Goal: Task Accomplishment & Management: Complete application form

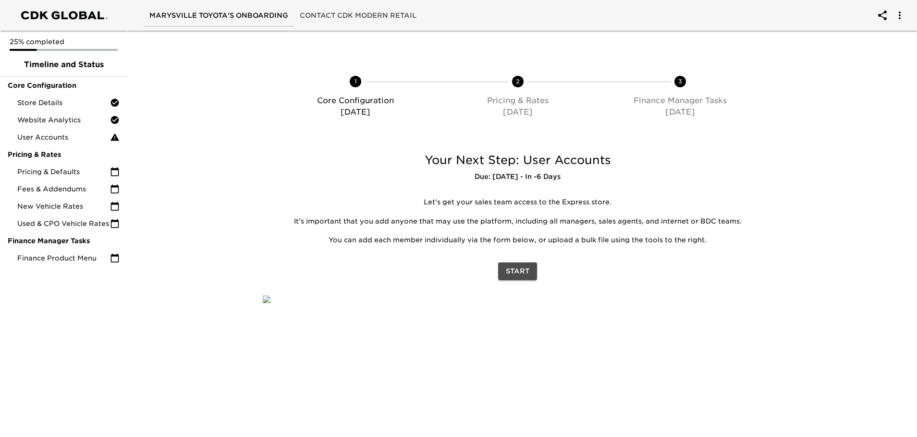
click at [523, 273] on span "Start" at bounding box center [518, 272] width 24 height 12
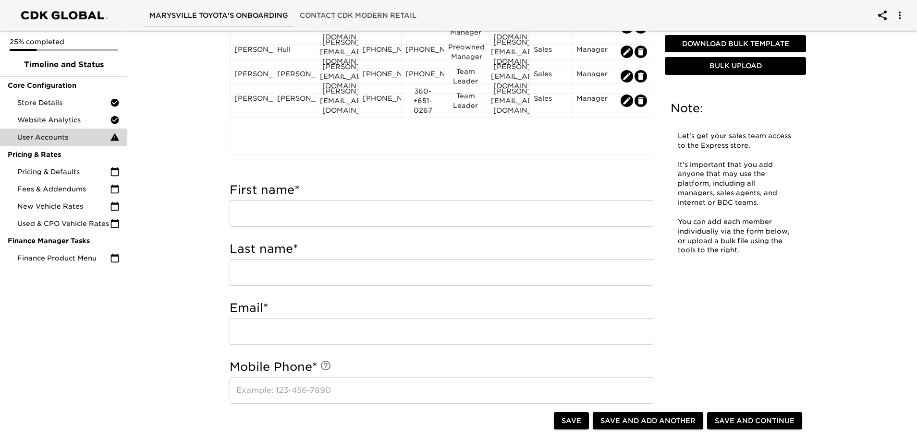
scroll to position [192, 0]
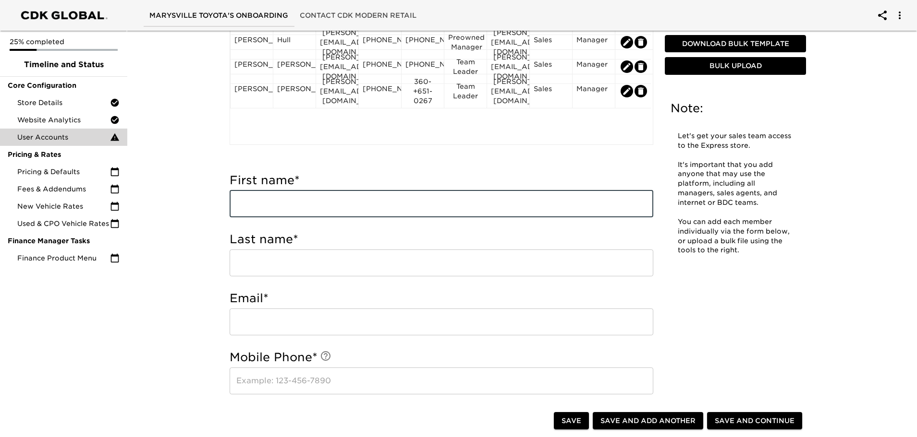
click at [266, 204] on input "text" at bounding box center [440, 204] width 423 height 27
type input "Peniel"
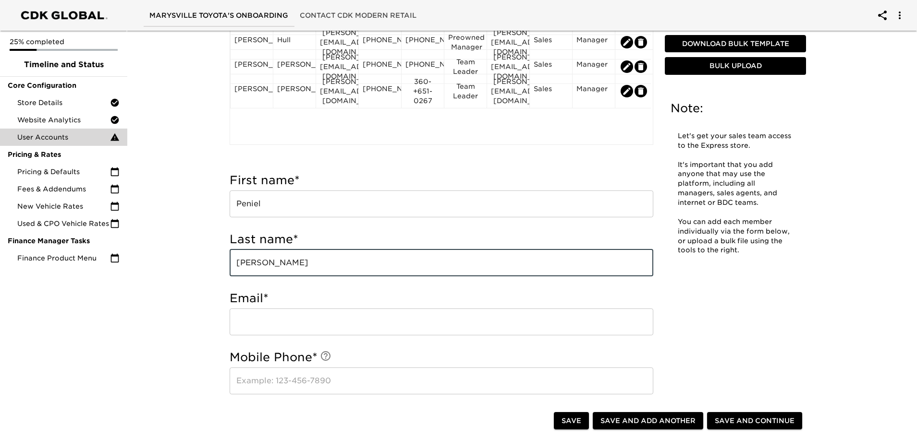
type input "[PERSON_NAME]"
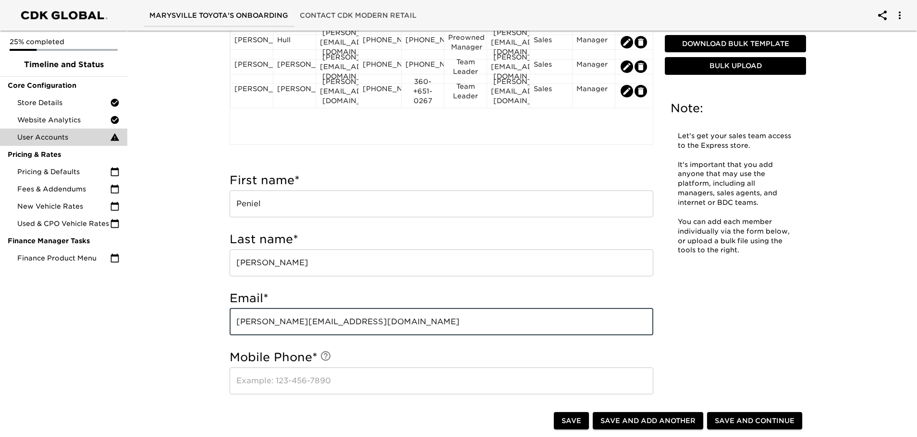
type input "[PERSON_NAME][EMAIL_ADDRESS][DOMAIN_NAME]"
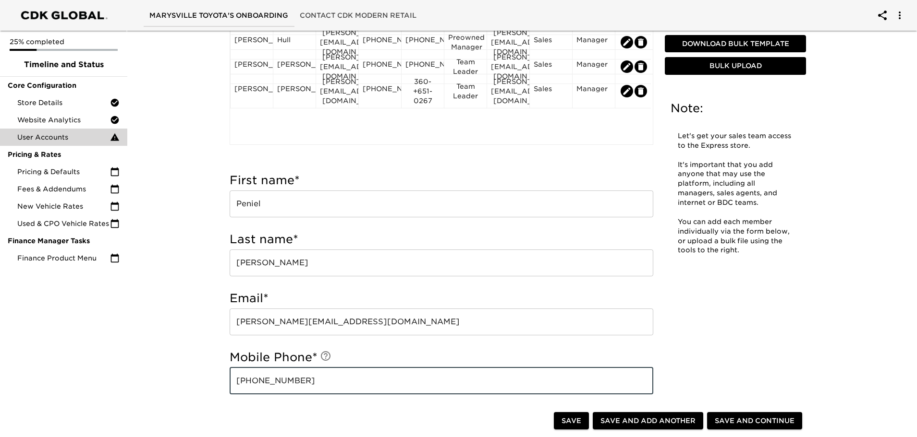
type input "[PHONE_NUMBER]"
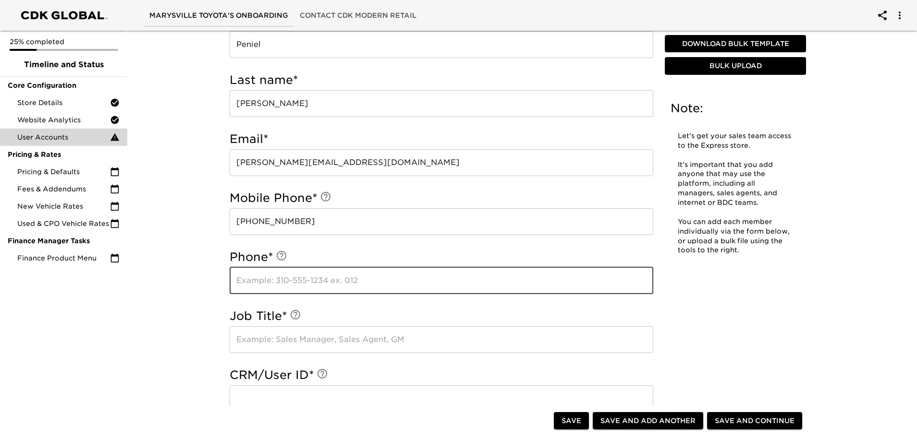
scroll to position [352, 0]
type input "[PHONE_NUMBER]"
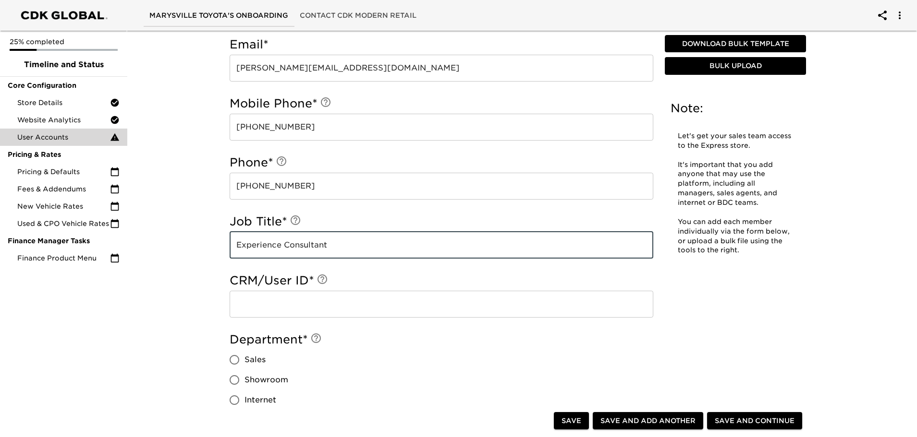
scroll to position [448, 0]
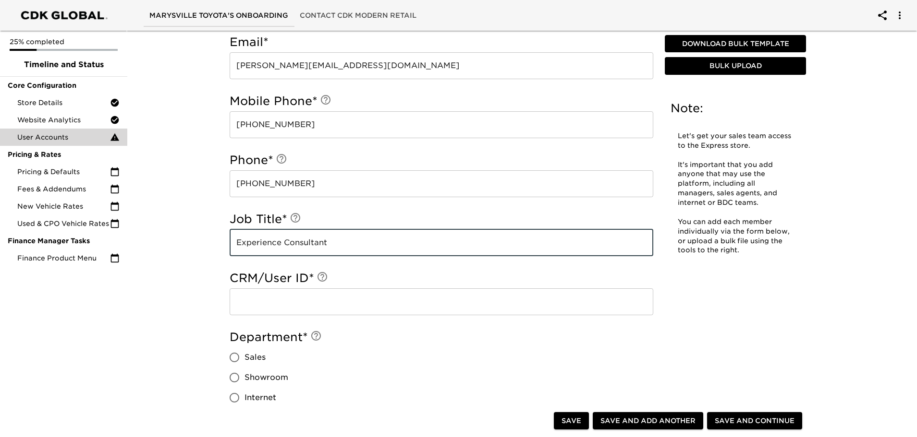
type input "Experience Consultant"
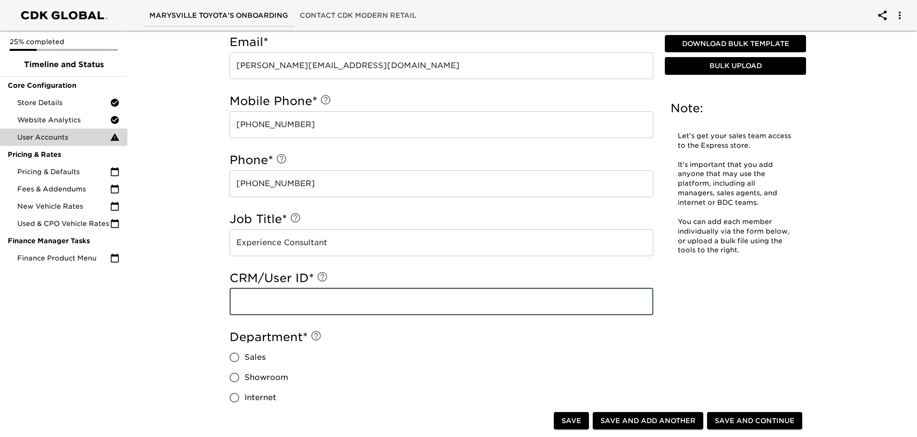
drag, startPoint x: 281, startPoint y: 312, endPoint x: 150, endPoint y: 291, distance: 132.1
click at [281, 312] on input "text" at bounding box center [440, 302] width 423 height 27
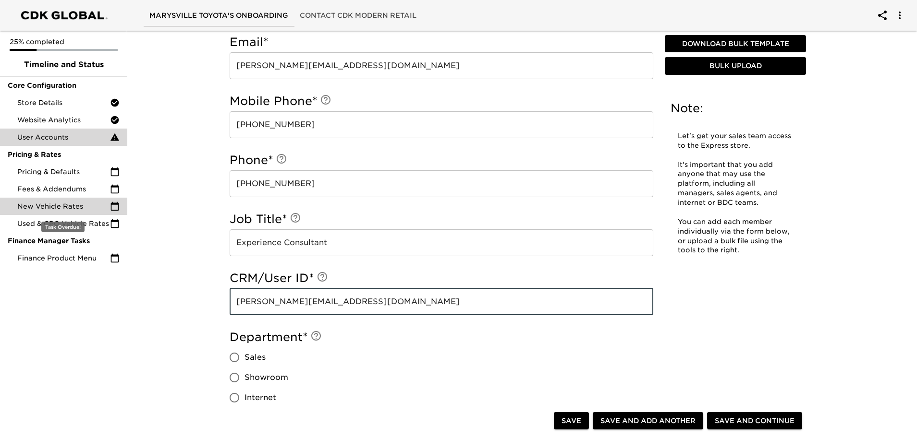
type input "[PERSON_NAME][EMAIL_ADDRESS][DOMAIN_NAME]"
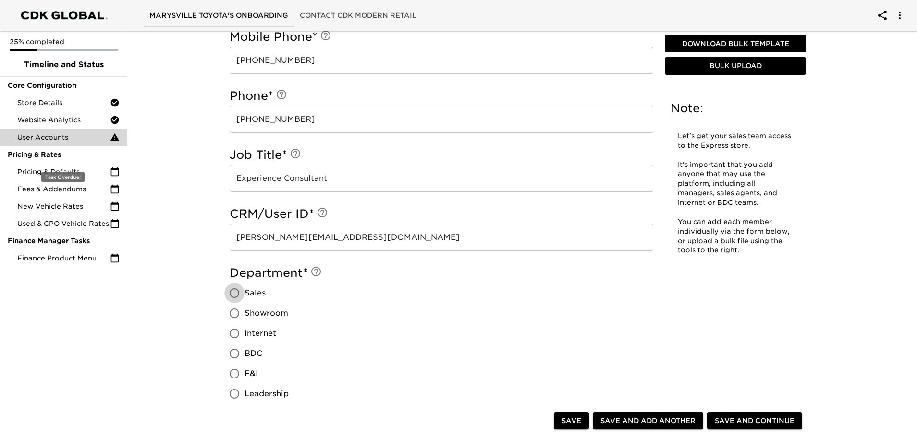
scroll to position [592, 0]
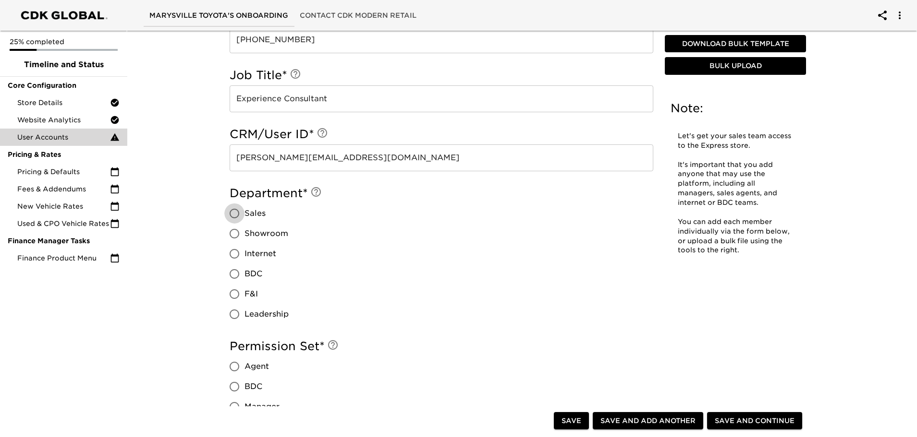
click at [237, 210] on input "Sales" at bounding box center [234, 214] width 20 height 20
radio input "true"
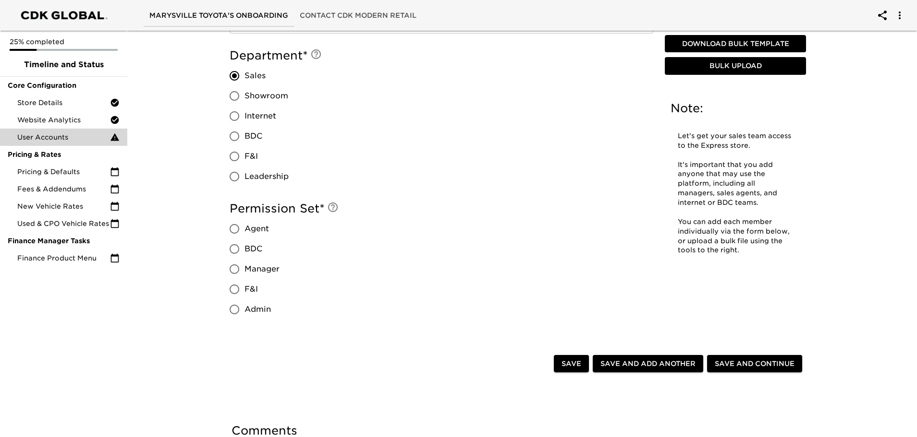
scroll to position [737, 0]
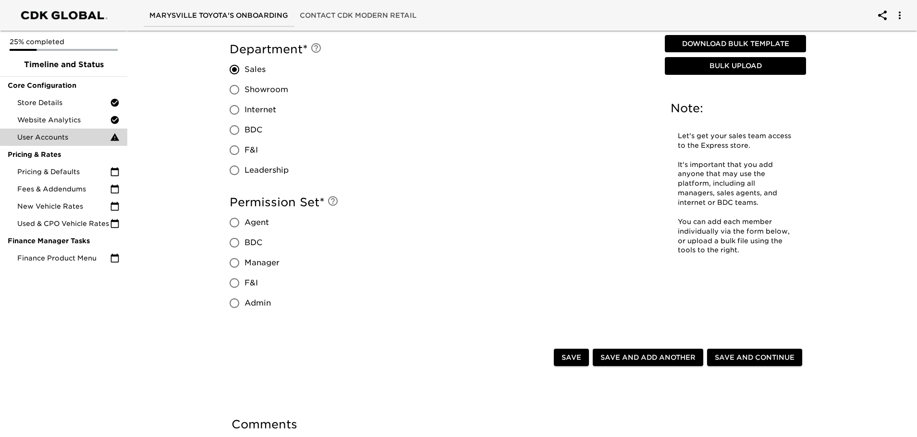
click at [238, 223] on input "Agent" at bounding box center [234, 223] width 20 height 20
radio input "true"
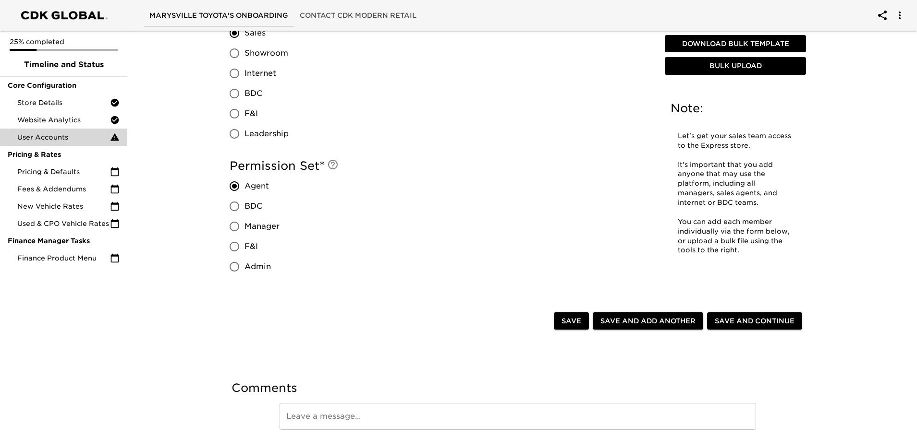
scroll to position [811, 0]
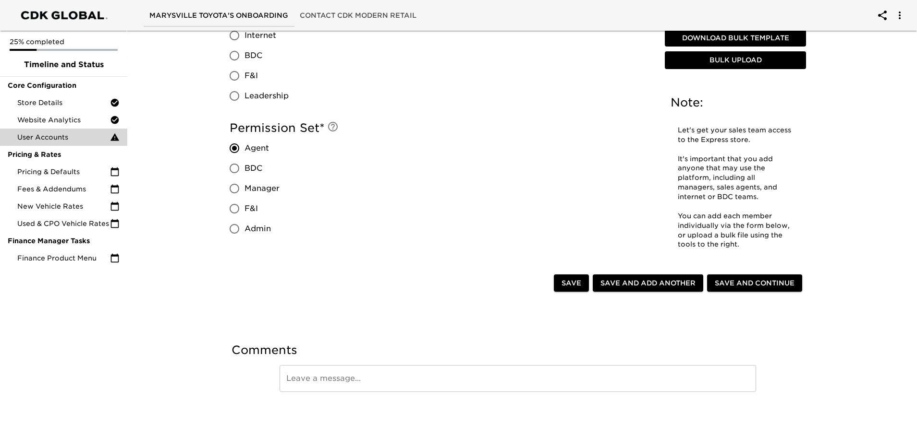
click at [637, 282] on span "Save and Add Another" at bounding box center [647, 284] width 95 height 12
radio input "false"
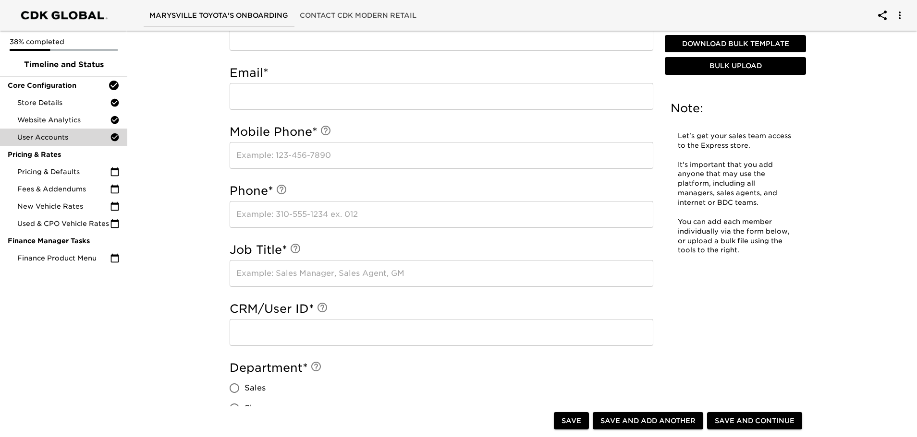
scroll to position [235, 0]
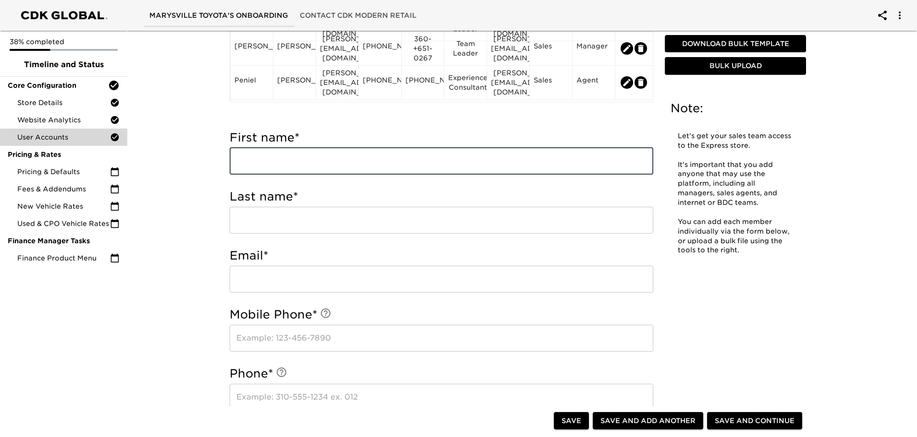
click at [252, 157] on input "text" at bounding box center [440, 161] width 423 height 27
type input "[PERSON_NAME]"
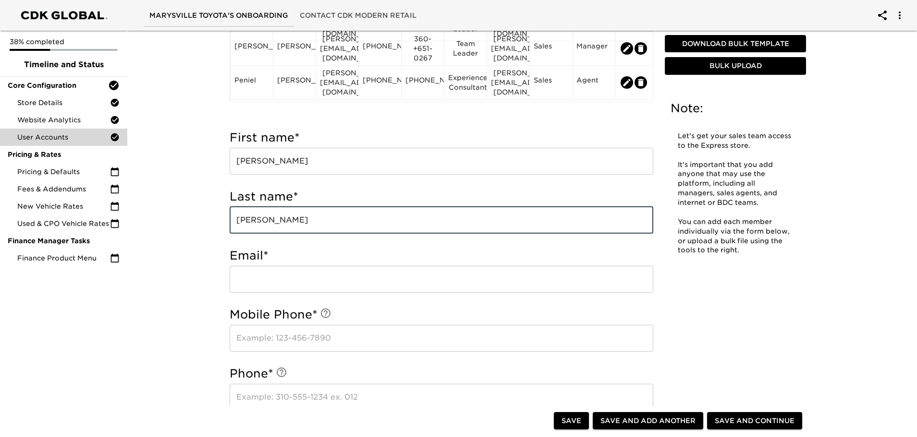
type input "[PERSON_NAME]"
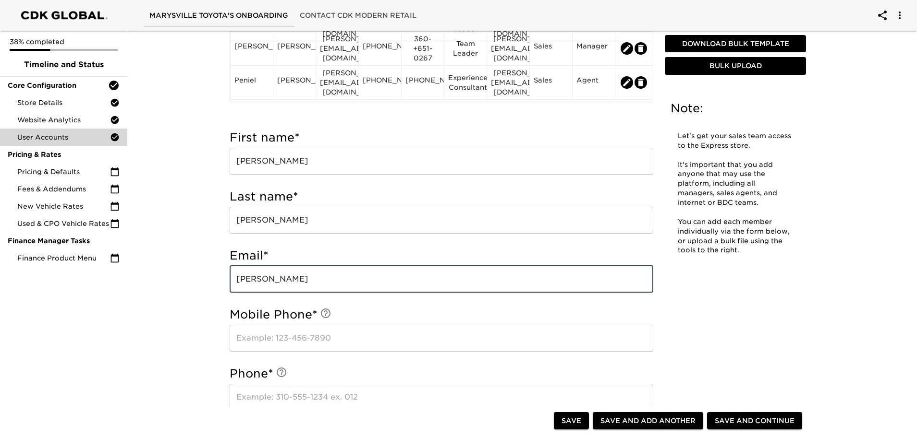
type input "[PERSON_NAME]"
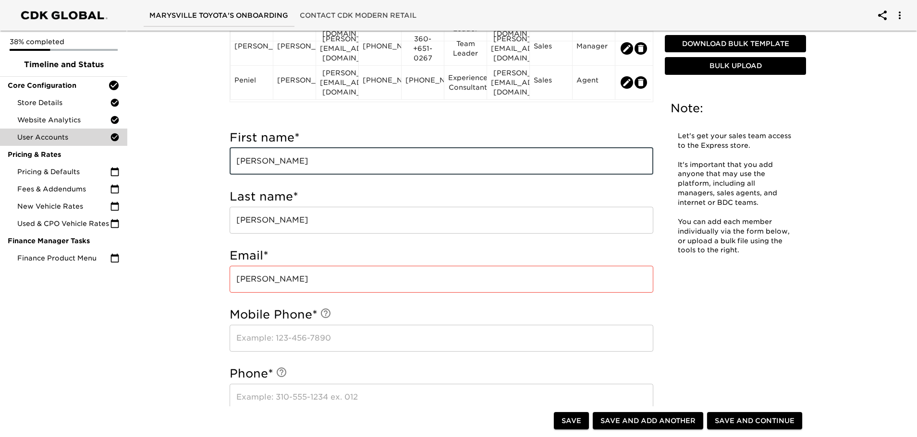
drag, startPoint x: 274, startPoint y: 165, endPoint x: 215, endPoint y: 169, distance: 59.7
click at [216, 169] on div "User Accounts - Complete! Note: Let's get your sales team access to the Express…" at bounding box center [517, 407] width 615 height 1213
type input "[PERSON_NAME]"
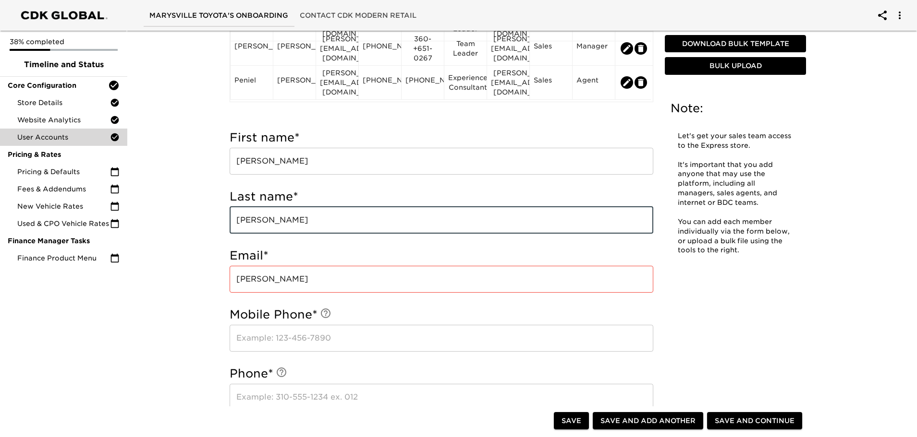
type input "[PERSON_NAME]"
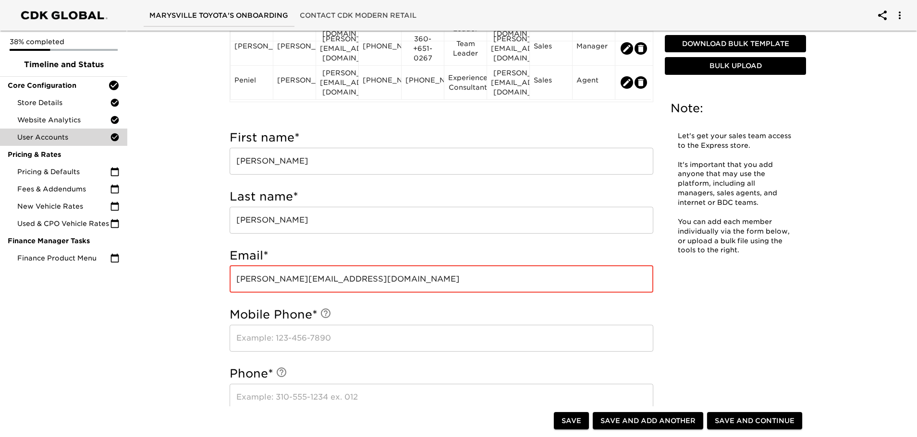
type input "[PERSON_NAME][EMAIL_ADDRESS][DOMAIN_NAME]"
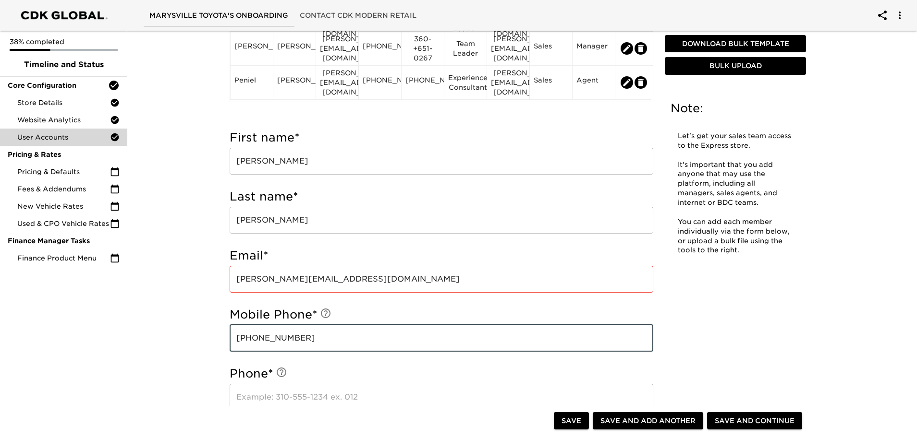
type input "[PHONE_NUMBER]"
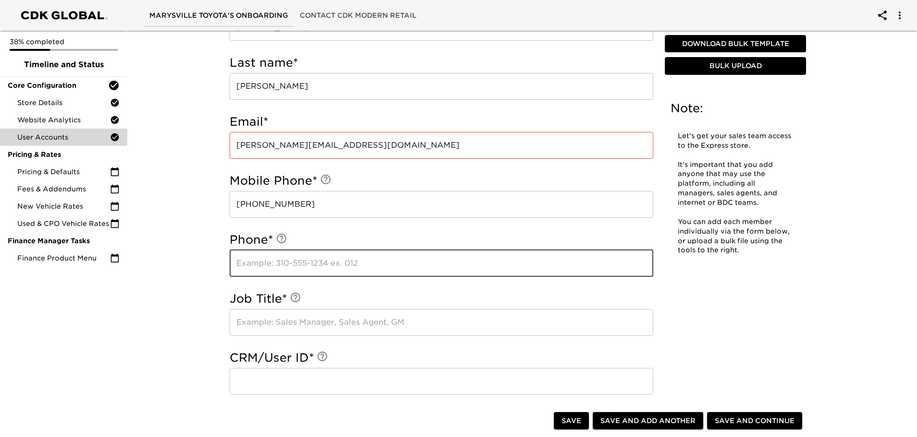
scroll to position [379, 0]
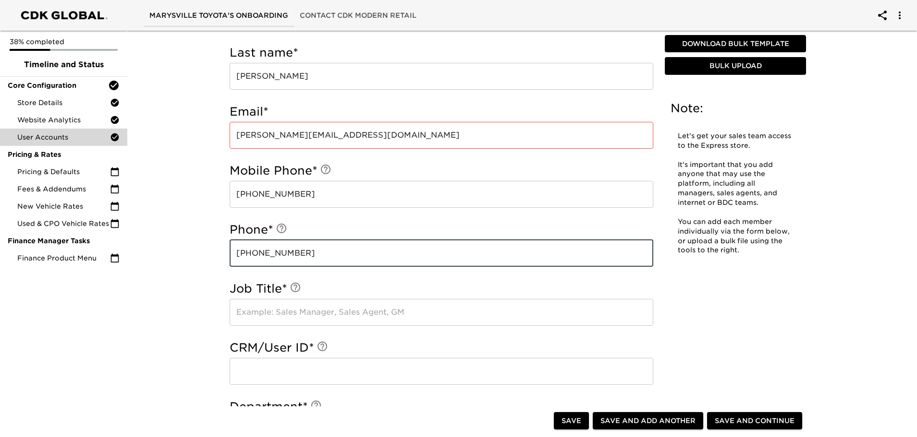
type input "[PHONE_NUMBER]"
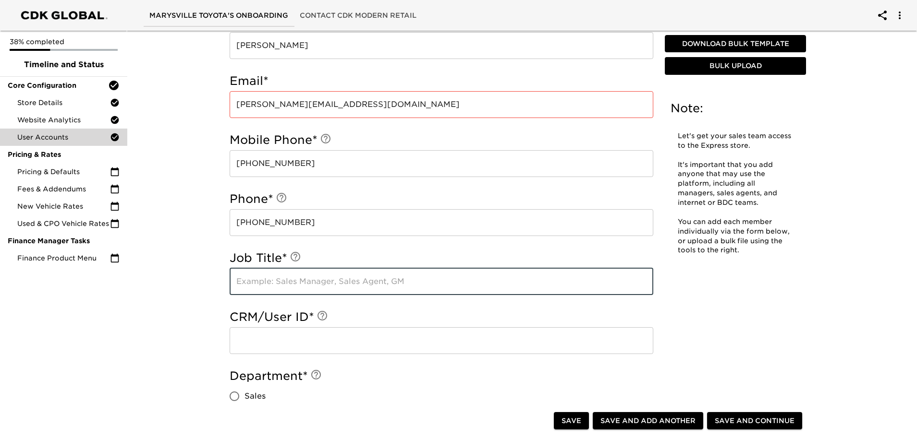
scroll to position [427, 0]
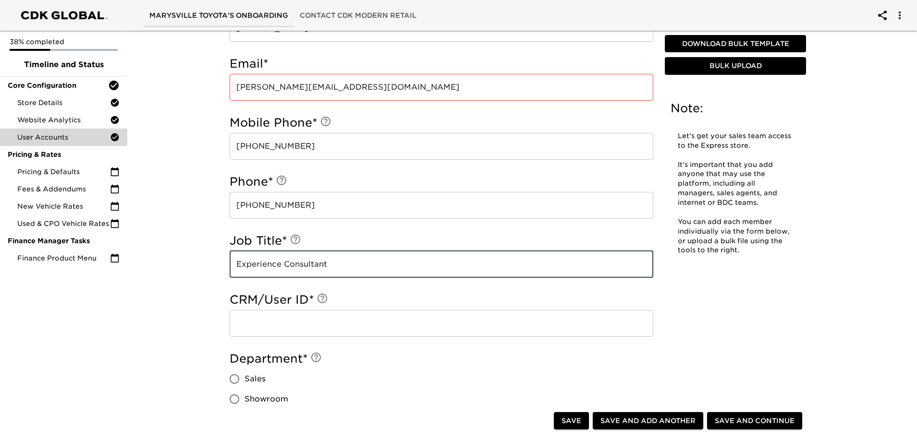
type input "Experience Consultant"
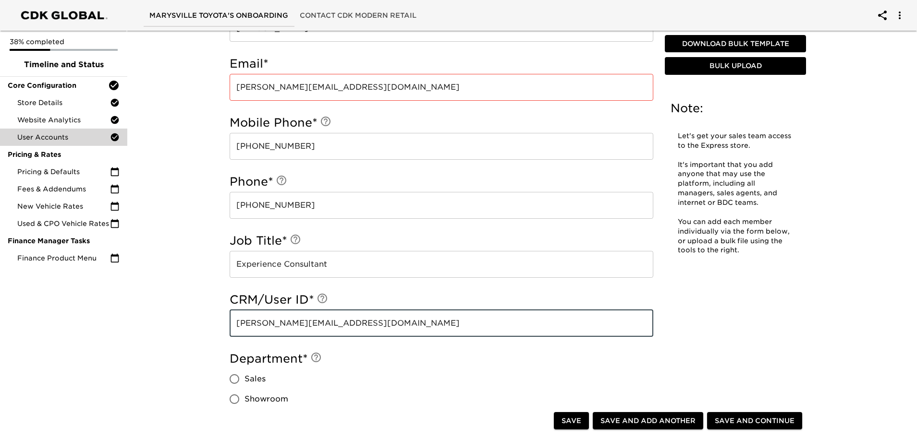
type input "[PERSON_NAME][EMAIL_ADDRESS][DOMAIN_NAME]"
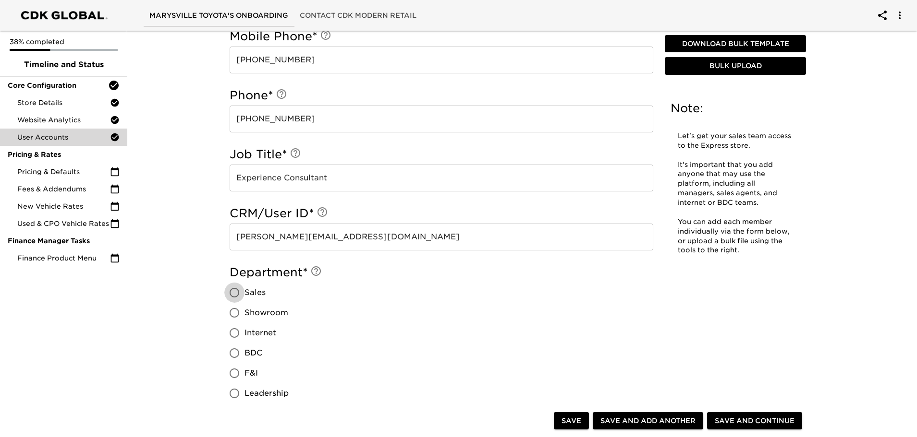
scroll to position [523, 0]
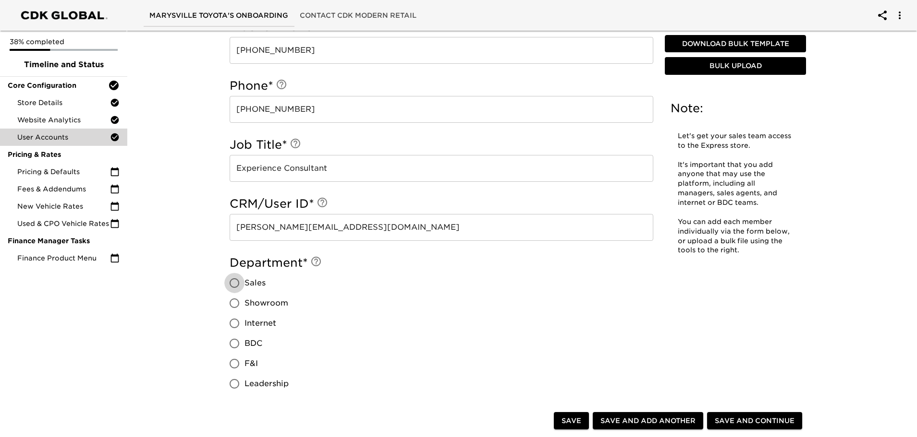
click at [235, 283] on input "Sales" at bounding box center [234, 283] width 20 height 20
radio input "true"
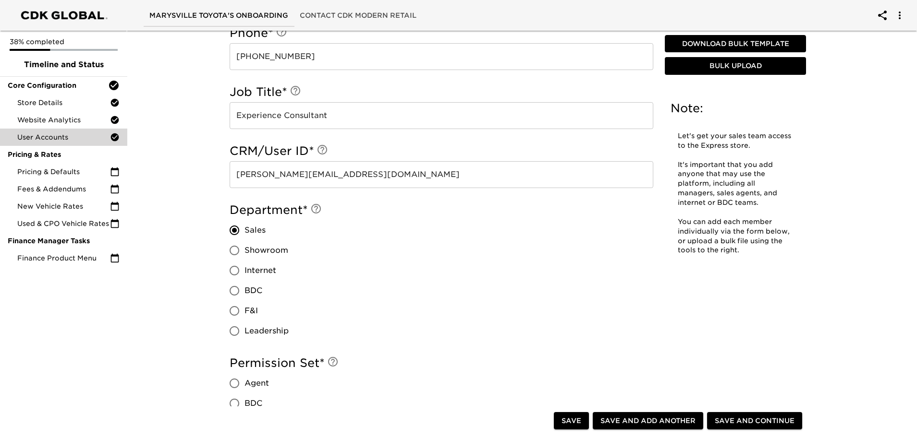
scroll to position [667, 0]
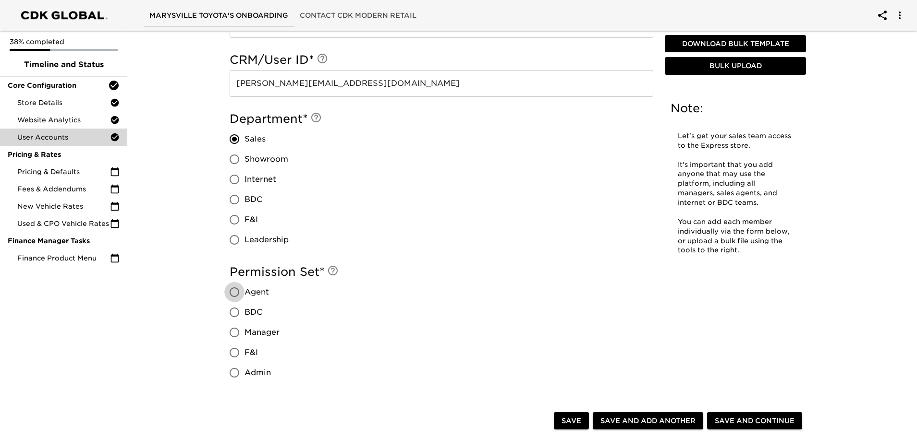
click at [234, 294] on input "Agent" at bounding box center [234, 292] width 20 height 20
radio input "true"
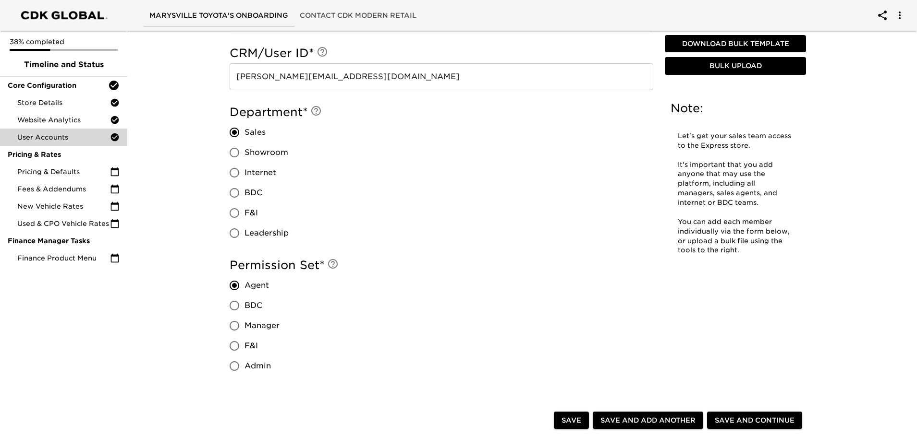
scroll to position [811, 0]
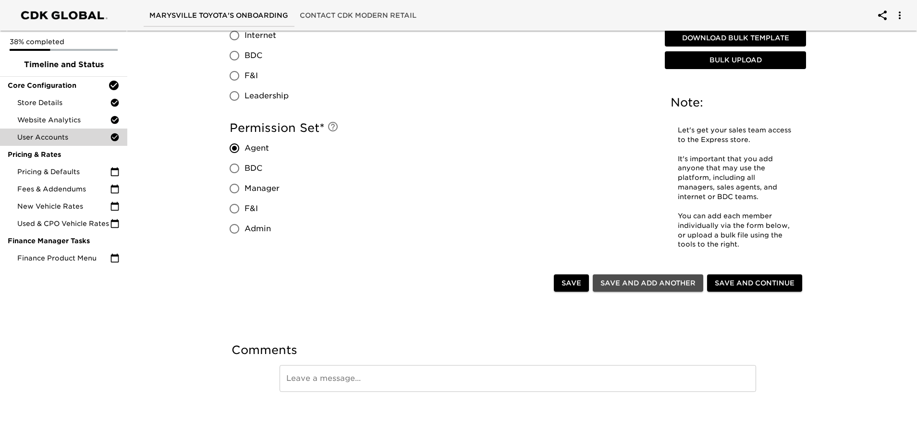
click at [637, 282] on span "Save and Add Another" at bounding box center [647, 284] width 95 height 12
radio input "false"
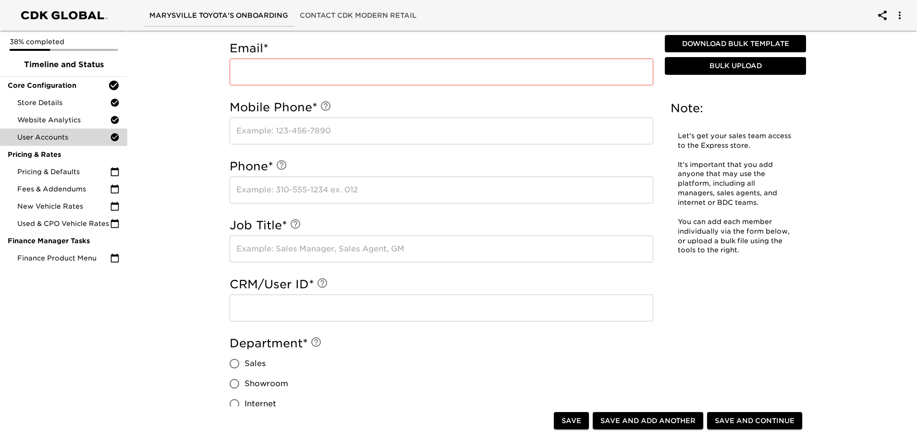
scroll to position [235, 0]
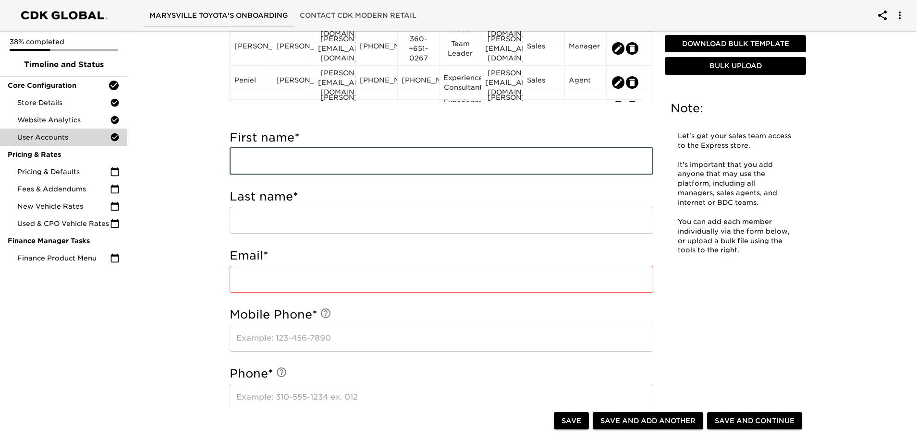
click at [265, 157] on input "text" at bounding box center [440, 161] width 423 height 27
type input "Kesley"
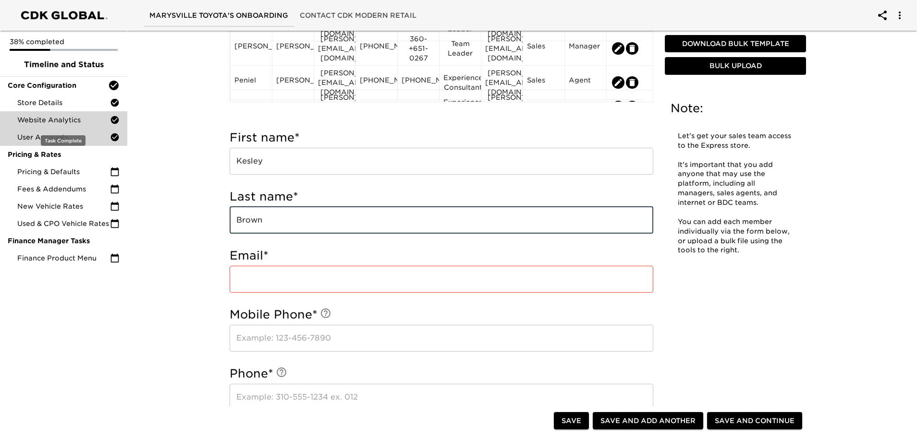
type input "Brown"
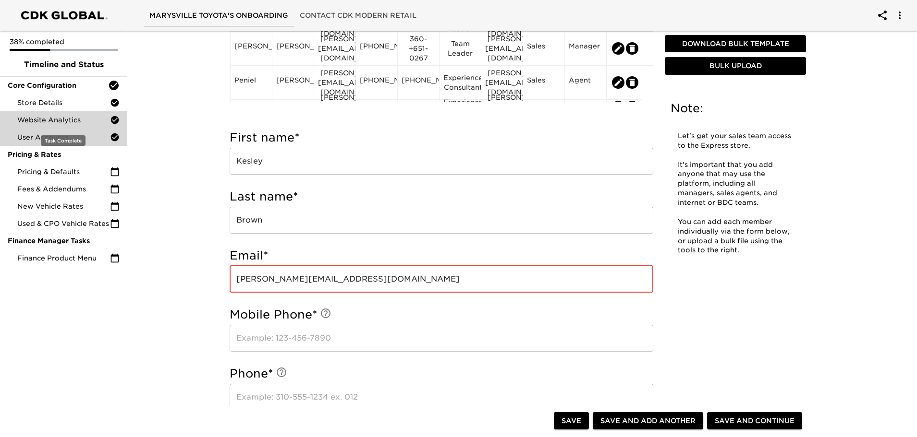
type input "[PERSON_NAME][EMAIL_ADDRESS][DOMAIN_NAME]"
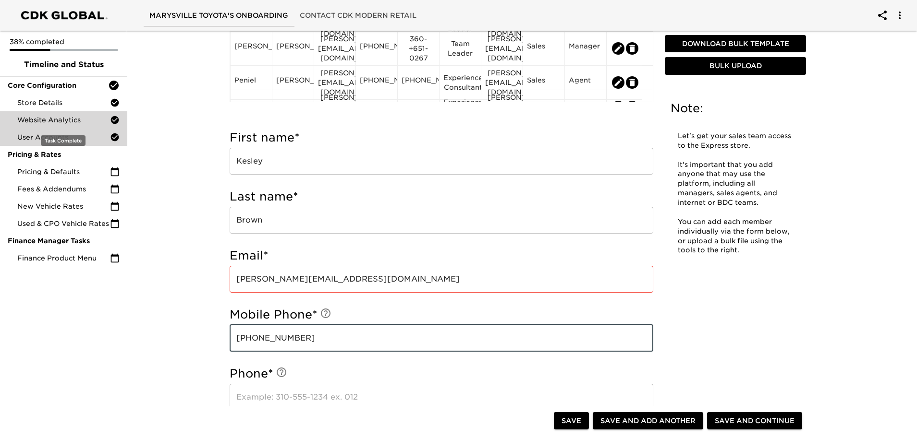
type input "[PHONE_NUMBER]"
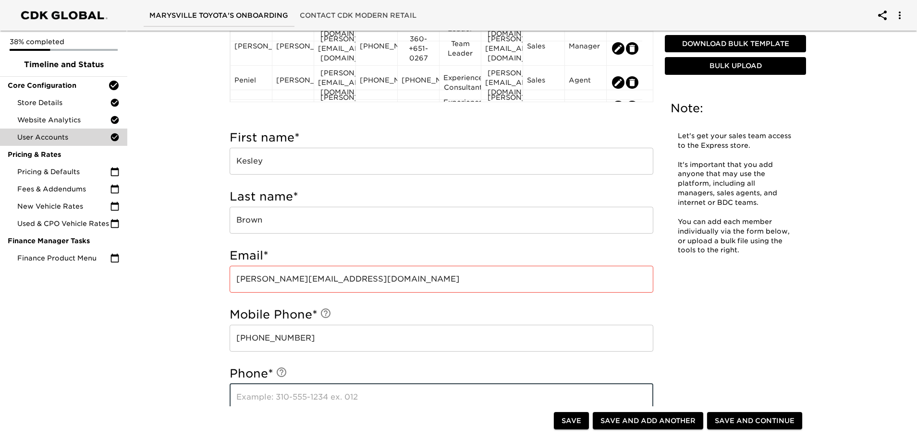
scroll to position [331, 0]
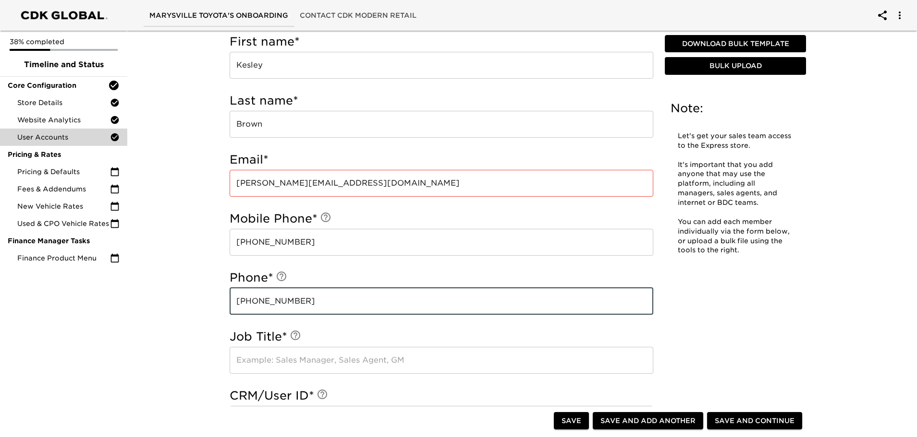
type input "[PHONE_NUMBER]"
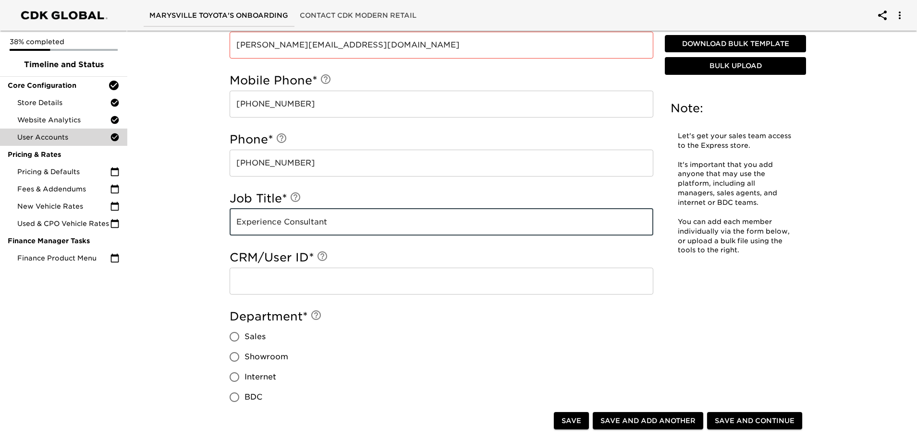
scroll to position [475, 0]
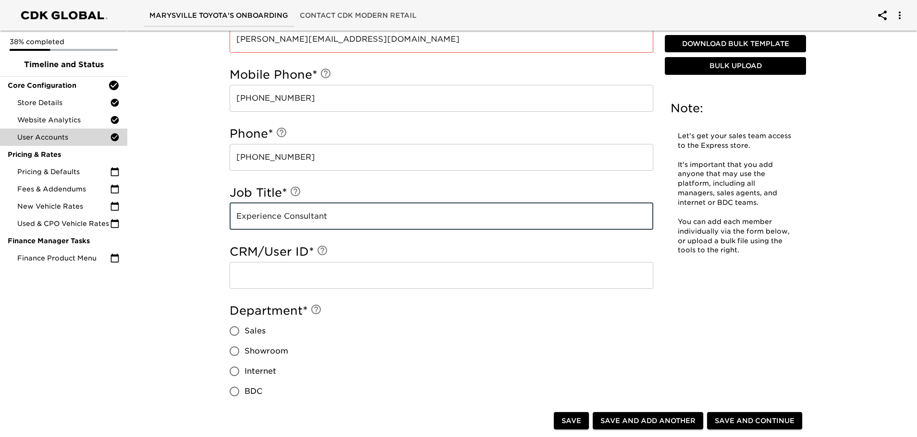
type input "Experience Consultant"
click at [280, 283] on input "text" at bounding box center [440, 275] width 423 height 27
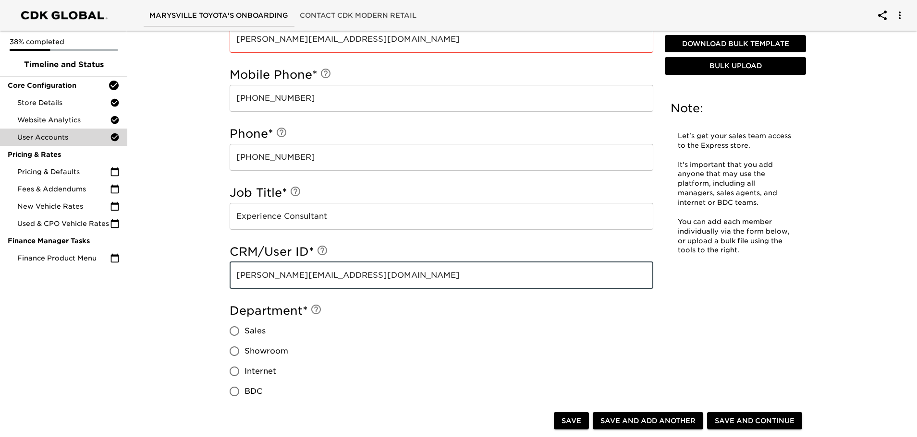
type input "[PERSON_NAME][EMAIL_ADDRESS][DOMAIN_NAME]"
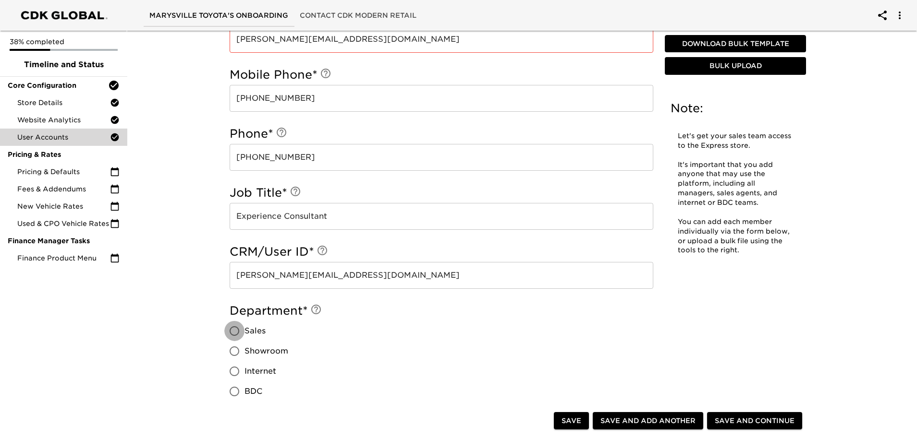
click at [230, 331] on input "Sales" at bounding box center [234, 331] width 20 height 20
radio input "true"
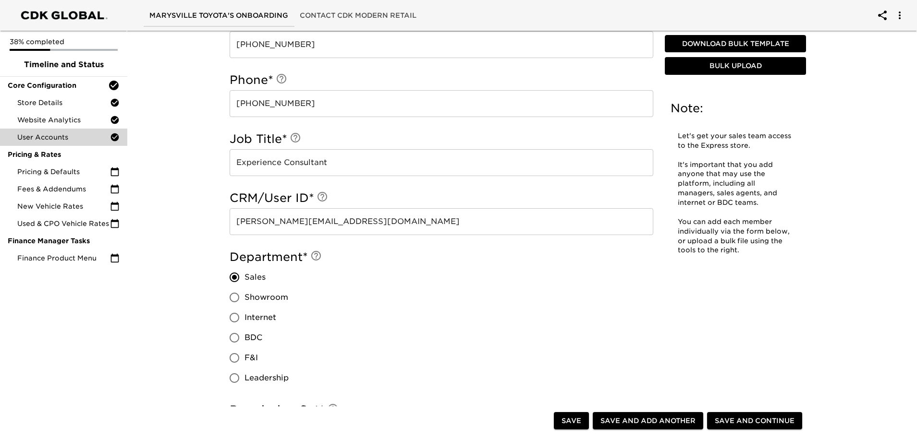
scroll to position [619, 0]
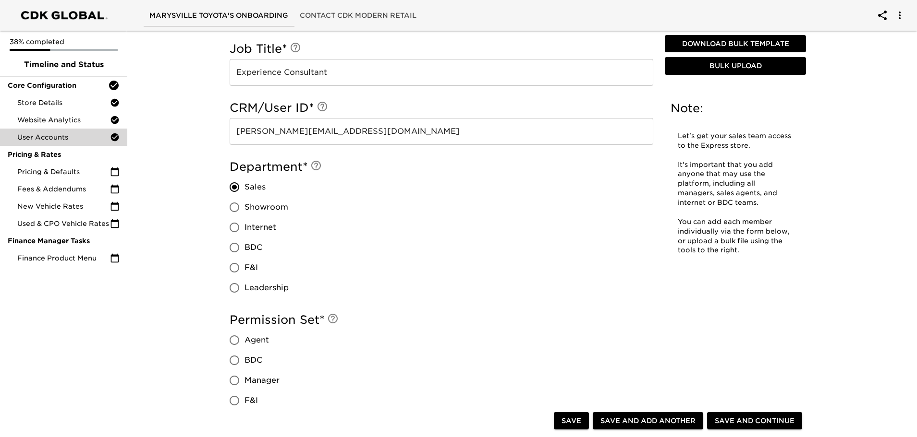
click at [234, 340] on input "Agent" at bounding box center [234, 340] width 20 height 20
radio input "true"
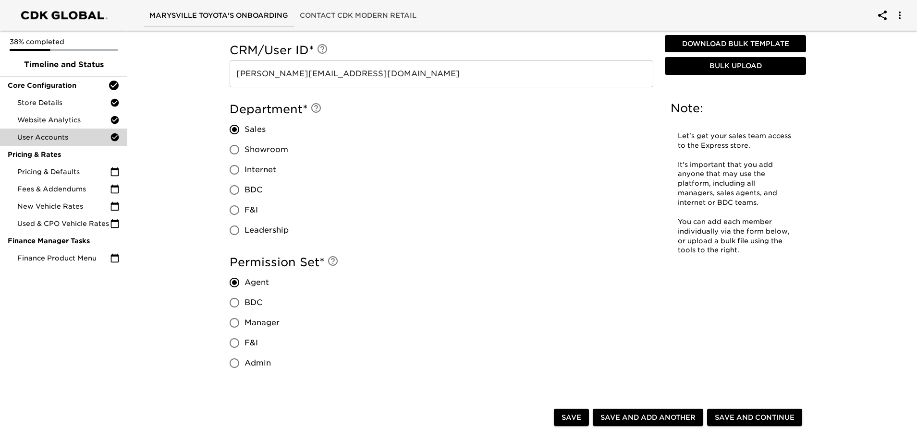
scroll to position [811, 0]
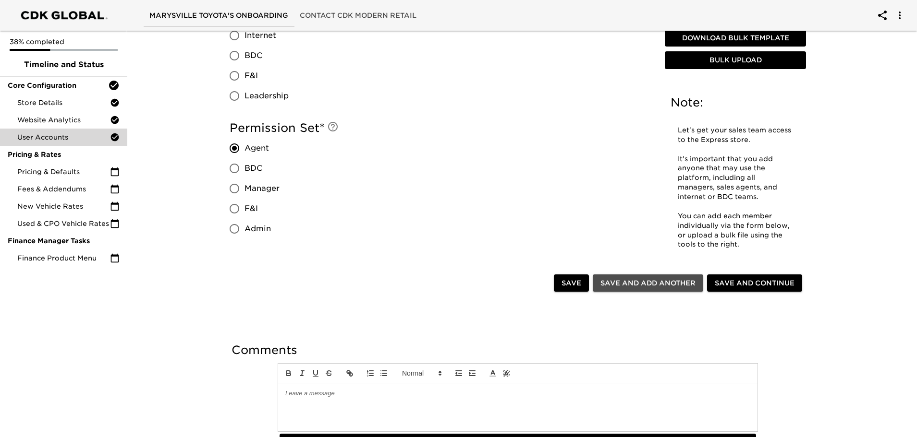
click at [669, 279] on span "Save and Add Another" at bounding box center [647, 284] width 95 height 12
radio input "false"
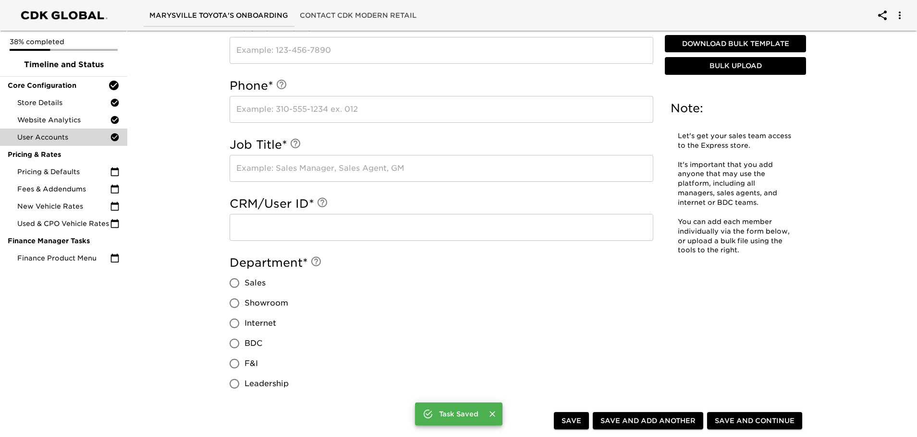
scroll to position [234, 0]
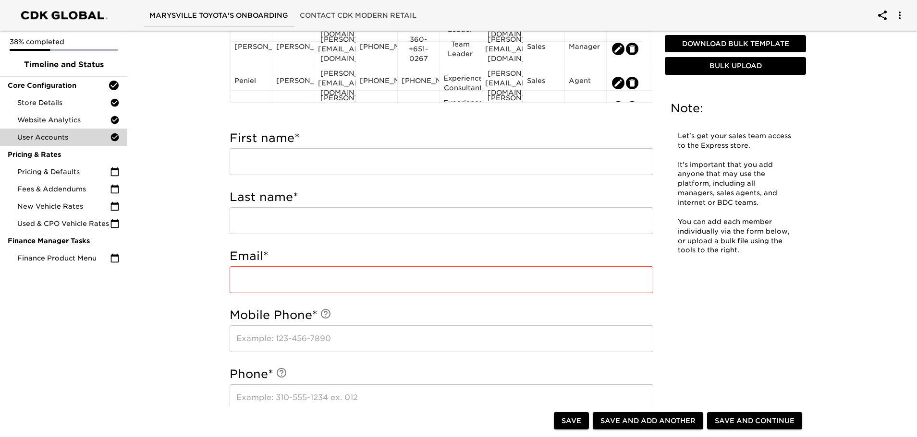
click at [250, 162] on input "text" at bounding box center [440, 161] width 423 height 27
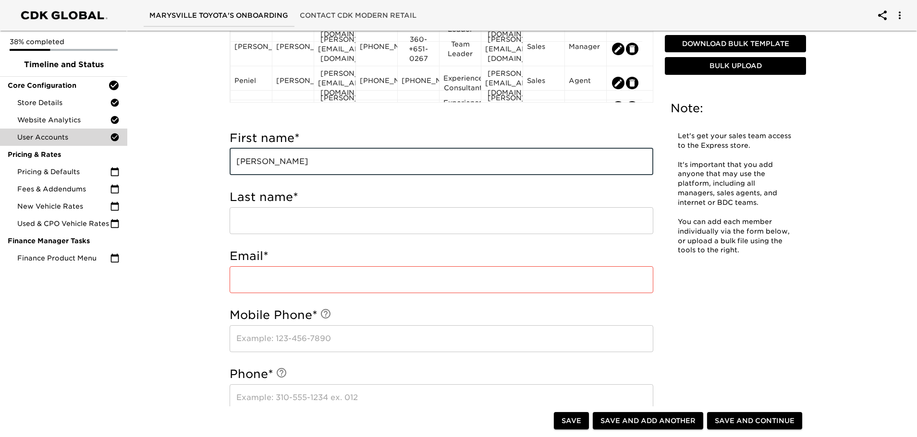
type input "[PERSON_NAME]"
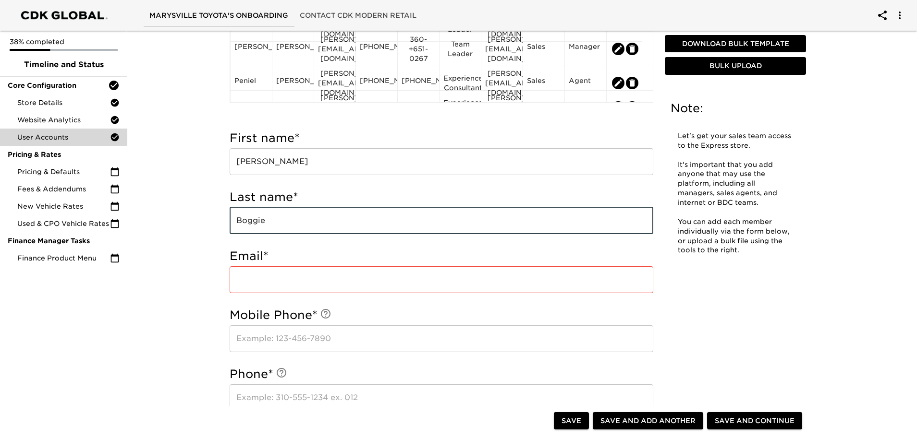
type input "Boggie"
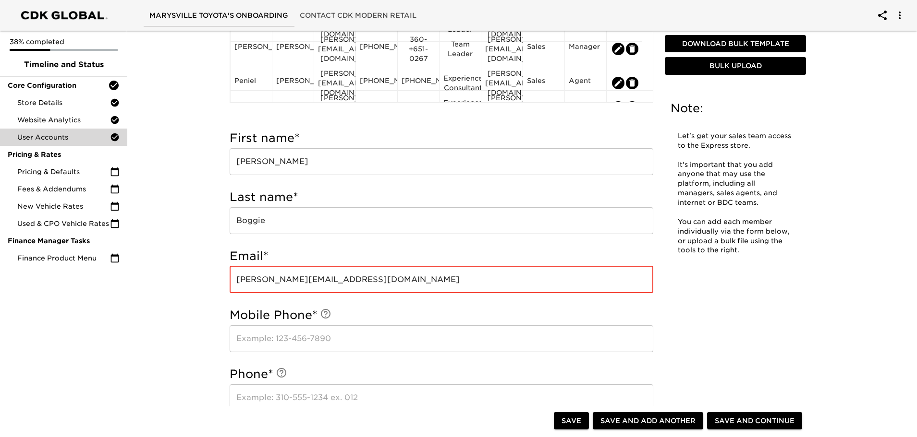
type input "[PERSON_NAME][EMAIL_ADDRESS][DOMAIN_NAME]"
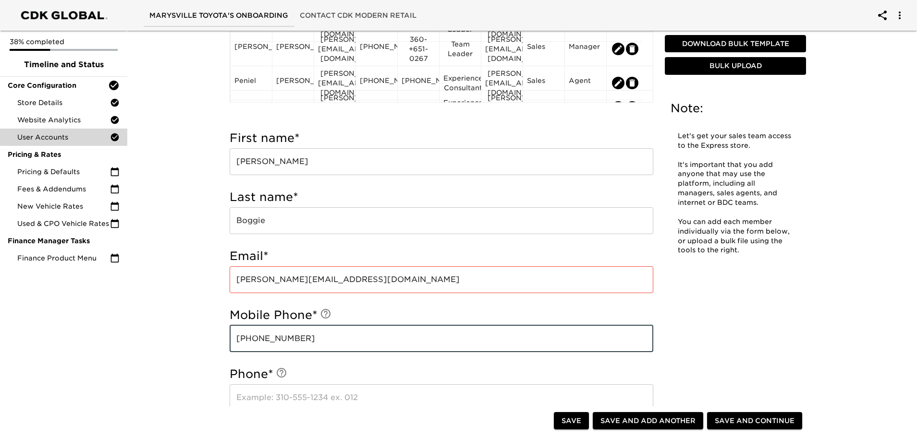
type input "[PHONE_NUMBER]"
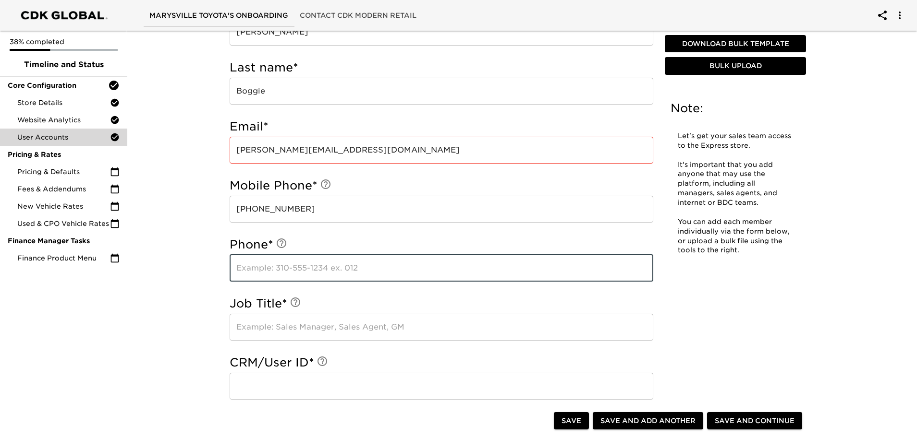
scroll to position [378, 0]
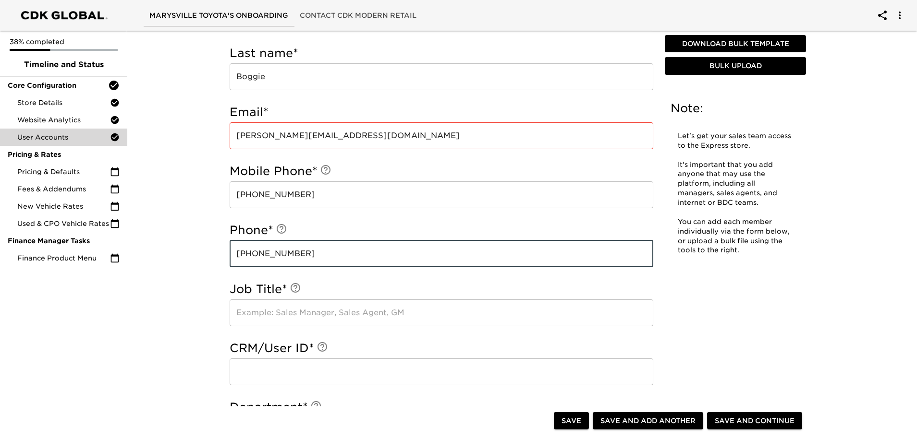
type input "[PHONE_NUMBER]"
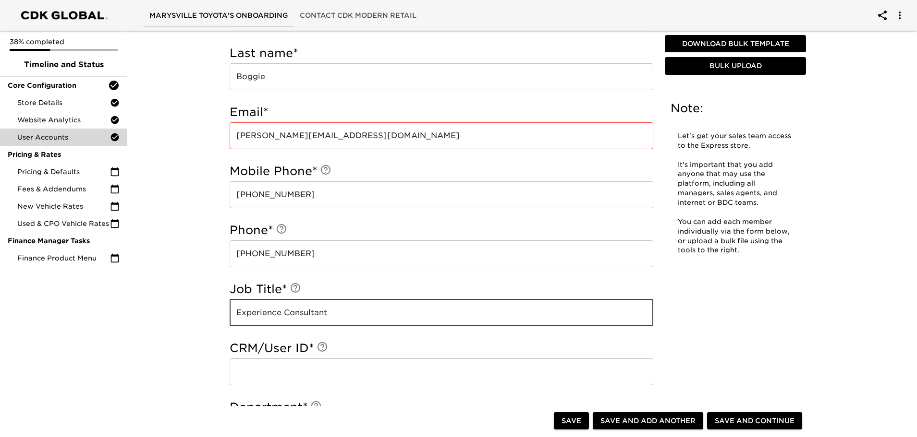
type input "Experience Consultant"
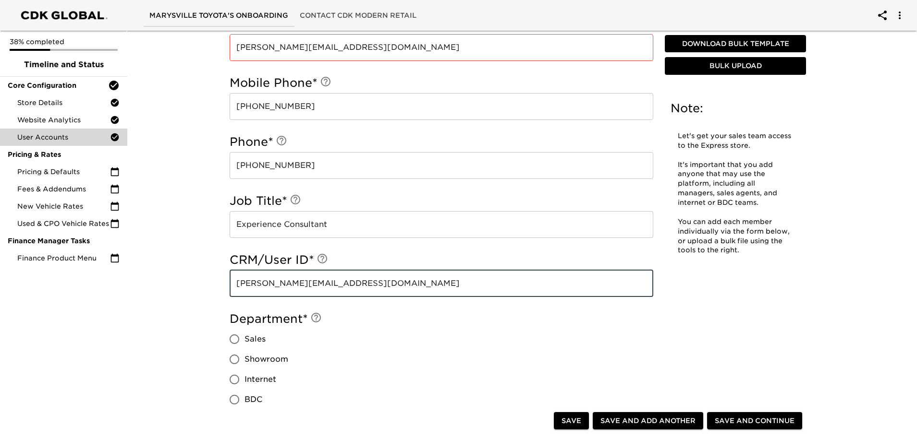
scroll to position [570, 0]
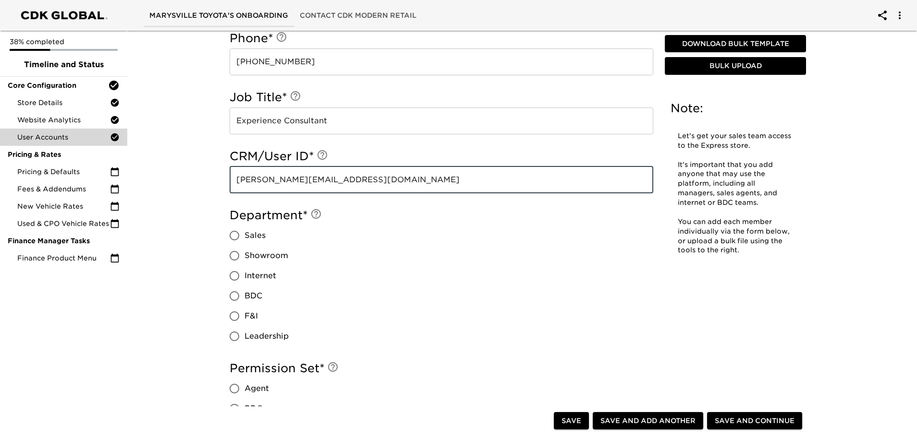
type input "[PERSON_NAME][EMAIL_ADDRESS][DOMAIN_NAME]"
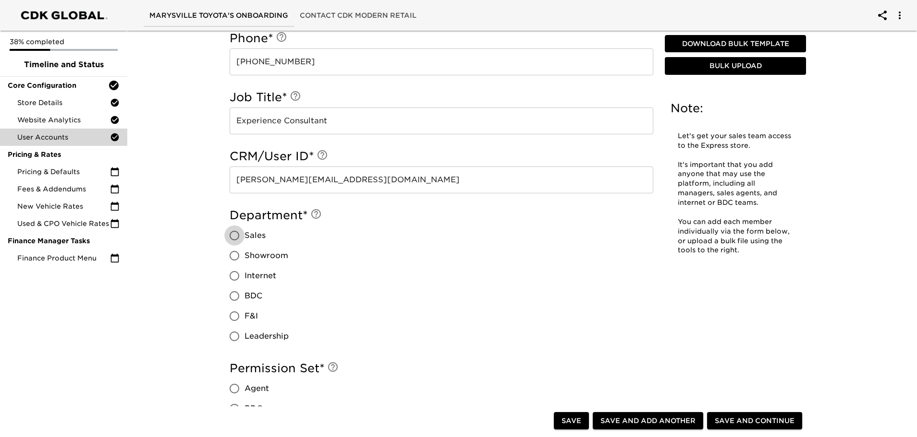
click at [235, 234] on input "Sales" at bounding box center [234, 236] width 20 height 20
radio input "true"
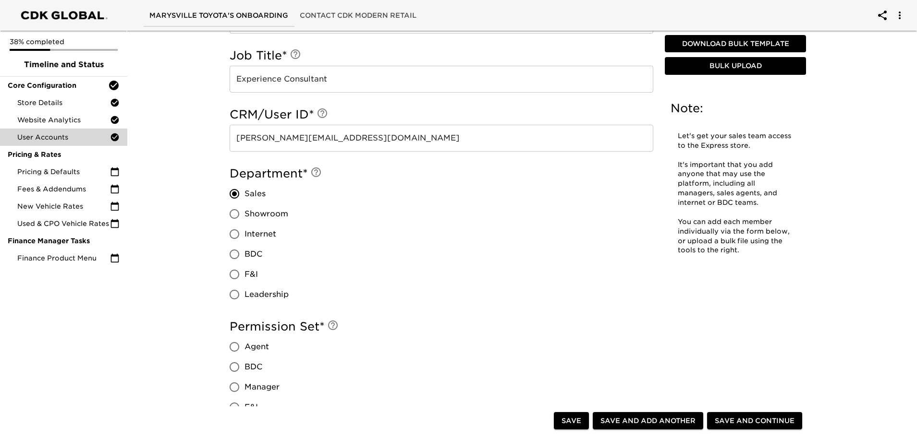
scroll to position [666, 0]
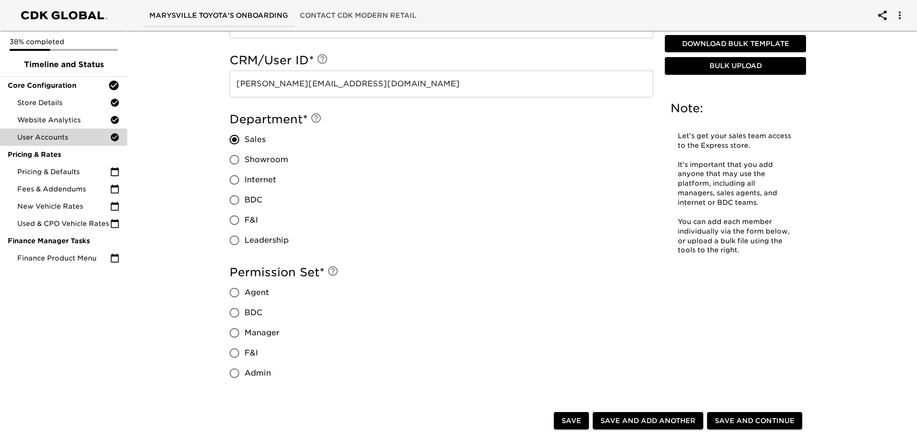
click at [263, 293] on span "Agent" at bounding box center [256, 293] width 24 height 12
click at [244, 293] on input "Agent" at bounding box center [234, 293] width 20 height 20
radio input "true"
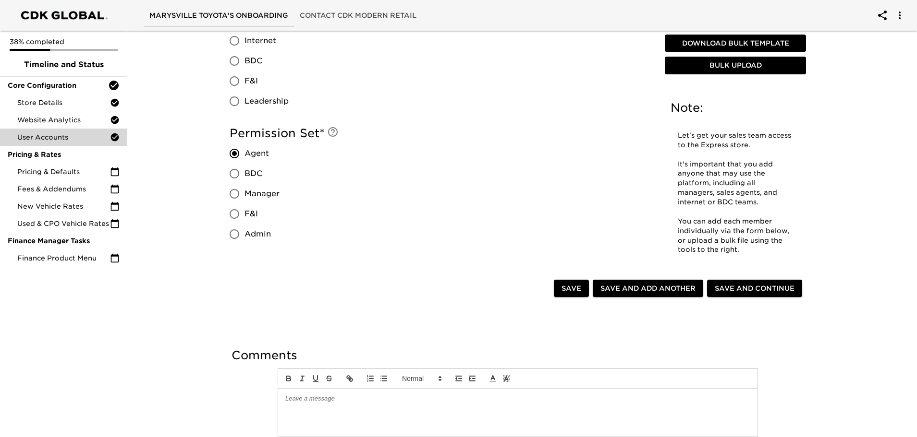
scroll to position [810, 0]
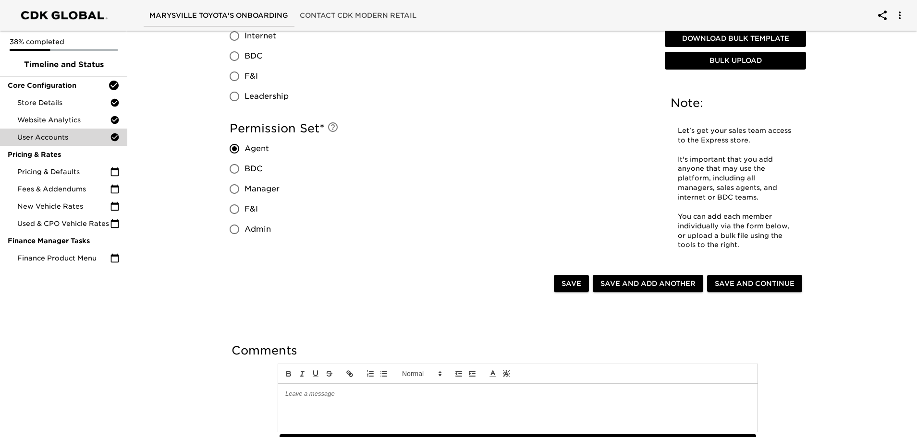
click at [655, 282] on span "Save and Add Another" at bounding box center [647, 284] width 95 height 12
radio input "false"
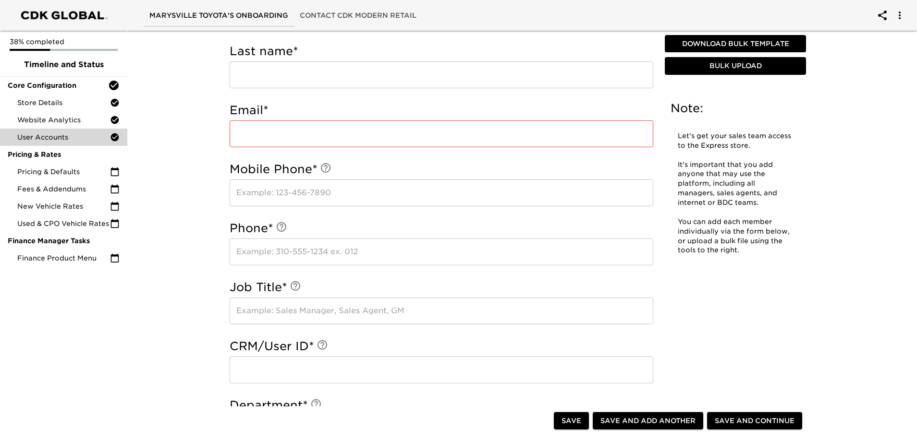
scroll to position [378, 0]
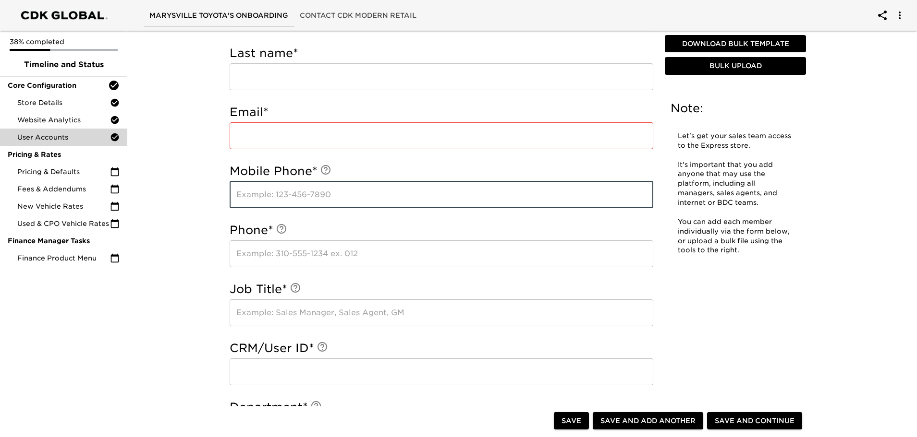
click at [276, 198] on input "text" at bounding box center [440, 194] width 423 height 27
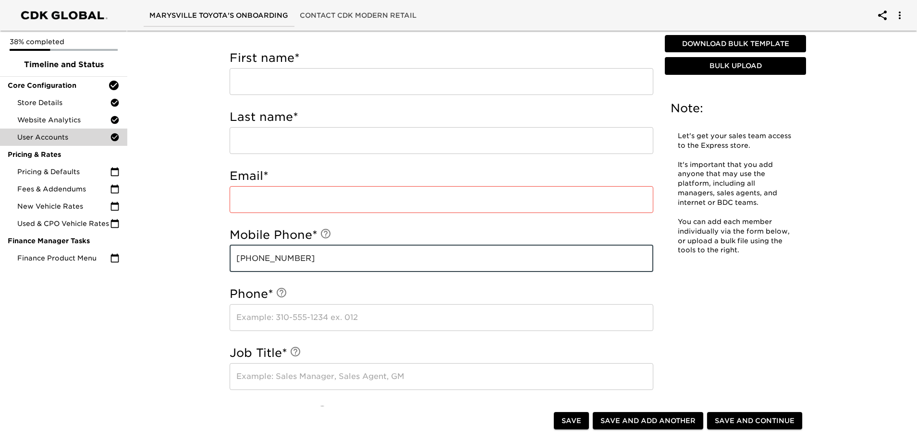
scroll to position [186, 0]
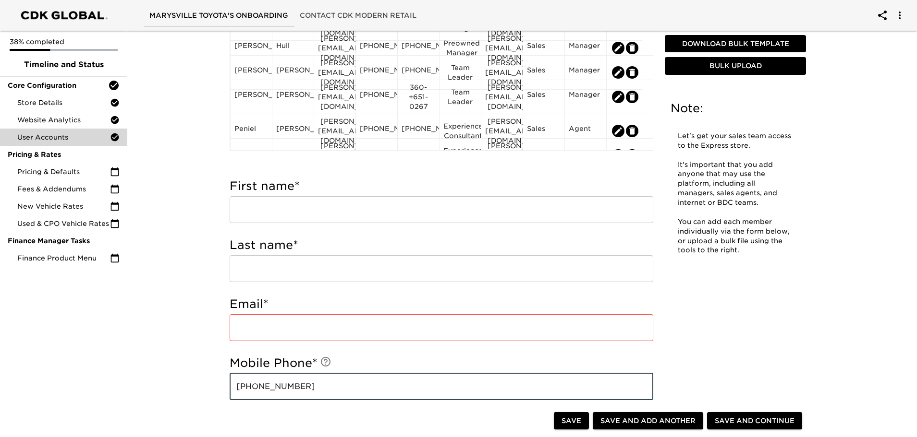
type input "[PHONE_NUMBER]"
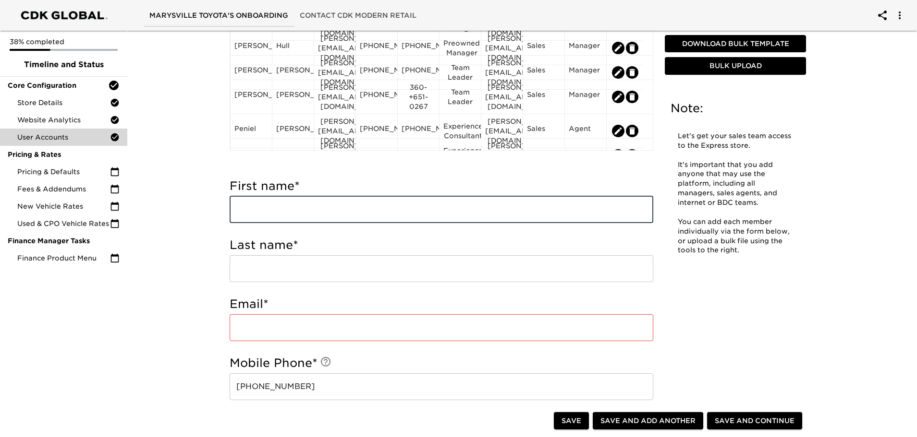
click at [381, 207] on input "text" at bounding box center [440, 209] width 423 height 27
type input "[PERSON_NAME]"
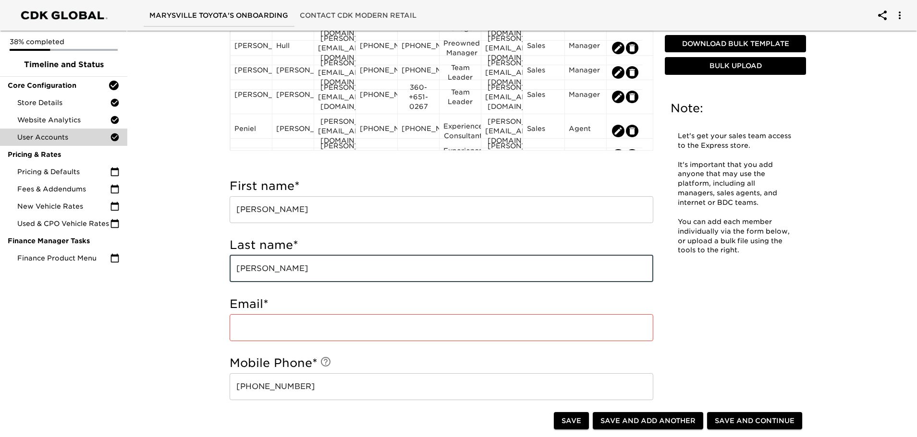
type input "[PERSON_NAME]"
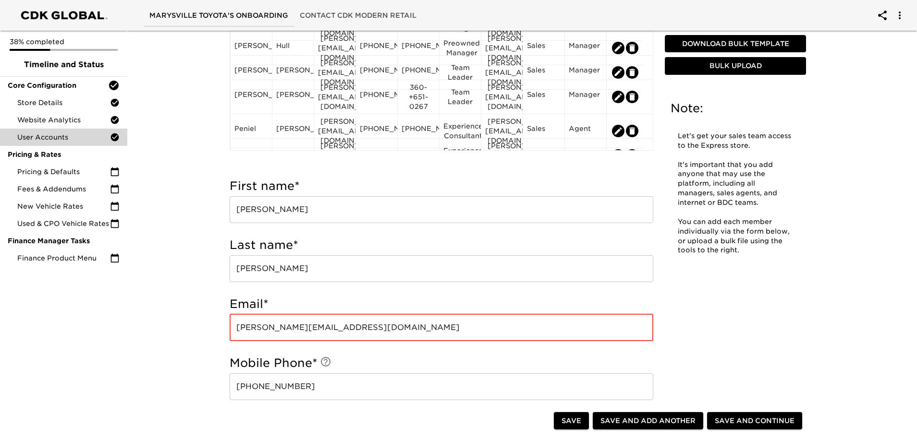
type input "[PERSON_NAME][EMAIL_ADDRESS][DOMAIN_NAME]"
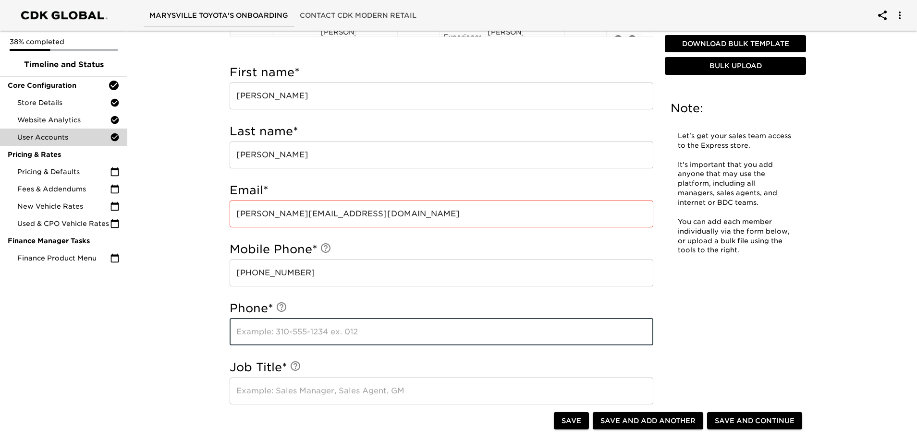
scroll to position [304, 0]
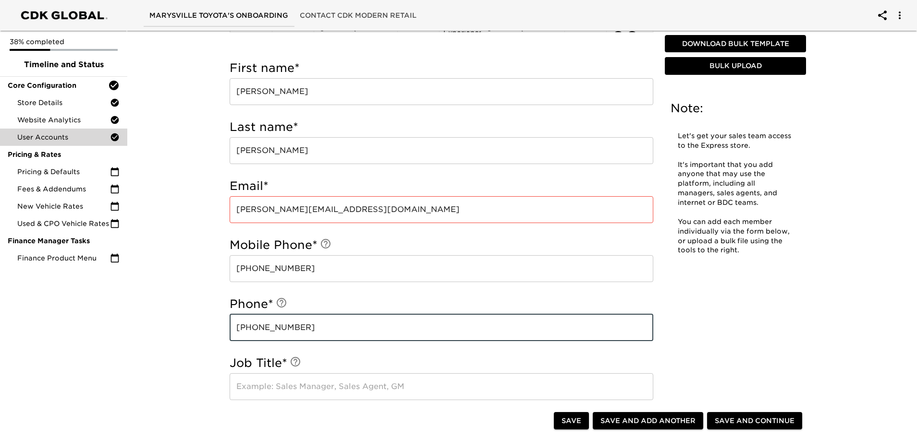
type input "[PHONE_NUMBER]"
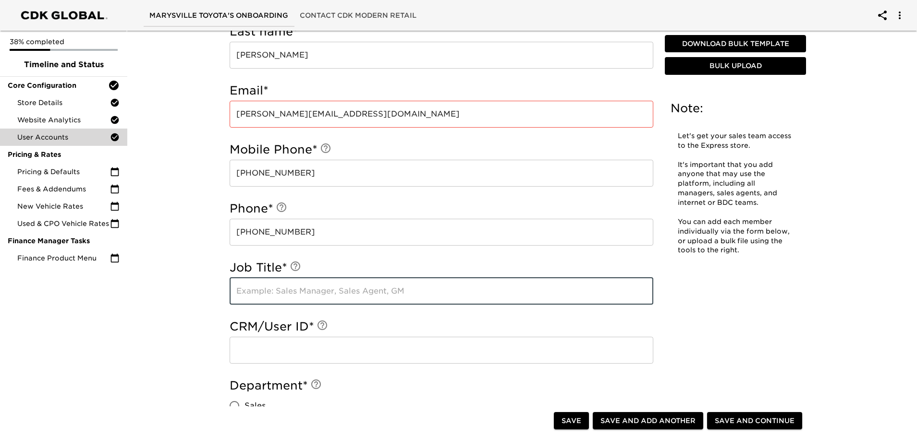
scroll to position [400, 0]
type input "Experience Consultant"
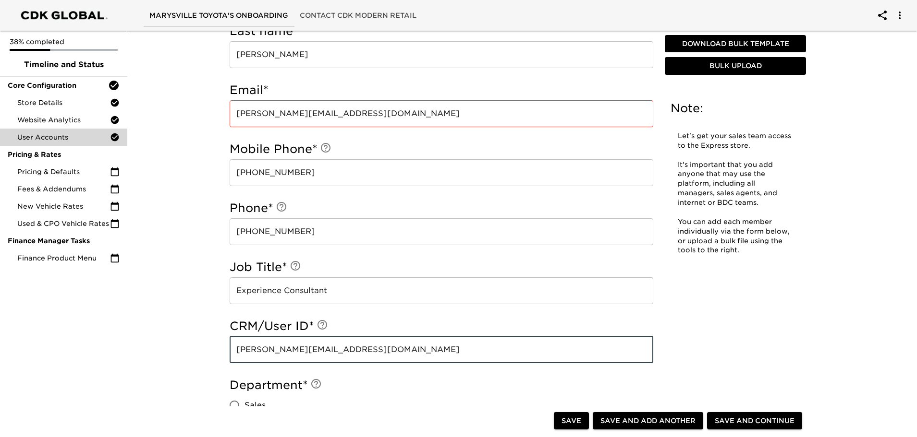
type input "[PERSON_NAME][EMAIL_ADDRESS][DOMAIN_NAME]"
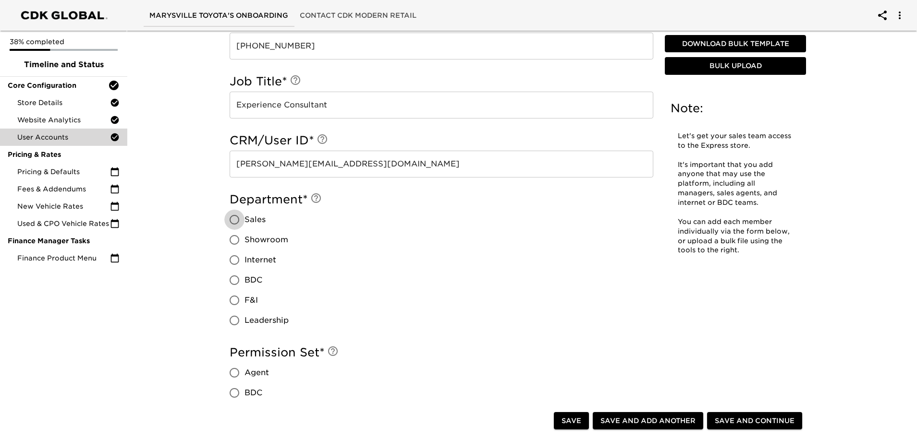
scroll to position [592, 0]
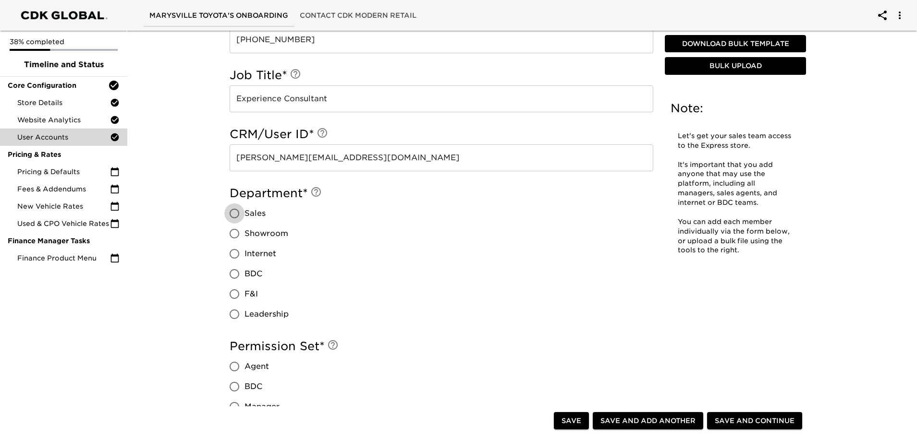
click at [231, 215] on input "Sales" at bounding box center [234, 214] width 20 height 20
radio input "true"
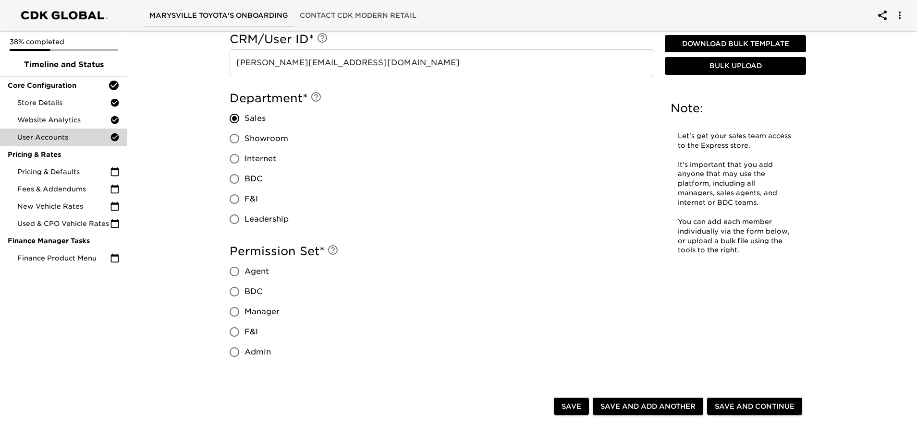
scroll to position [688, 0]
click at [256, 275] on span "Agent" at bounding box center [256, 271] width 24 height 12
click at [244, 275] on input "Agent" at bounding box center [234, 271] width 20 height 20
radio input "true"
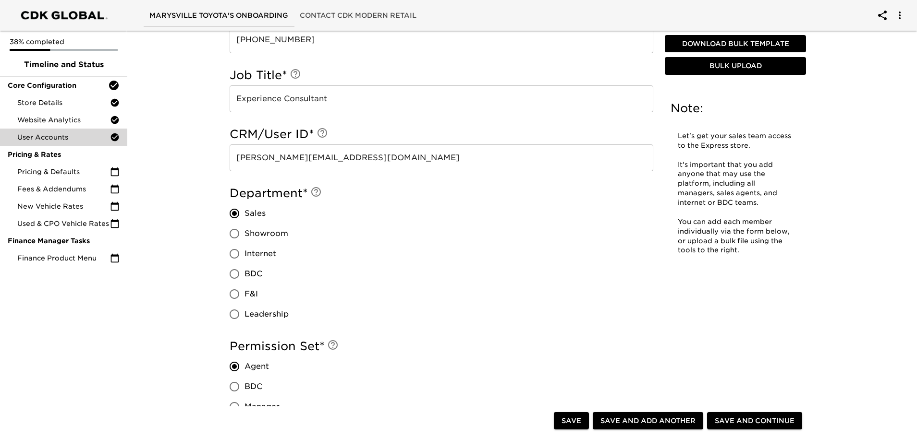
scroll to position [785, 0]
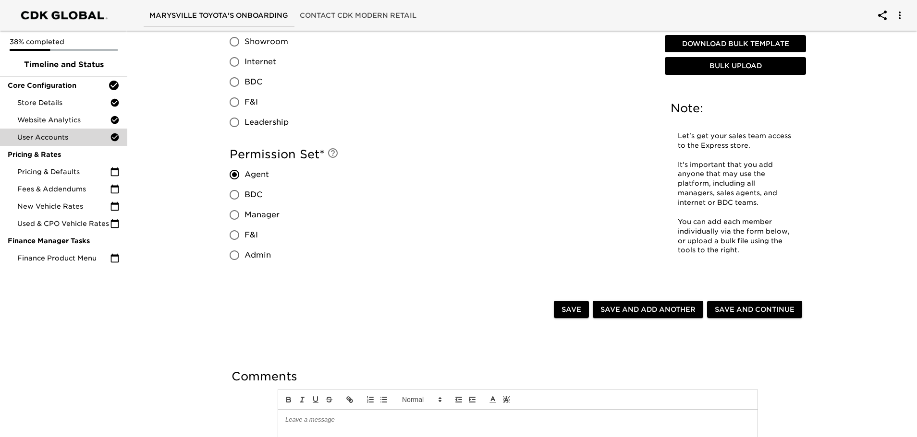
click at [776, 310] on span "Save and Continue" at bounding box center [754, 310] width 80 height 12
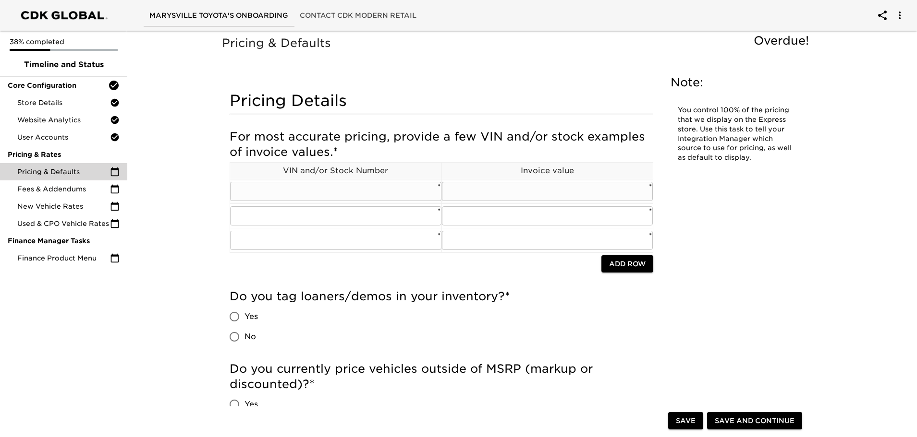
click at [249, 190] on input "text" at bounding box center [335, 191] width 211 height 19
paste input "[US_VEHICLE_IDENTIFICATION_NUMBER]"
type input "[US_VEHICLE_IDENTIFICATION_NUMBER]"
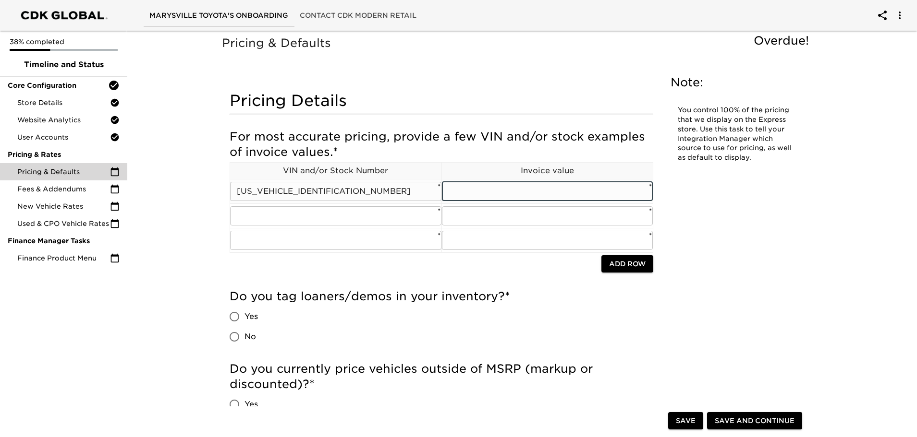
click at [523, 194] on input "text" at bounding box center [547, 191] width 211 height 19
type input "37021.34"
click at [253, 219] on input "text" at bounding box center [335, 215] width 211 height 19
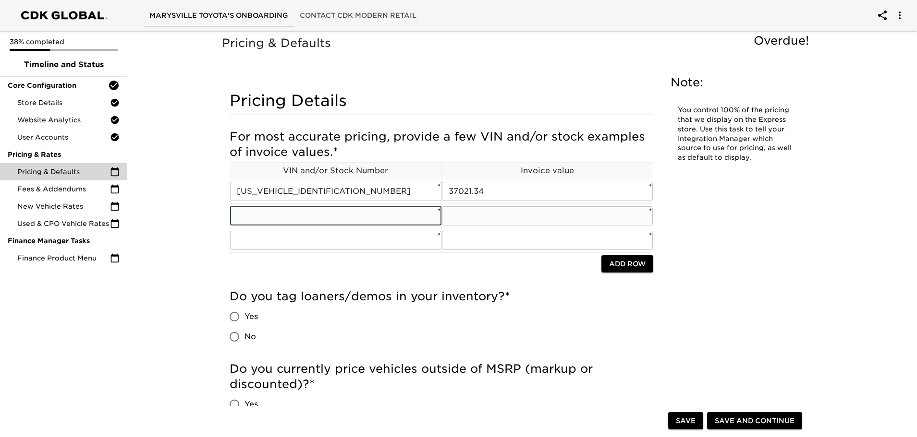
paste input "[US_VEHICLE_IDENTIFICATION_NUMBER]"
type input "[US_VEHICLE_IDENTIFICATION_NUMBER]"
click at [482, 219] on input "text" at bounding box center [547, 215] width 211 height 19
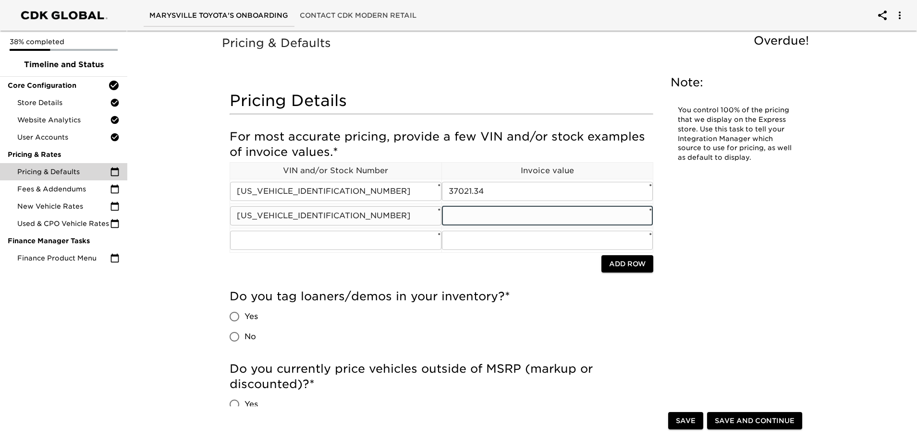
click at [494, 217] on input "text" at bounding box center [547, 215] width 211 height 19
type input "46073.34"
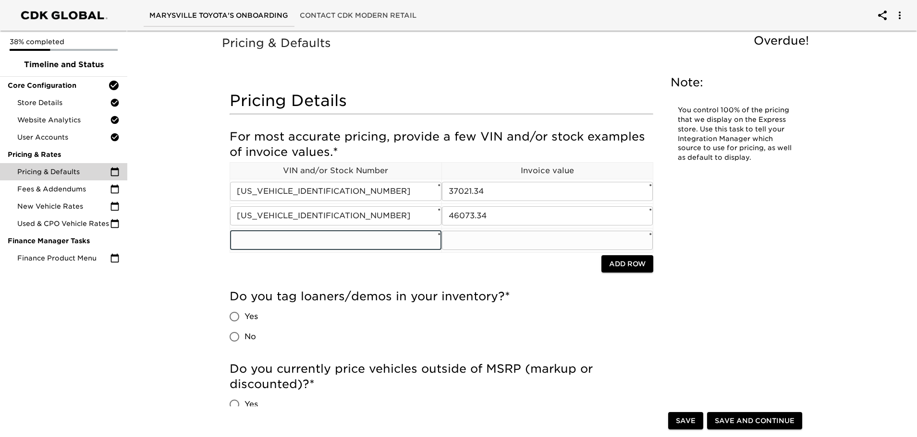
click at [239, 240] on input "text" at bounding box center [335, 240] width 211 height 19
paste input "[US_VEHICLE_IDENTIFICATION_NUMBER]"
type input "[US_VEHICLE_IDENTIFICATION_NUMBER]"
click at [456, 241] on input "text" at bounding box center [547, 240] width 211 height 19
click at [472, 242] on input "text" at bounding box center [547, 240] width 211 height 19
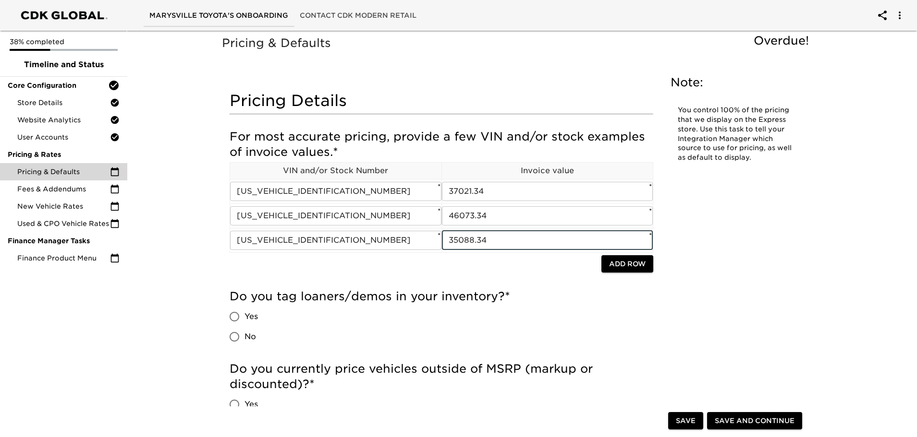
type input "35088.34"
click at [235, 338] on input "No" at bounding box center [234, 337] width 20 height 20
radio input "true"
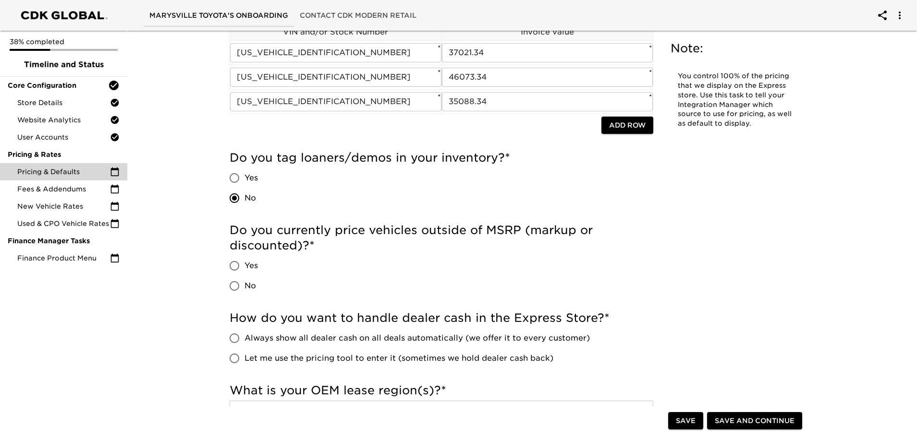
scroll to position [144, 0]
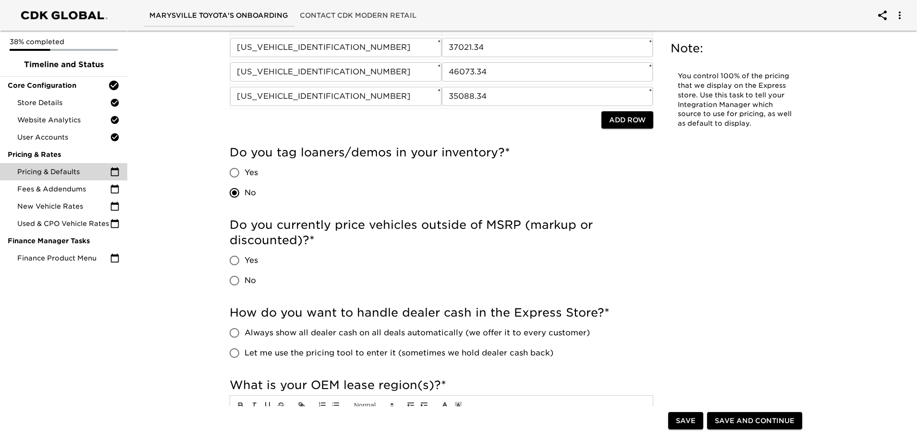
click at [234, 262] on input "Yes" at bounding box center [234, 261] width 20 height 20
radio input "true"
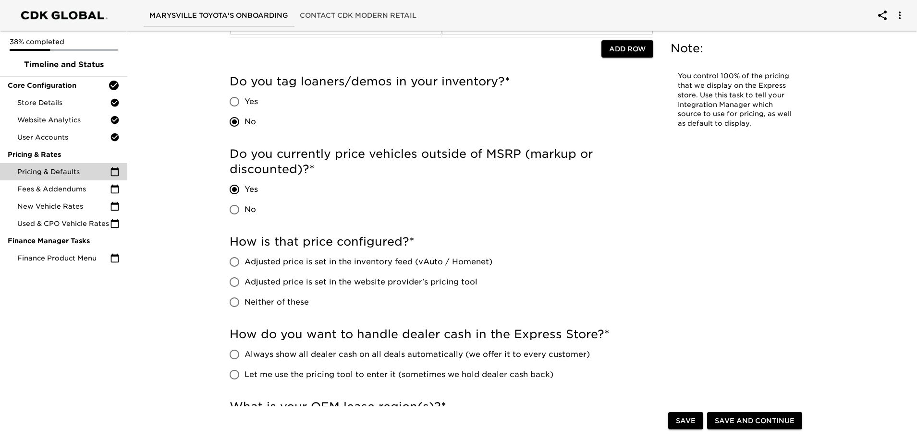
scroll to position [288, 0]
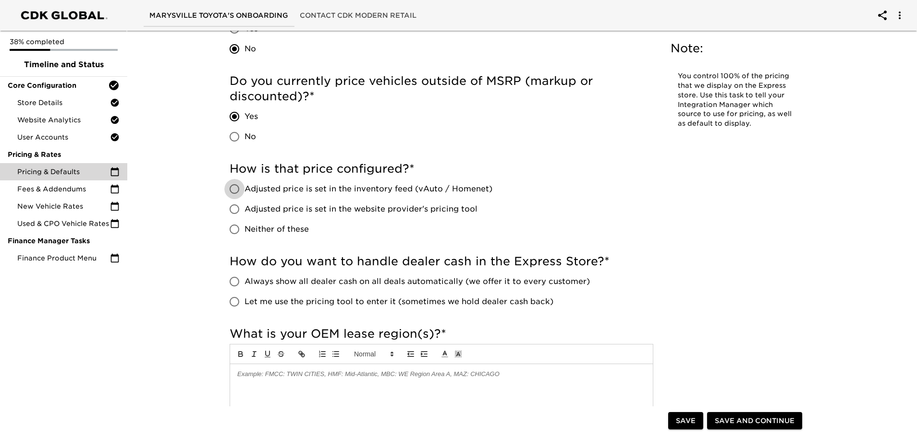
click at [235, 192] on input "Adjusted price is set in the inventory feed (vAuto / Homenet)" at bounding box center [234, 189] width 20 height 20
radio input "true"
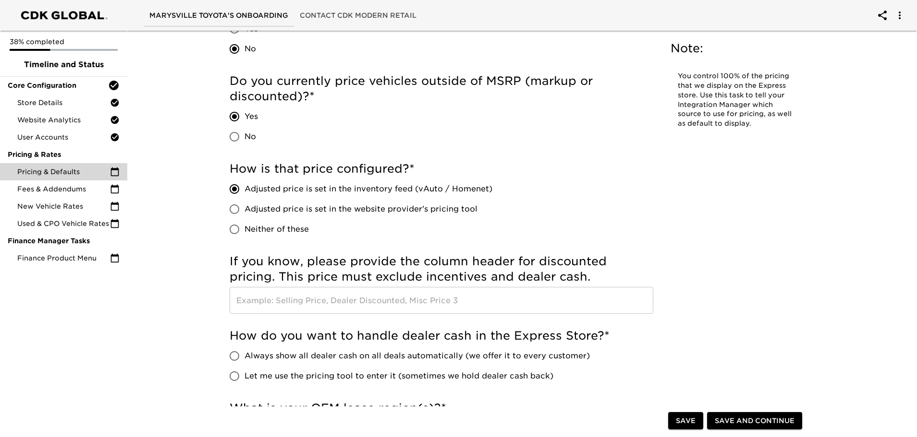
scroll to position [384, 0]
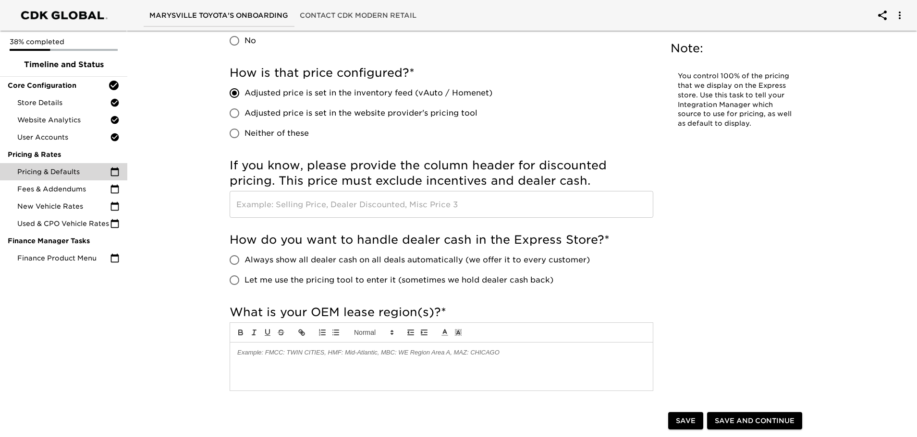
click at [245, 210] on input "text" at bounding box center [440, 204] width 423 height 27
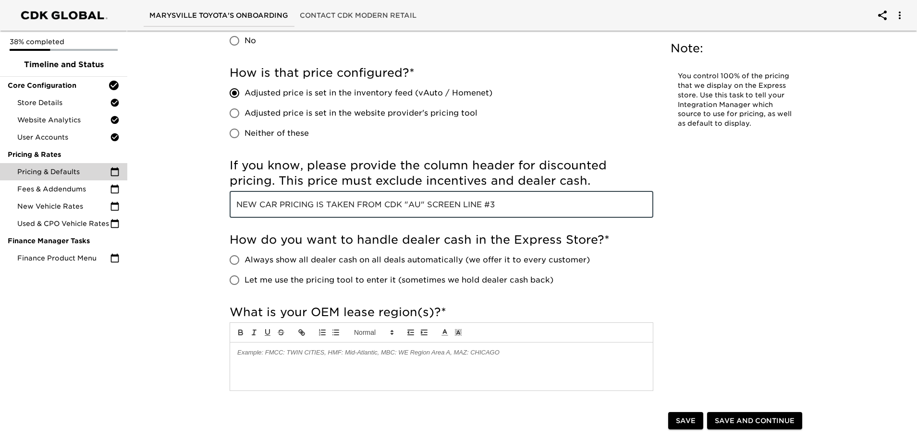
type input "NEW CAR PRICING IS TAKEN FROM CDK "AU" SCREEN LINE #3"
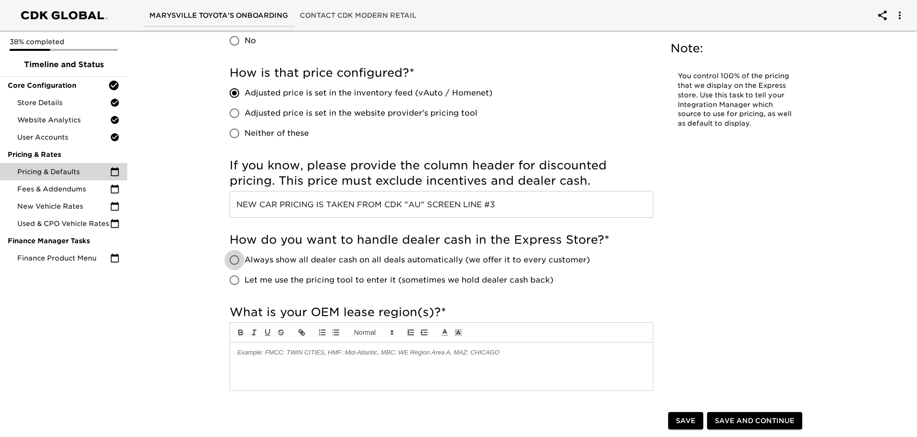
click at [232, 257] on input "Always show all dealer cash on all deals automatically (we offer it to every cu…" at bounding box center [234, 260] width 20 height 20
radio input "true"
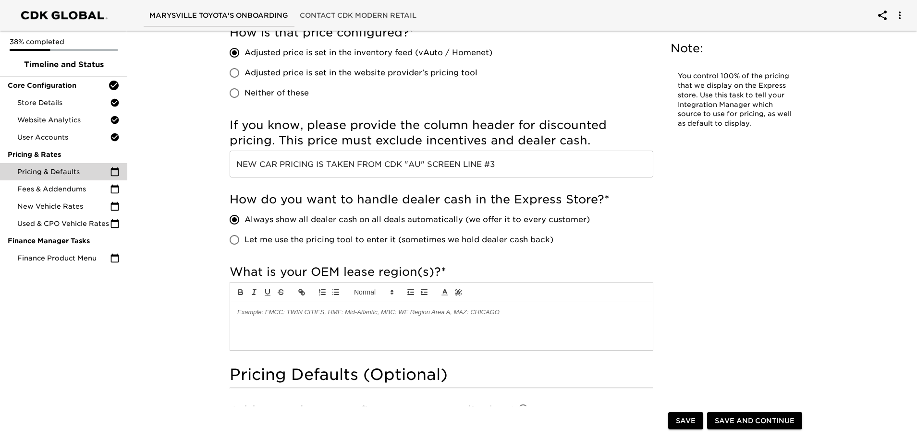
scroll to position [480, 0]
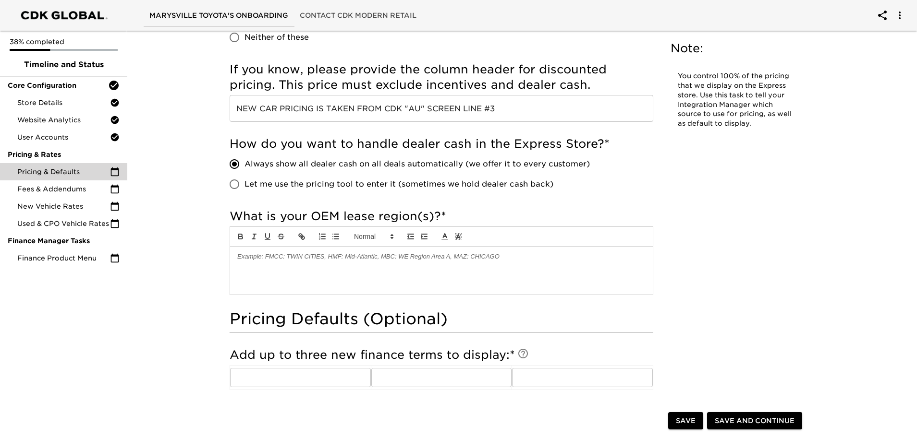
click at [251, 262] on div at bounding box center [441, 271] width 423 height 48
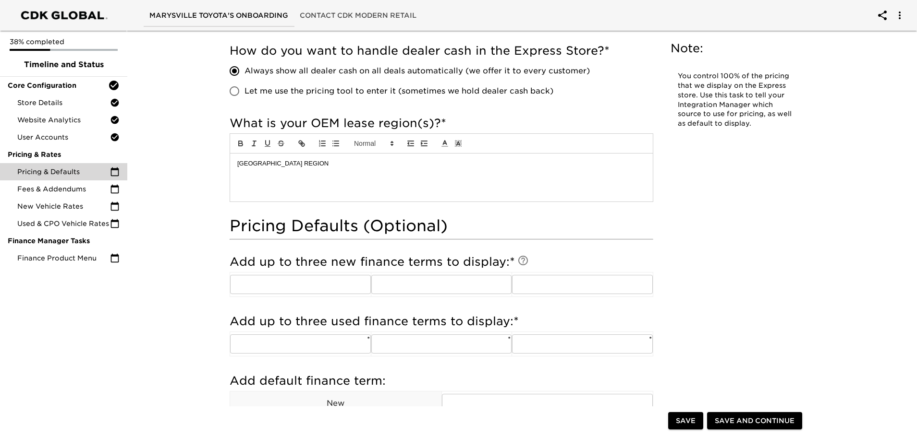
scroll to position [576, 0]
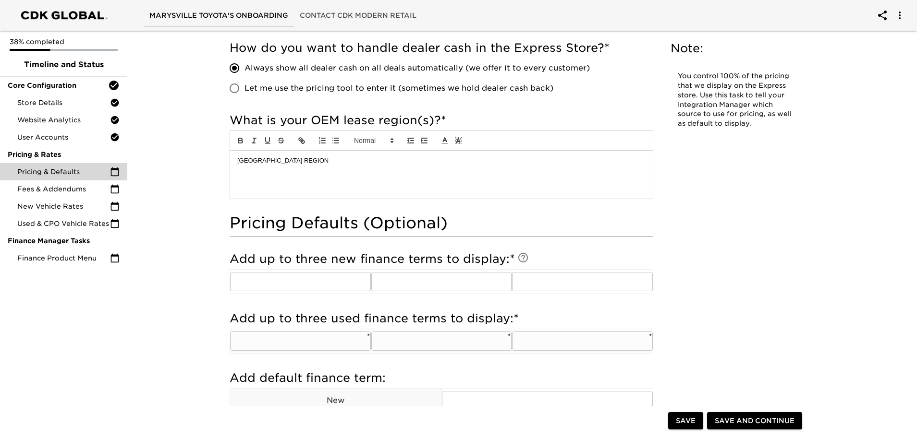
click at [308, 341] on input "text" at bounding box center [300, 341] width 141 height 19
type input "48"
type input "60"
type input "72"
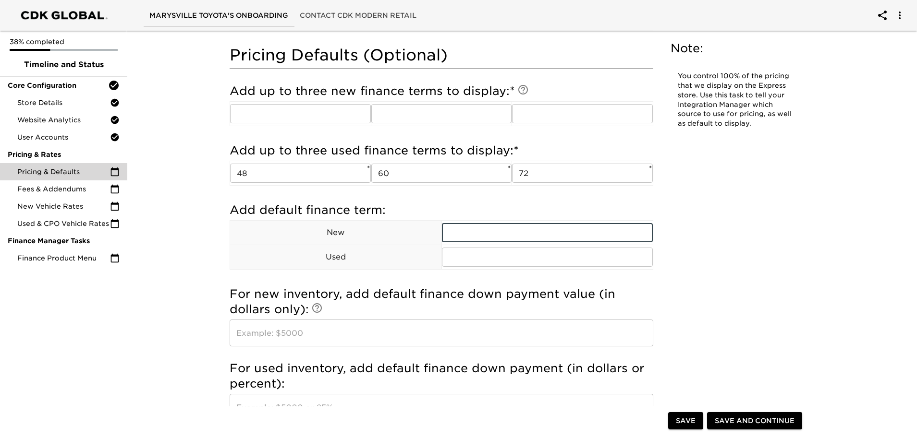
scroll to position [768, 0]
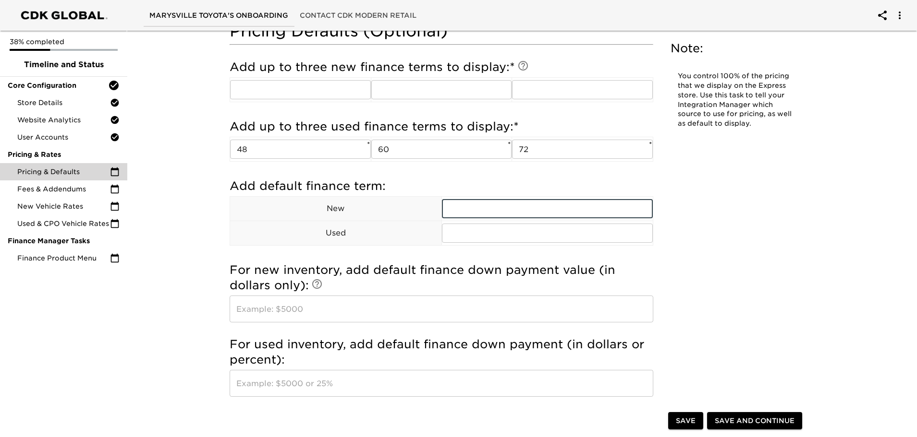
click at [307, 313] on input "text" at bounding box center [440, 309] width 423 height 27
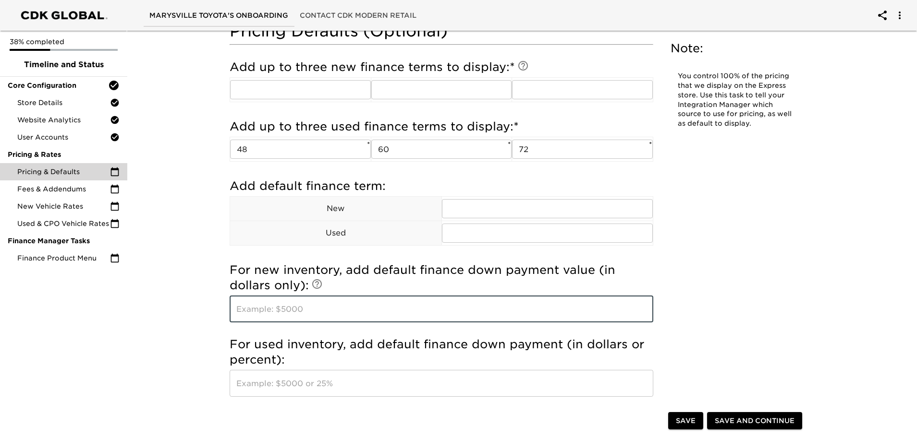
type input "@"
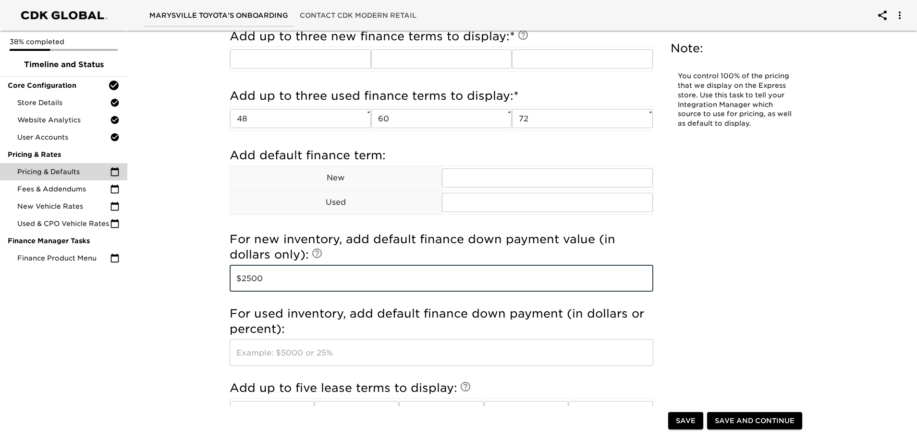
scroll to position [816, 0]
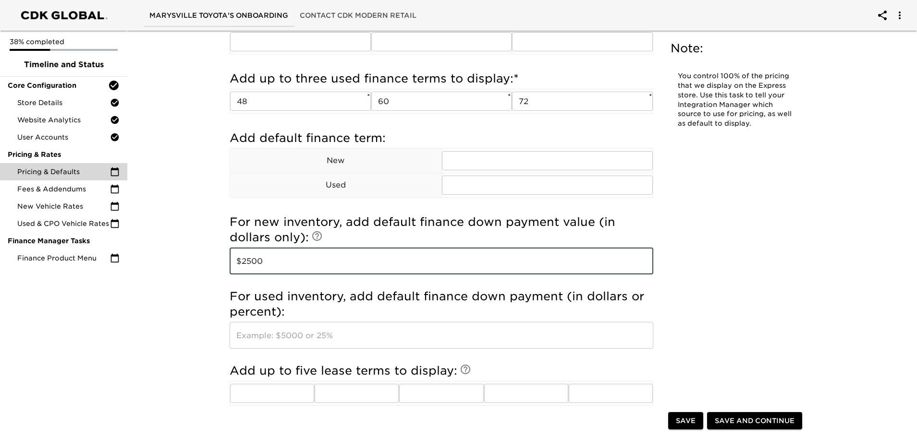
type input "$2500"
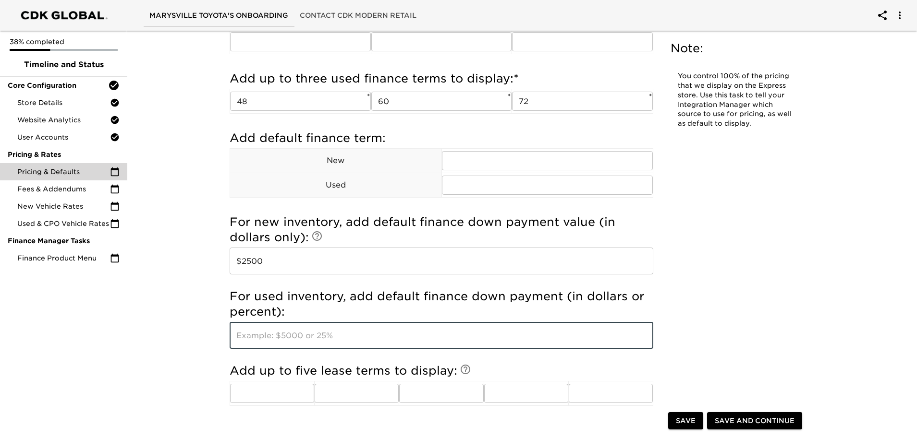
click at [257, 339] on input "text" at bounding box center [440, 335] width 423 height 27
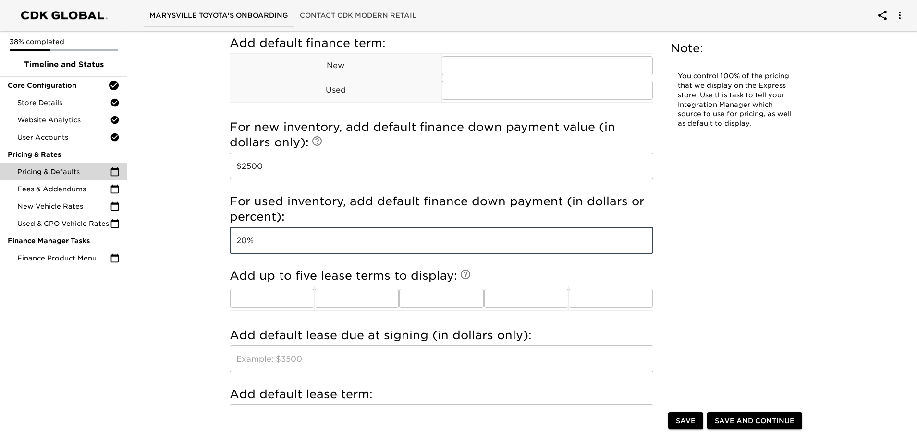
scroll to position [912, 0]
type input "20%"
click at [300, 300] on input "text" at bounding box center [272, 297] width 84 height 19
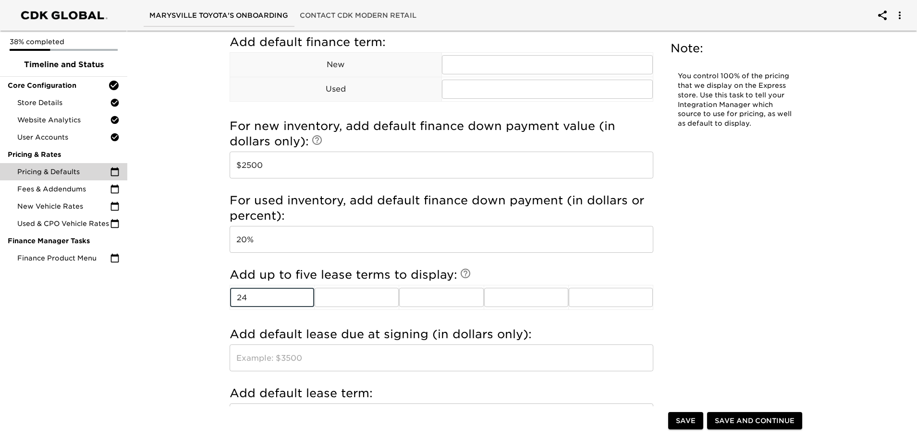
type input "24"
type input "30"
type input "36"
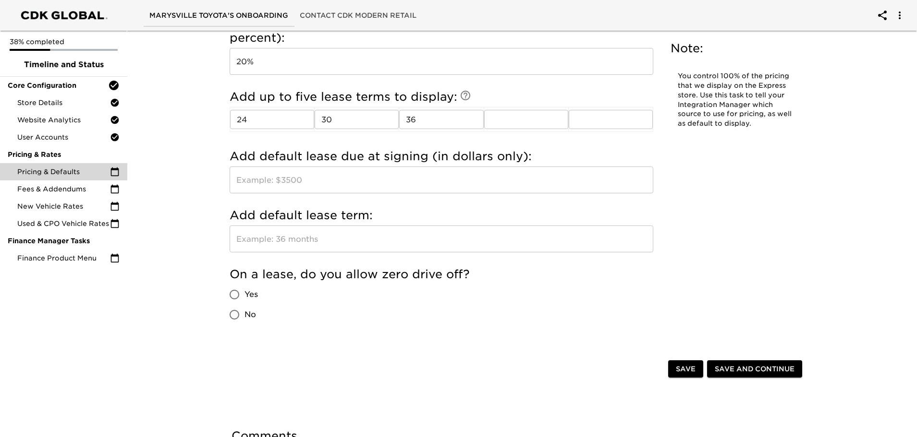
scroll to position [1104, 0]
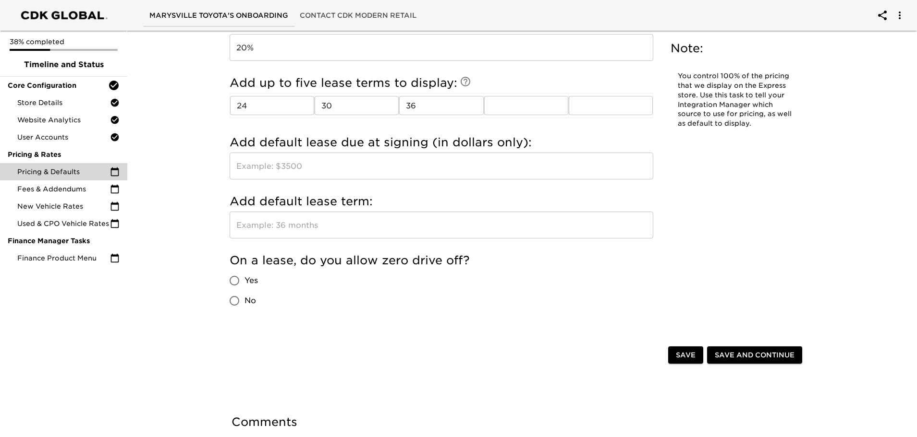
click at [260, 170] on input "text" at bounding box center [440, 166] width 423 height 27
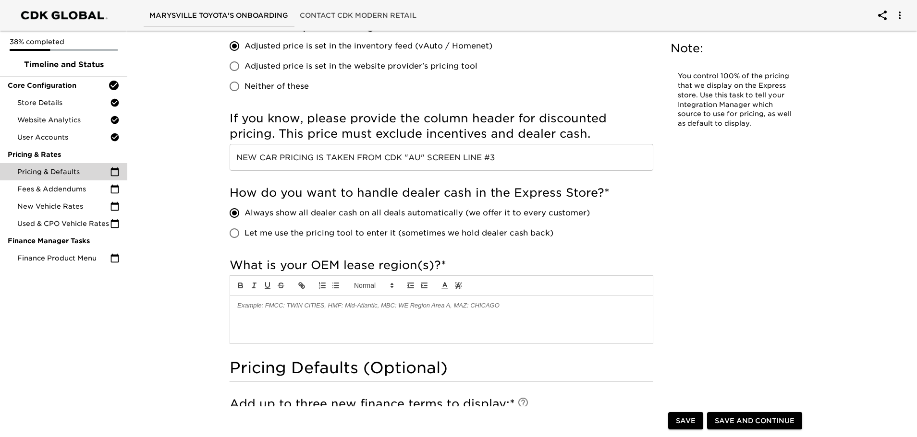
scroll to position [384, 0]
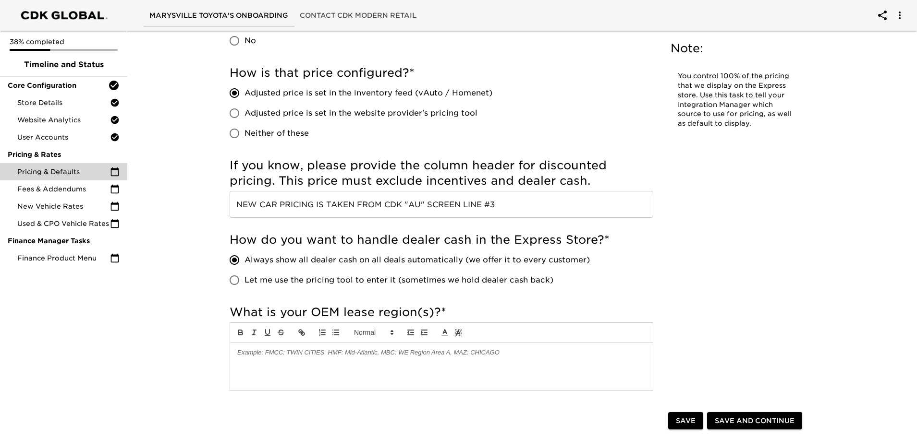
type input "$2000"
click at [378, 372] on div at bounding box center [441, 367] width 423 height 48
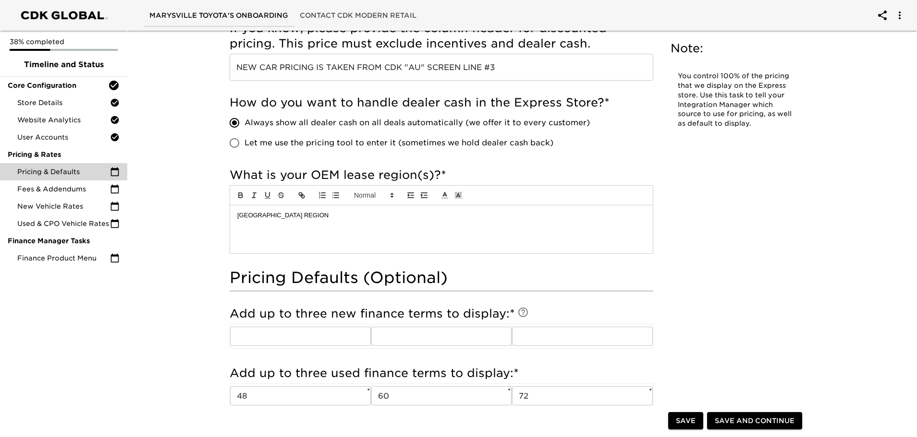
scroll to position [576, 0]
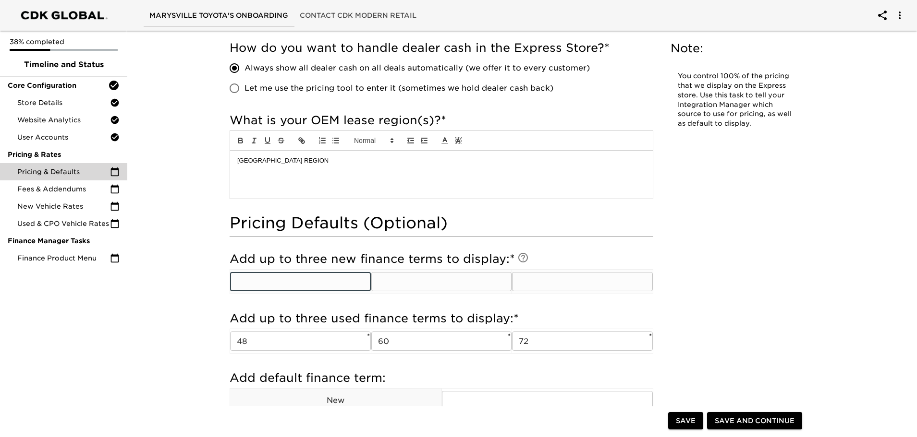
click at [251, 280] on input "text" at bounding box center [300, 281] width 141 height 19
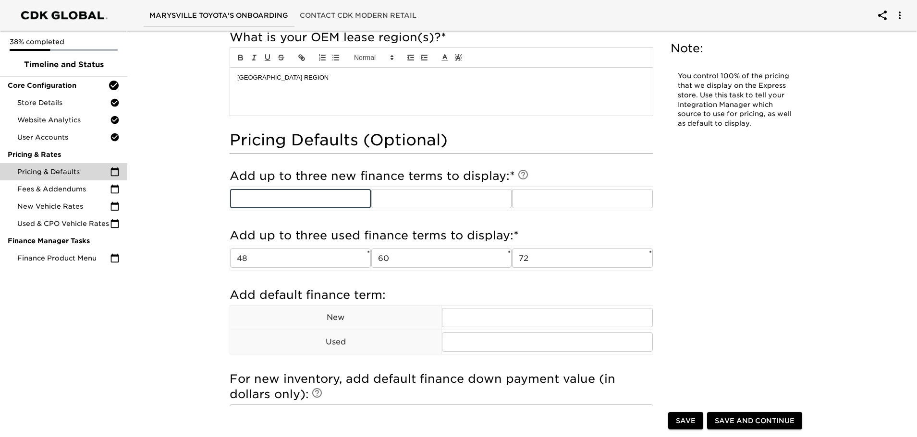
scroll to position [672, 0]
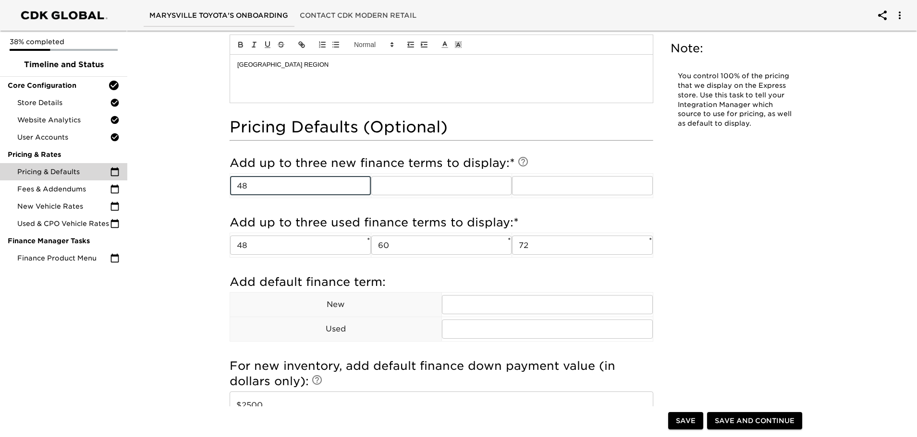
type input "48"
type input "60"
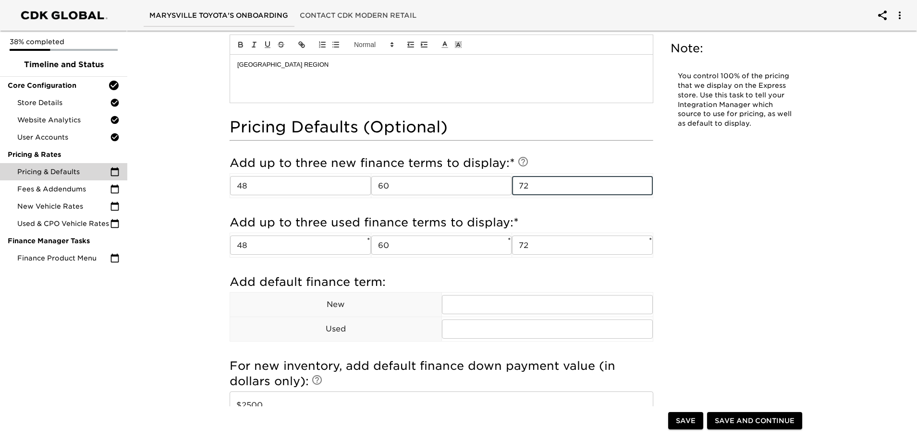
type input "72"
click at [462, 302] on input "text" at bounding box center [547, 304] width 211 height 19
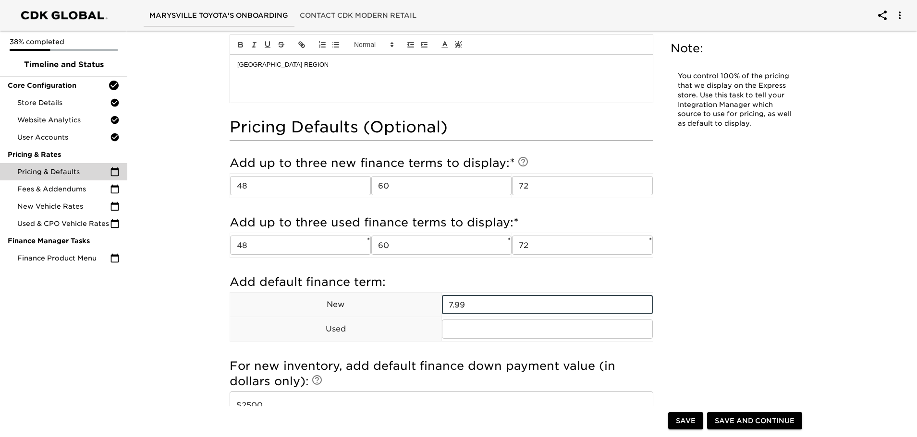
type input "7.99"
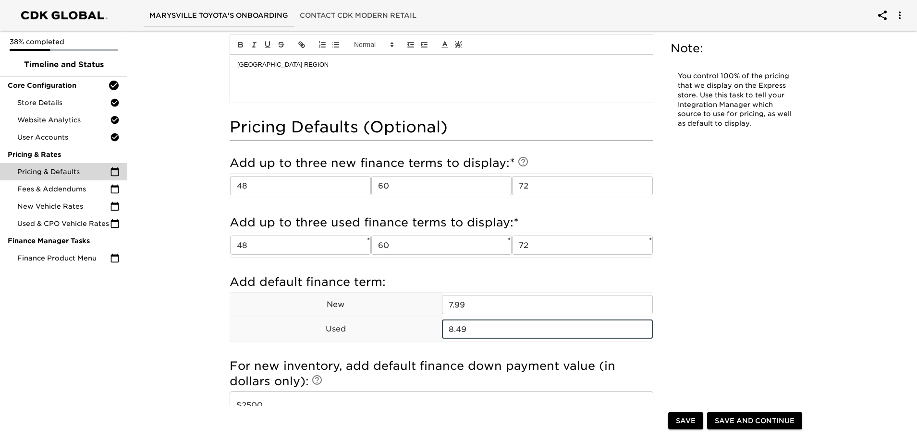
type input "8.49"
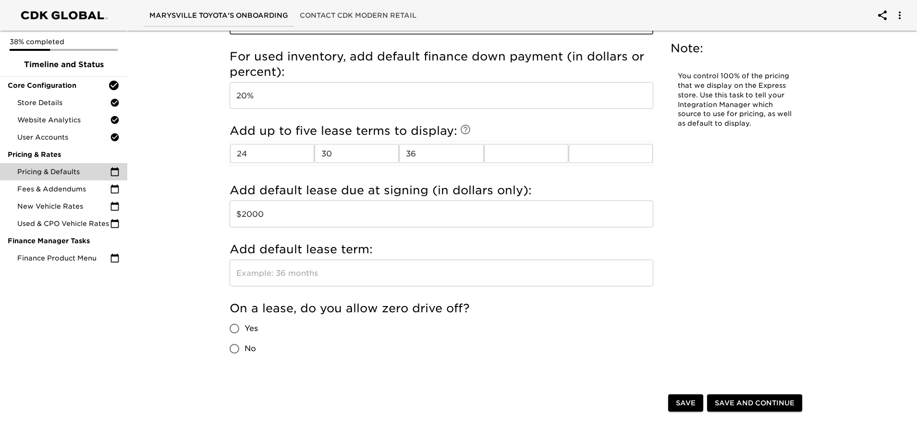
scroll to position [1104, 0]
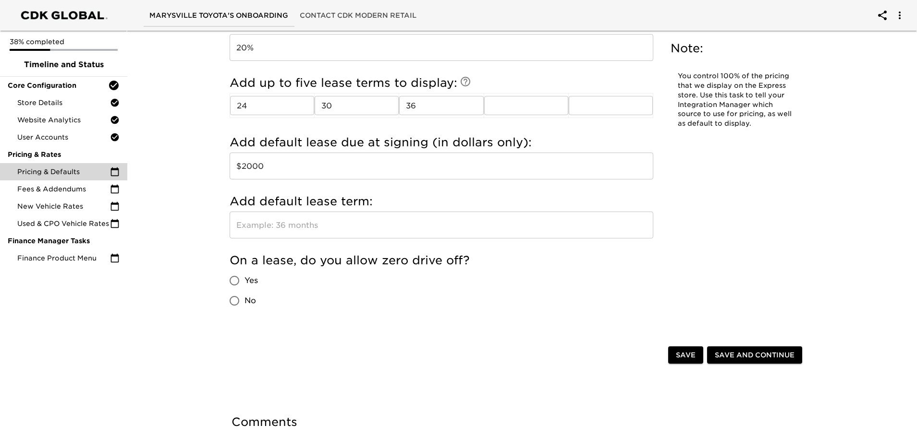
click at [281, 221] on input "text" at bounding box center [440, 225] width 423 height 27
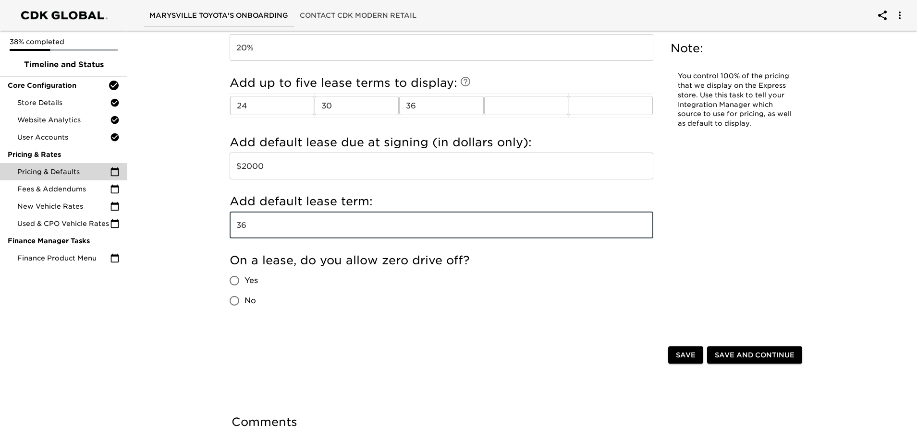
type input "36"
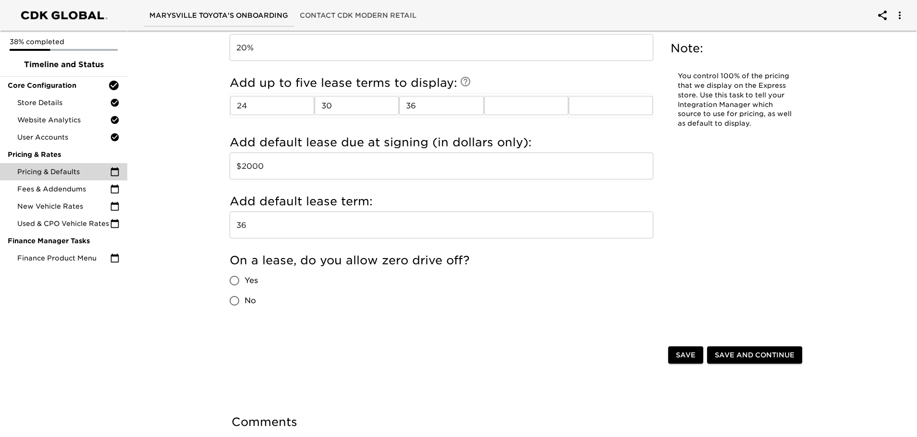
click at [236, 304] on input "No" at bounding box center [234, 301] width 20 height 20
radio input "true"
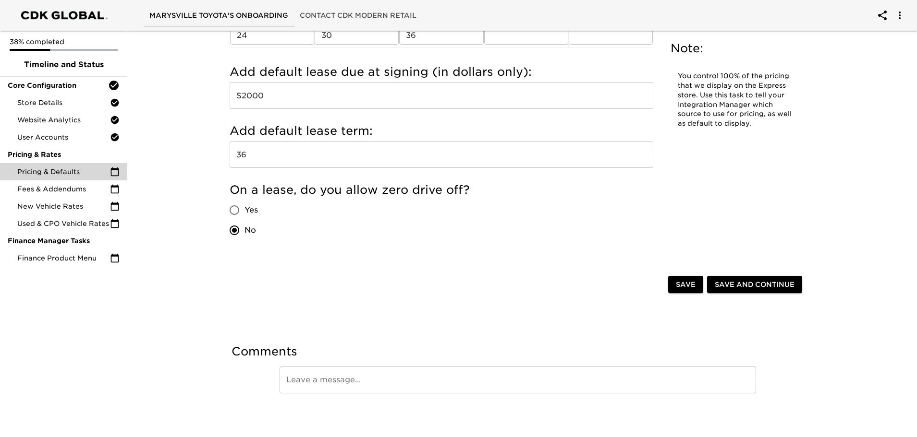
scroll to position [1176, 0]
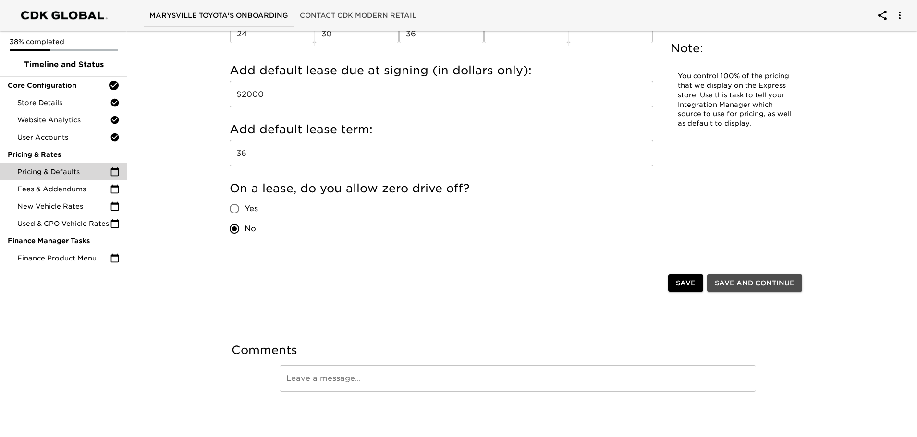
click at [775, 281] on span "Save and Continue" at bounding box center [754, 284] width 80 height 12
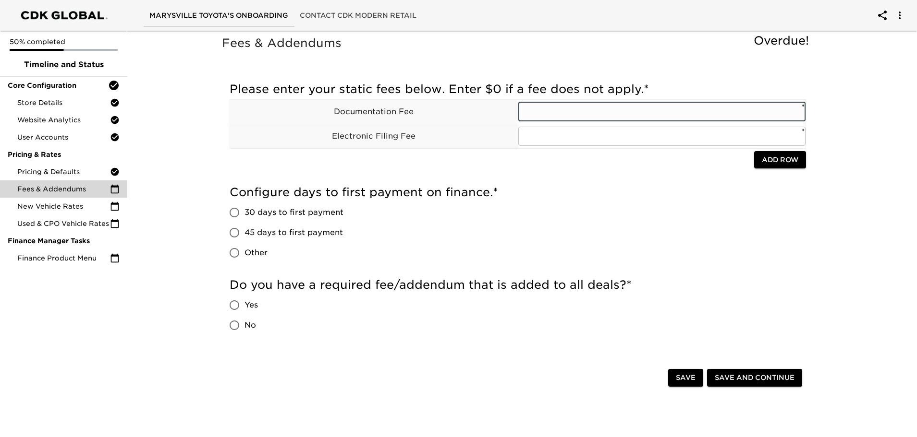
click at [566, 110] on input "text" at bounding box center [662, 111] width 288 height 19
type input "200"
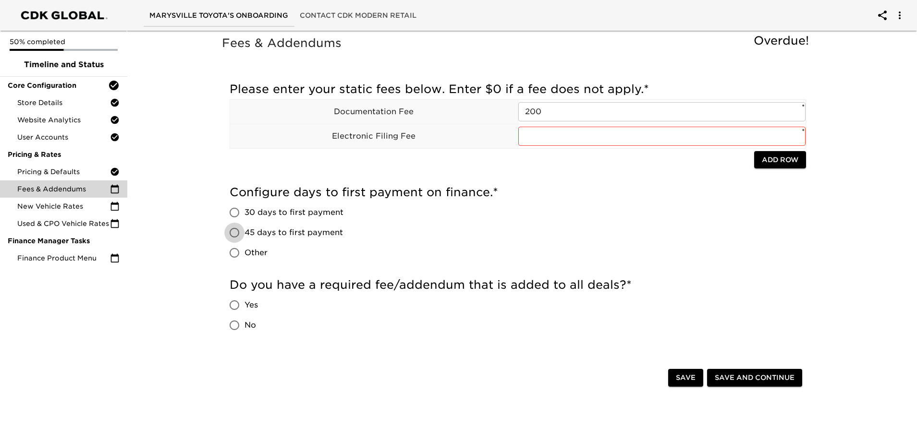
click at [235, 234] on input "45 days to first payment" at bounding box center [234, 233] width 20 height 20
radio input "true"
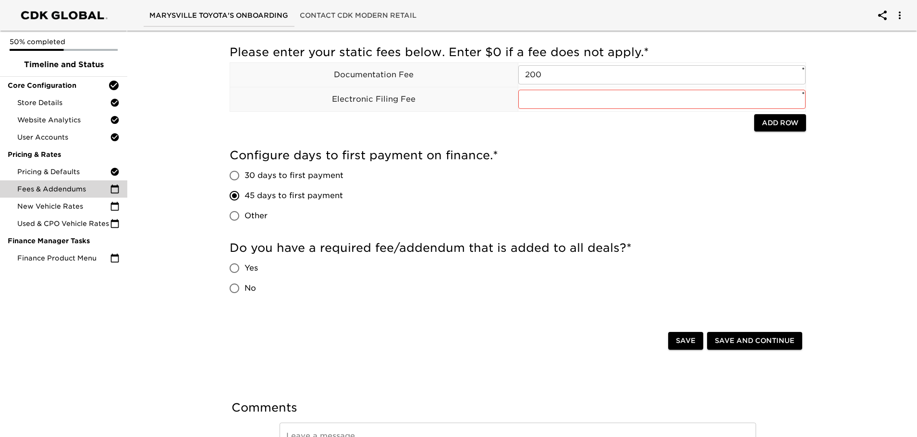
scroll to position [95, 0]
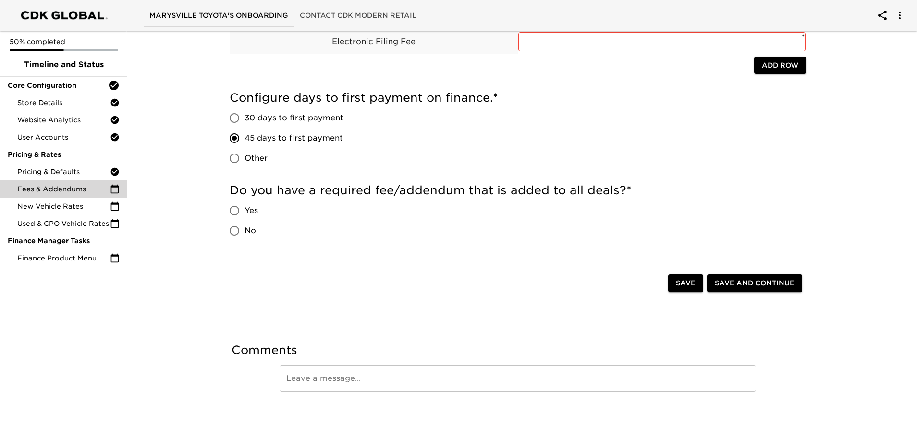
click at [236, 232] on input "No" at bounding box center [234, 231] width 20 height 20
radio input "true"
click at [765, 283] on span "Save and Continue" at bounding box center [754, 284] width 80 height 12
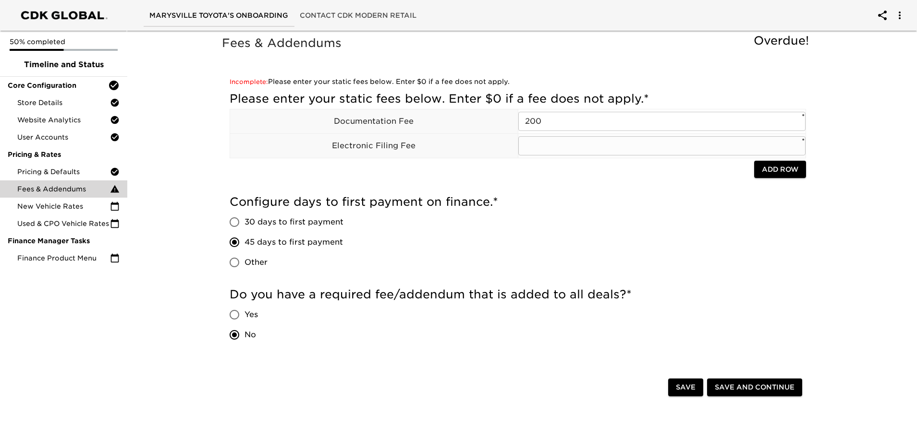
click at [591, 145] on input "text" at bounding box center [662, 145] width 288 height 19
type input "0"
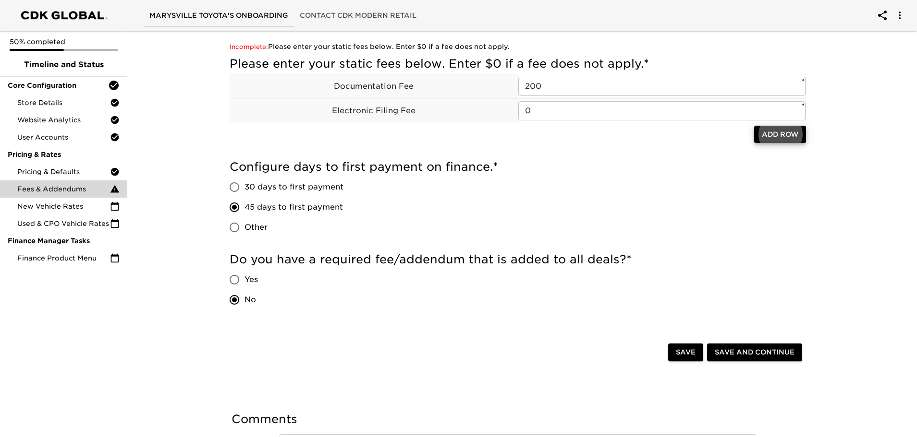
scroll to position [96, 0]
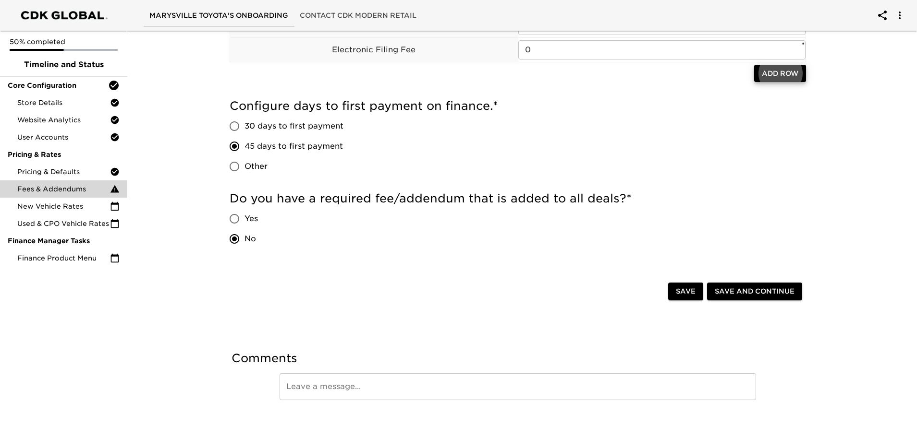
click at [785, 298] on button "Save and Continue" at bounding box center [754, 292] width 95 height 18
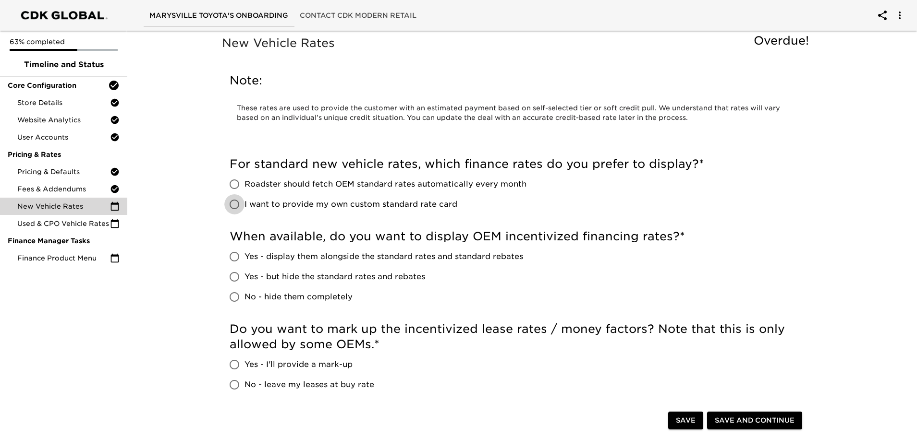
click at [234, 205] on input "I want to provide my own custom standard rate card" at bounding box center [234, 204] width 20 height 20
radio input "true"
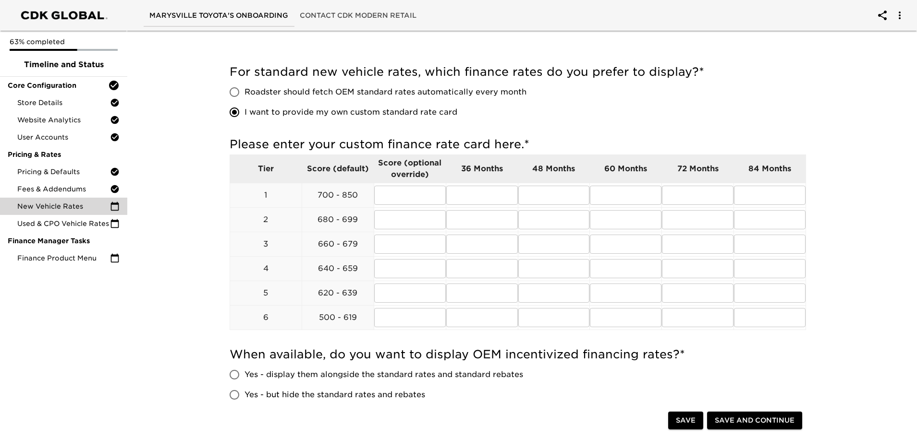
scroll to position [96, 0]
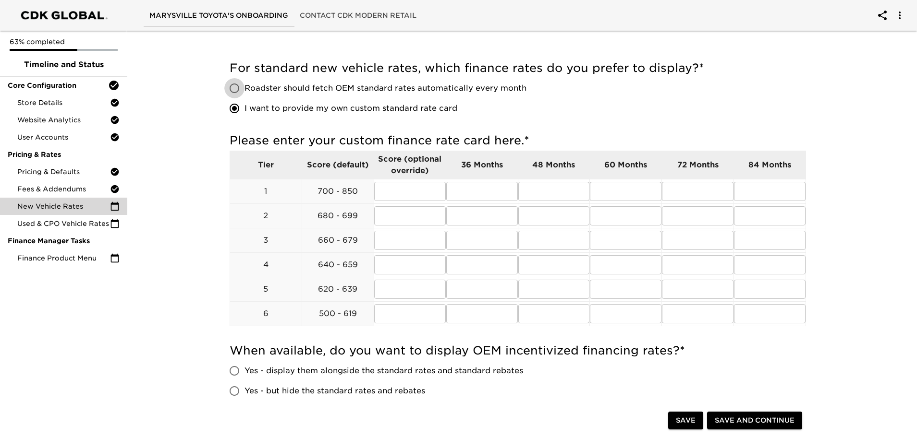
click at [237, 87] on input "Roadster should fetch OEM standard rates automatically every month" at bounding box center [234, 88] width 20 height 20
radio input "true"
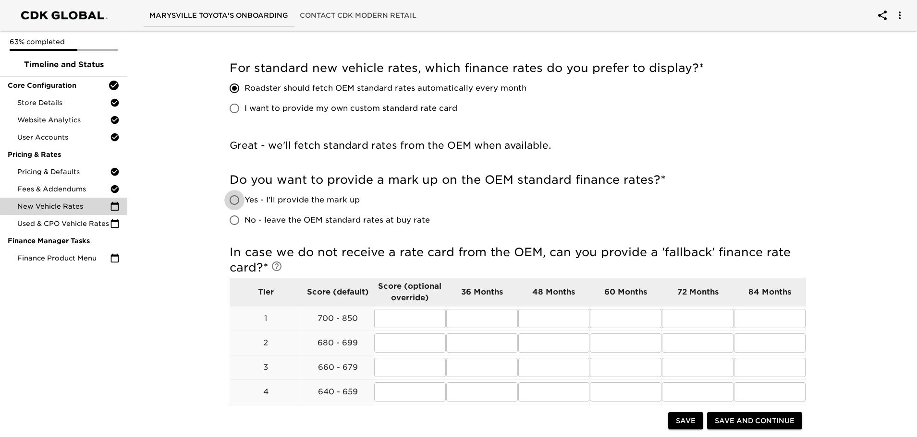
click at [232, 203] on input "Yes - I'll provide the mark up" at bounding box center [234, 200] width 20 height 20
radio input "true"
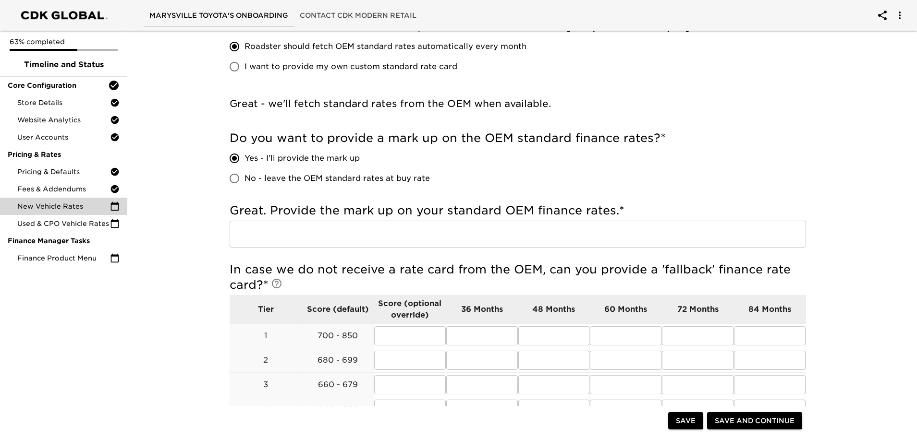
scroll to position [192, 0]
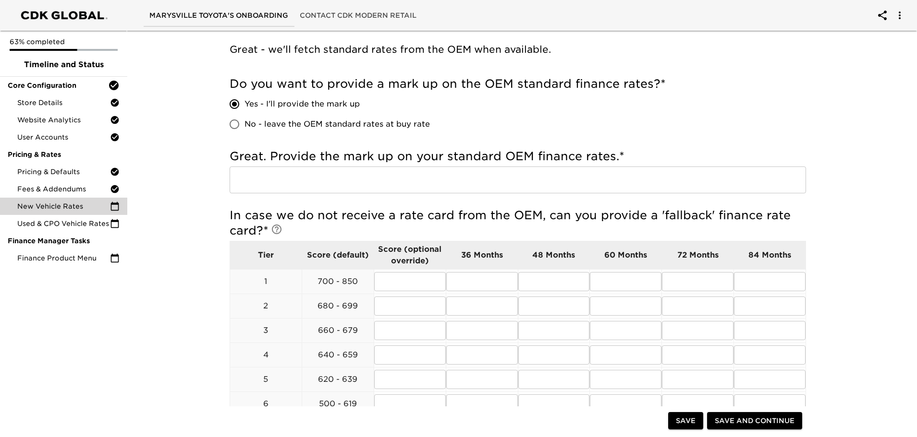
click at [319, 183] on input "text" at bounding box center [517, 180] width 576 height 27
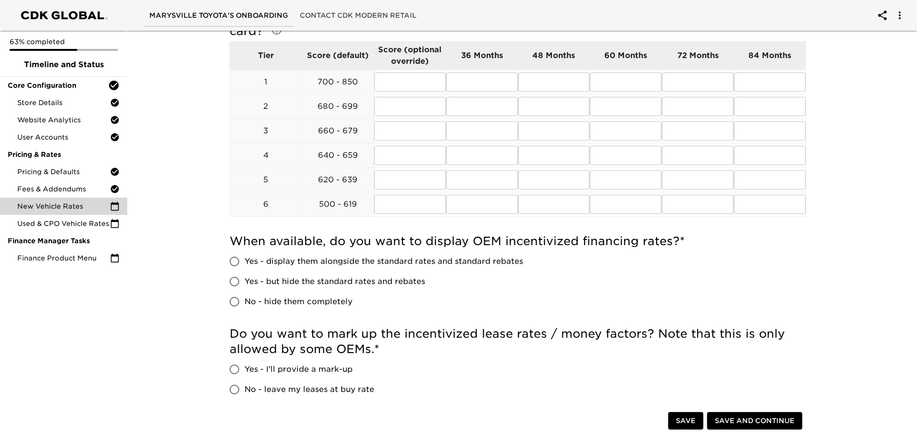
scroll to position [336, 0]
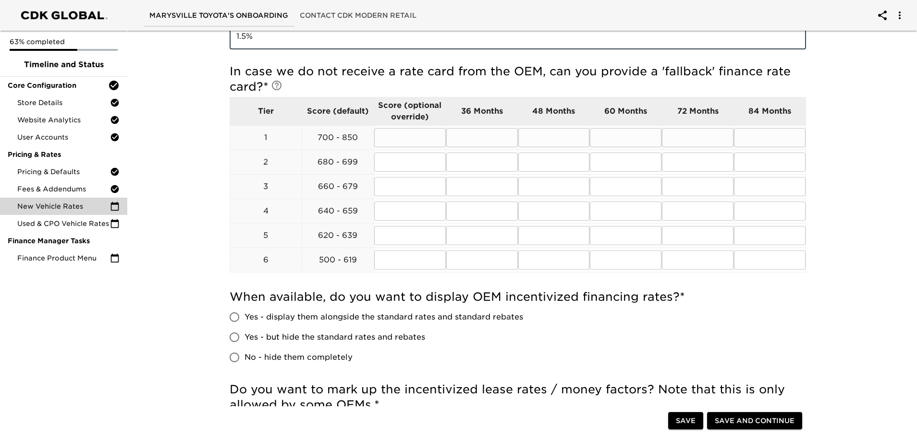
type input "1.5%"
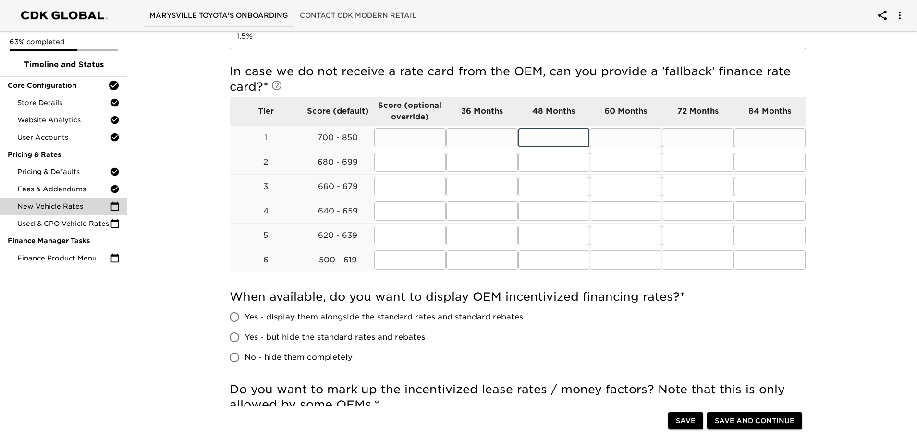
click at [553, 141] on input "text" at bounding box center [554, 137] width 72 height 19
click at [479, 138] on input "text" at bounding box center [482, 137] width 72 height 19
type input "6.49"
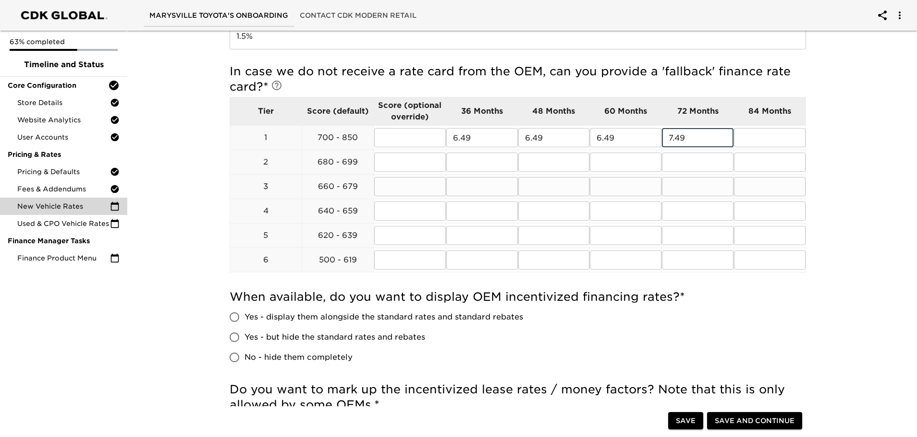
type input "7.49"
type input "8.49"
type input "6.99"
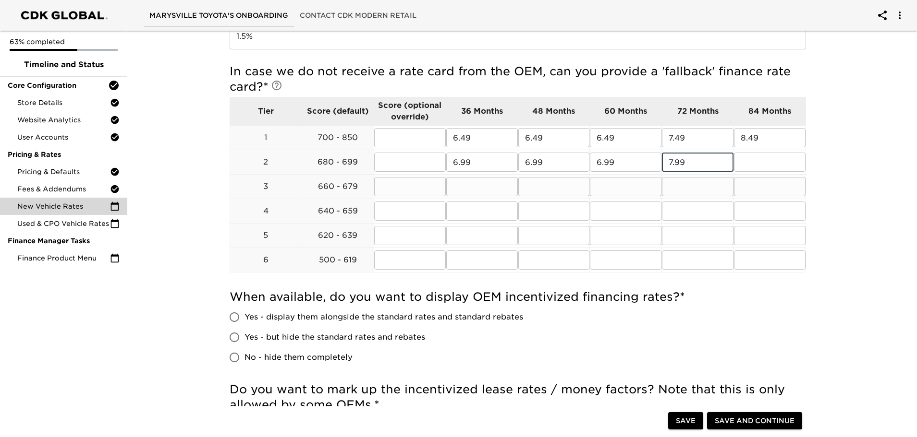
type input "7.99"
type input "8.99"
type input "7.99"
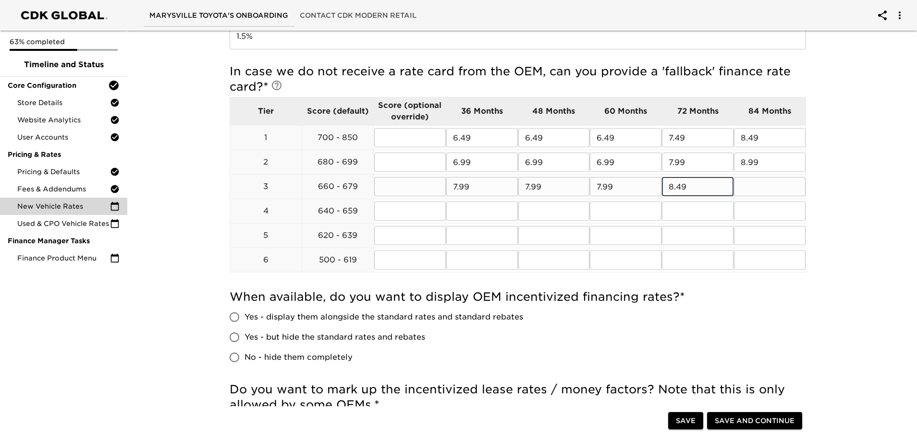
type input "8.49"
type input "9.99"
type input "8.99"
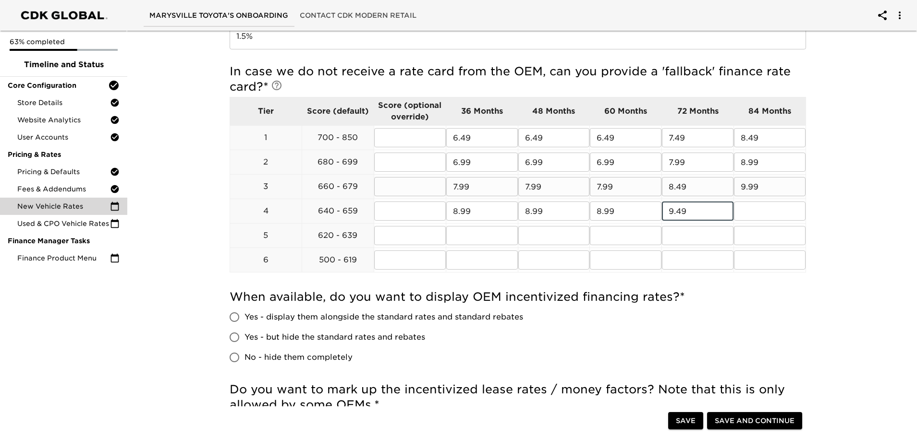
type input "9.49"
click at [774, 213] on input "10.49" at bounding box center [770, 211] width 72 height 19
type input "10.99"
click at [481, 244] on input "text" at bounding box center [482, 235] width 72 height 19
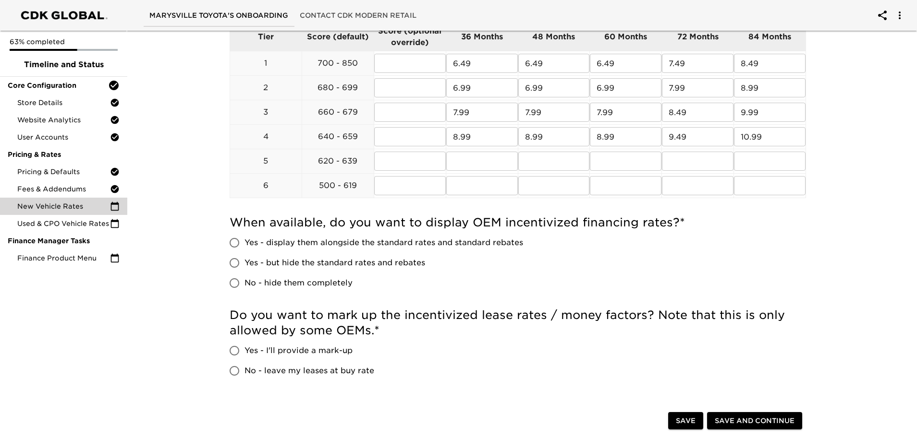
scroll to position [432, 0]
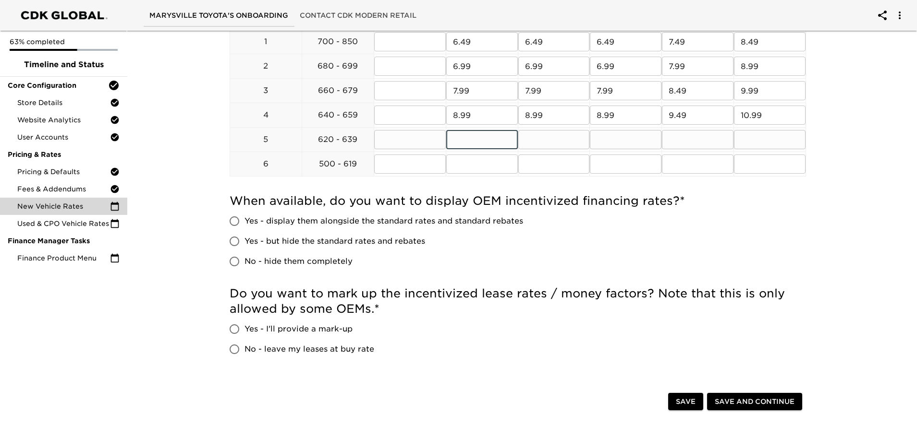
click at [472, 142] on input "text" at bounding box center [482, 139] width 72 height 19
type input "11.99"
type input "12.99"
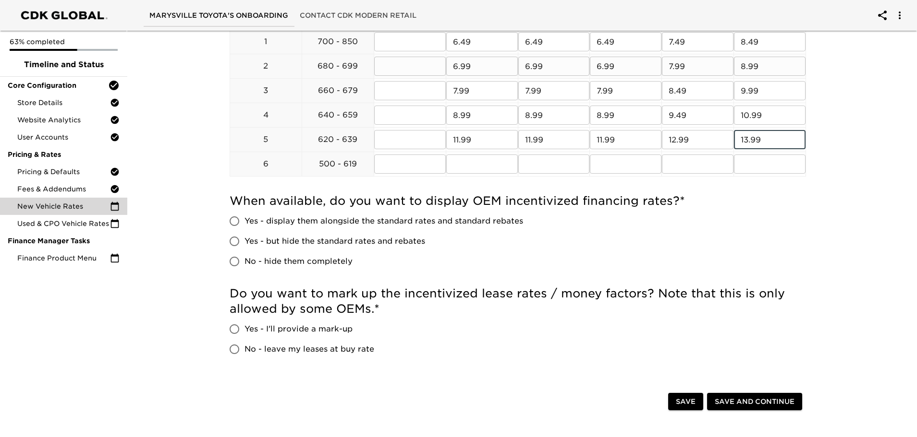
type input "13.99"
type input "14.99"
type input "15.99"
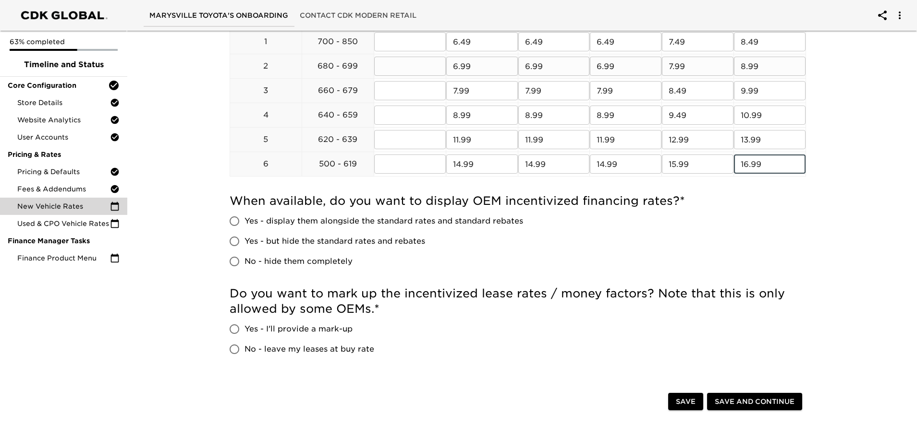
type input "16.99"
click at [238, 222] on input "Yes - display them alongside the standard rates and standard rebates" at bounding box center [234, 221] width 20 height 20
radio input "true"
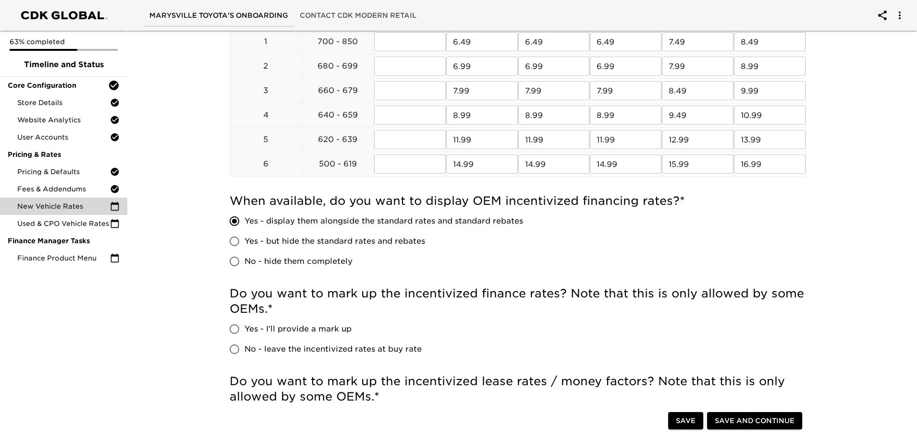
scroll to position [480, 0]
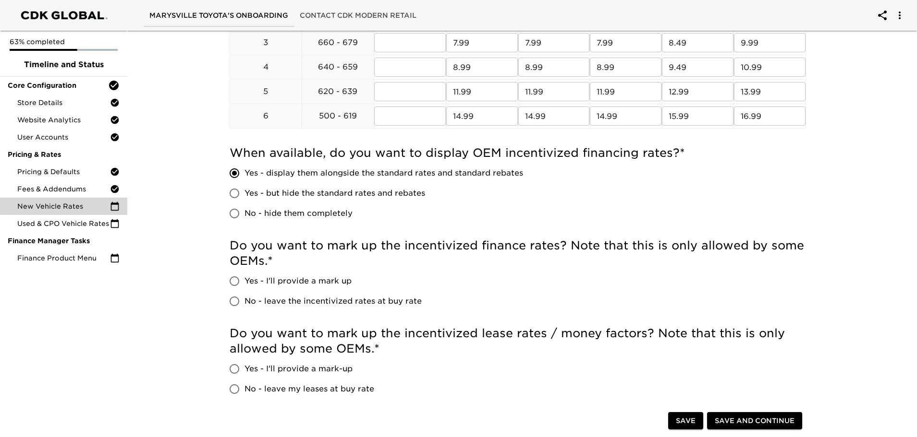
click at [237, 302] on input "No - leave the incentivized rates at buy rate" at bounding box center [234, 301] width 20 height 20
radio input "true"
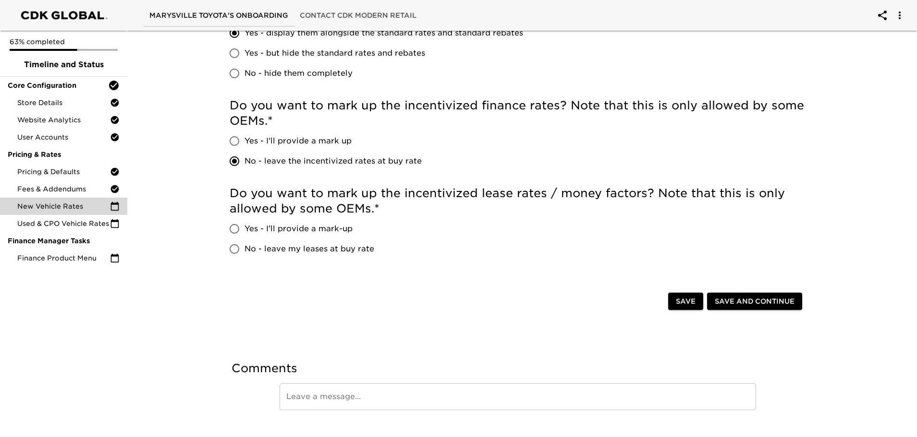
scroll to position [624, 0]
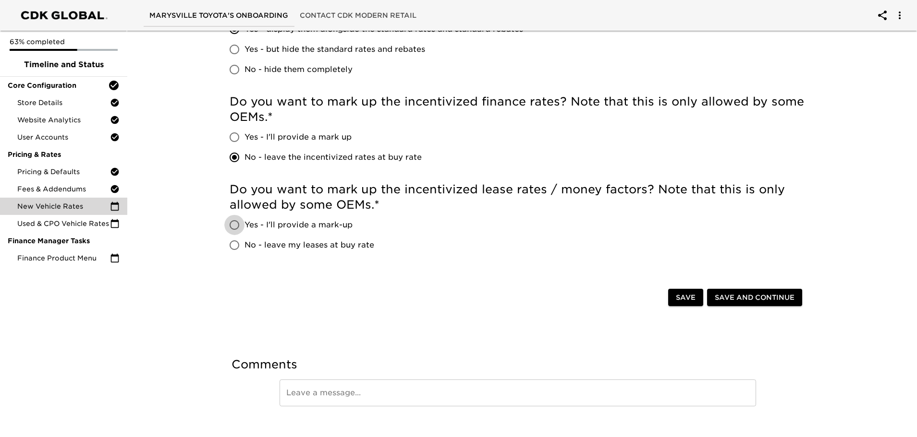
click at [233, 225] on input "Yes - I'll provide a mark-up" at bounding box center [234, 225] width 20 height 20
radio input "true"
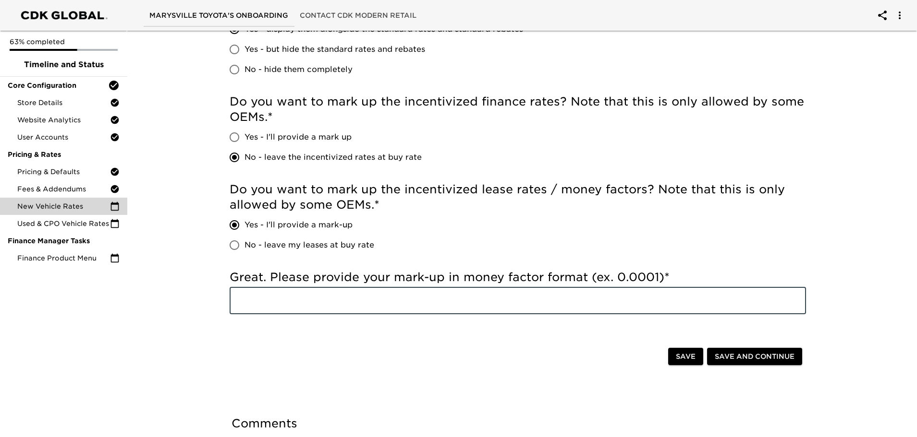
click at [243, 309] on input "text" at bounding box center [517, 301] width 576 height 27
type input ".00060"
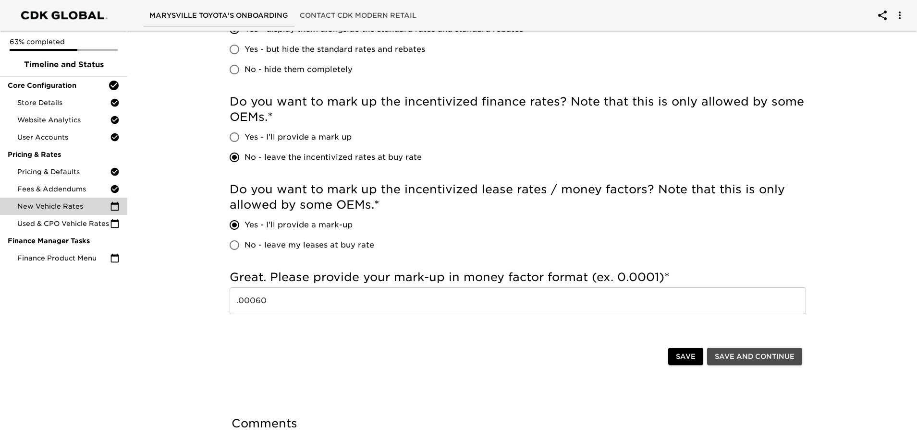
click at [756, 356] on span "Save and Continue" at bounding box center [754, 357] width 80 height 12
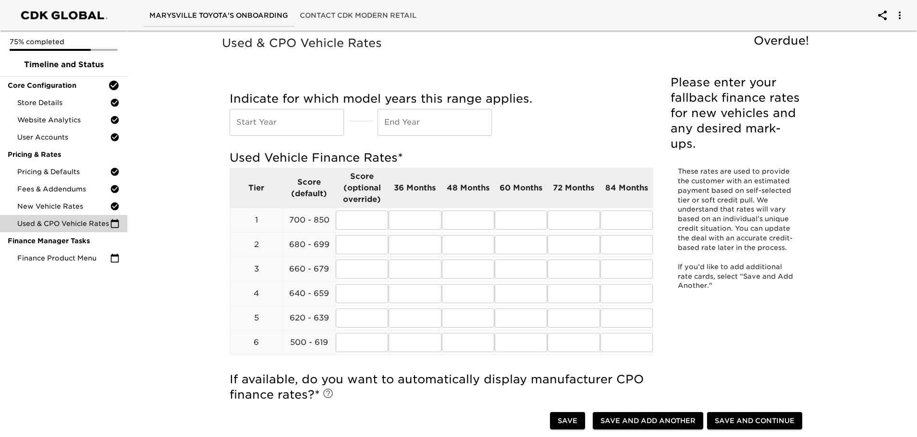
click at [259, 126] on input "text" at bounding box center [286, 122] width 114 height 27
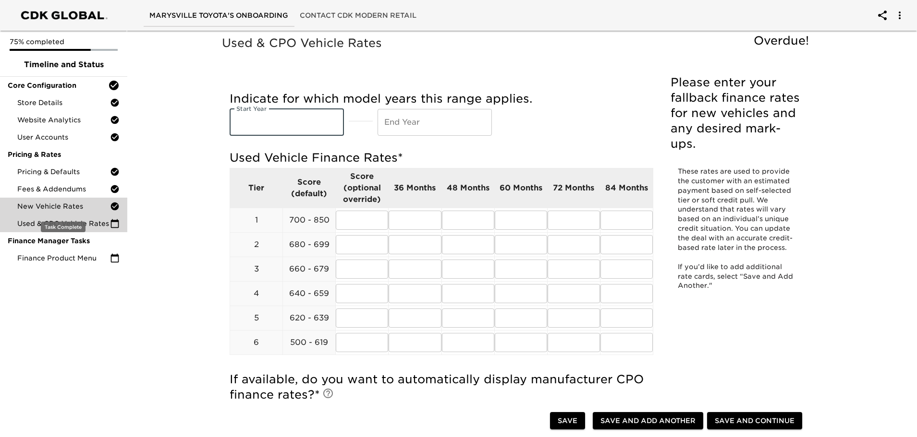
click at [53, 204] on span "New Vehicle Rates" at bounding box center [63, 207] width 93 height 10
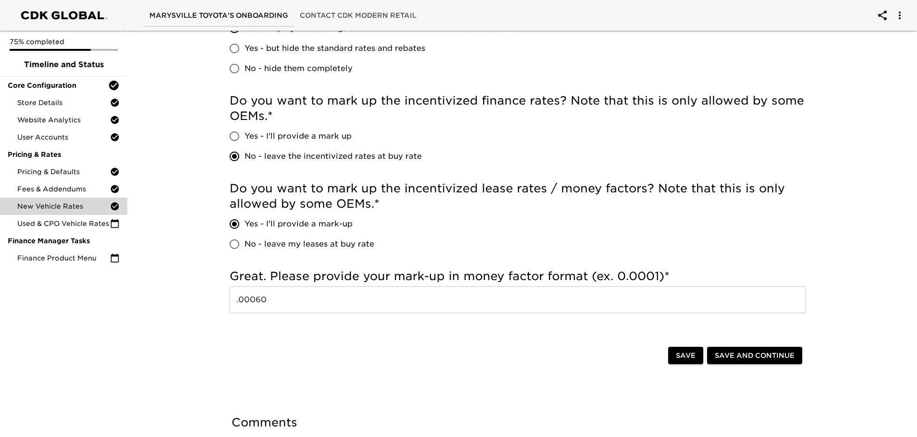
scroll to position [698, 0]
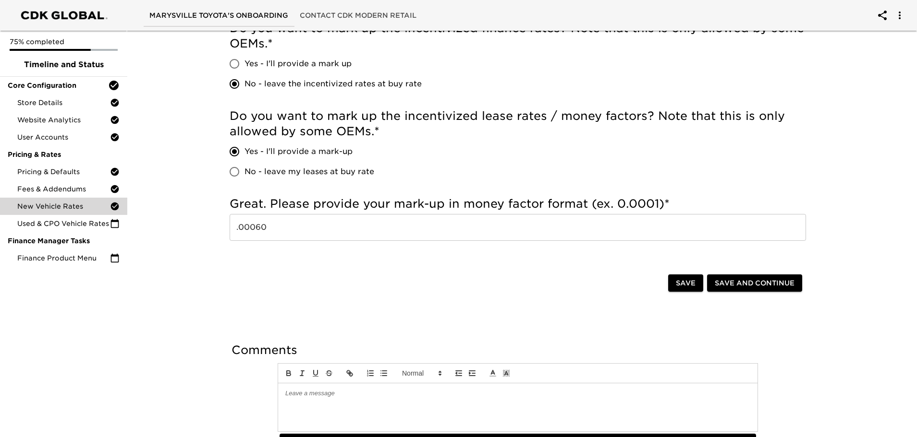
click at [753, 290] on button "Save and Continue" at bounding box center [754, 284] width 95 height 18
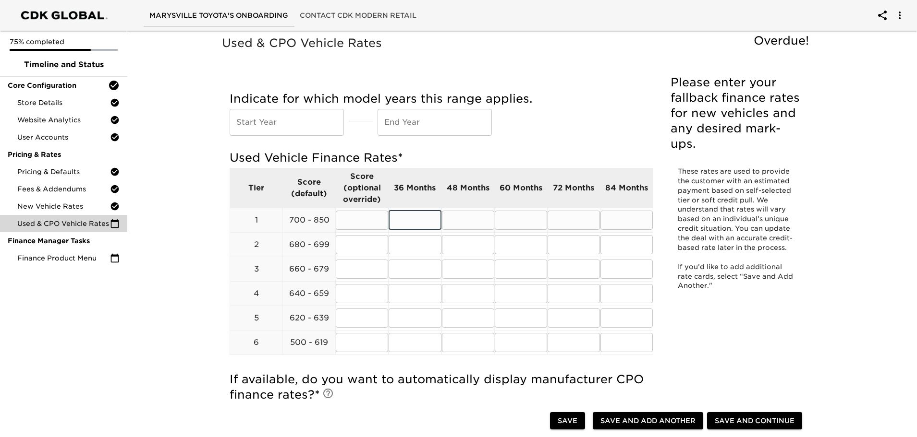
click at [424, 225] on input "text" at bounding box center [414, 220] width 52 height 19
click at [284, 125] on input "text" at bounding box center [286, 122] width 114 height 27
type input "2023"
type input "2026"
type input "6.99"
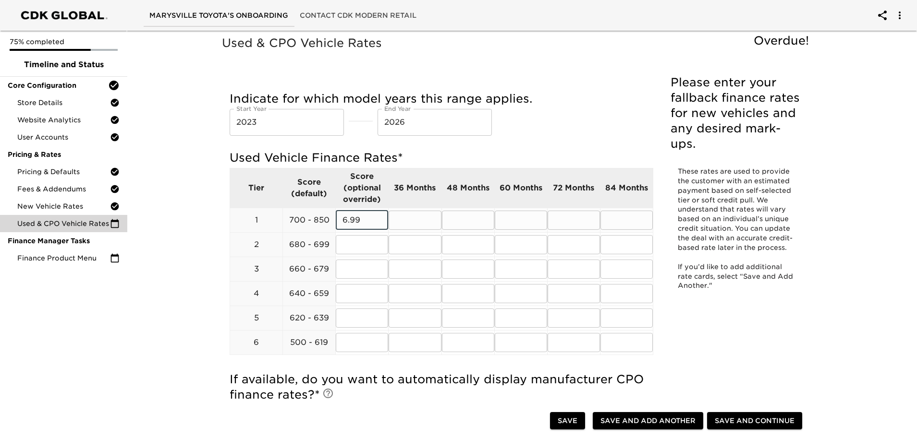
drag, startPoint x: 327, startPoint y: 215, endPoint x: 312, endPoint y: 216, distance: 15.4
click at [314, 216] on tr "1 700 - 850 6.99 ​ ​ ​ ​ ​ ​" at bounding box center [441, 220] width 423 height 24
type input "6.99"
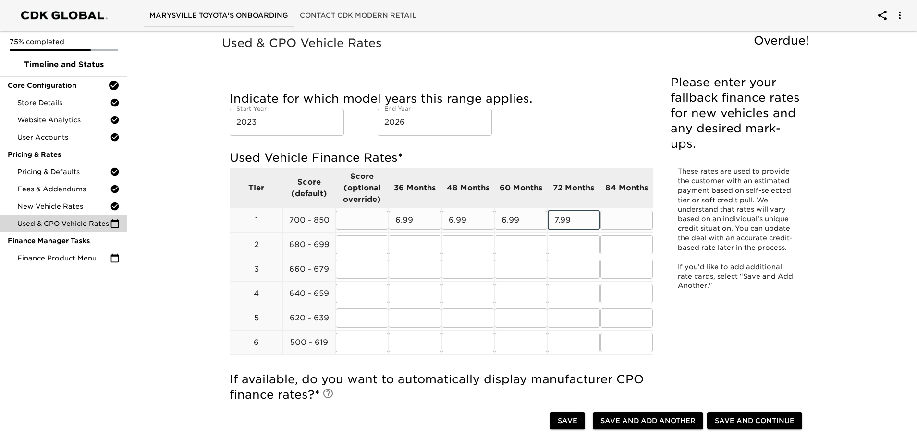
type input "7.99"
type input "8.99"
type input "7.49"
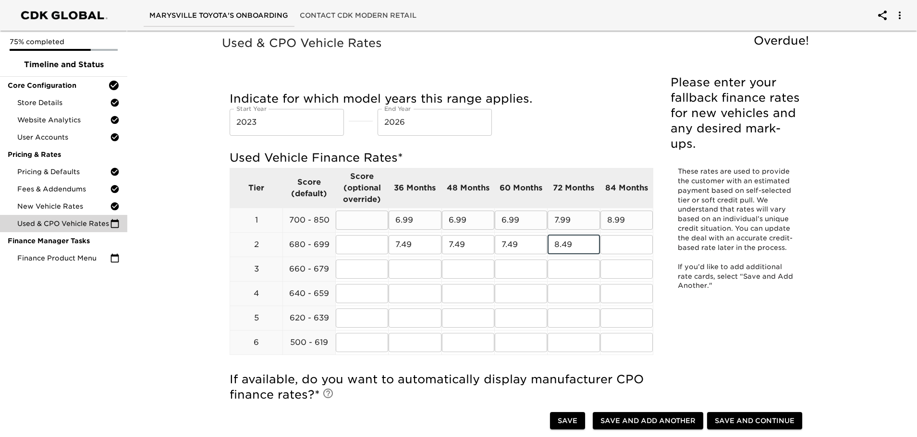
type input "8.49"
type input "9.49"
type input "8.49"
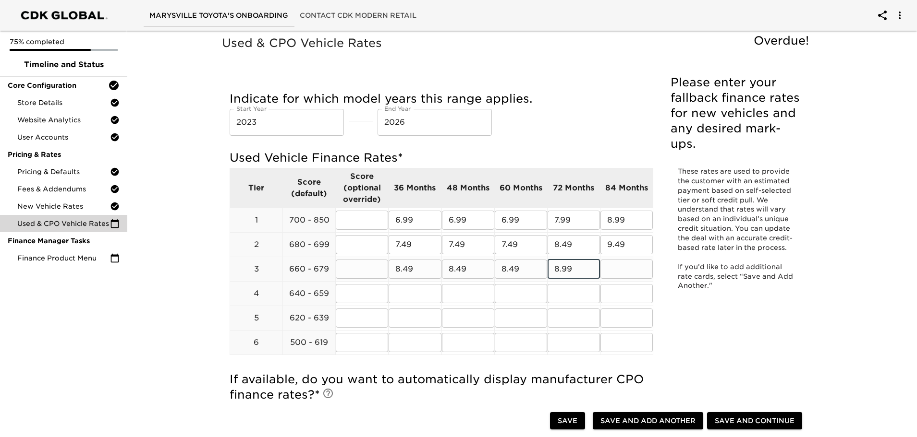
type input "8.99"
click at [592, 275] on input "8.99" at bounding box center [573, 269] width 52 height 19
type input "10.49"
type input "9.49"
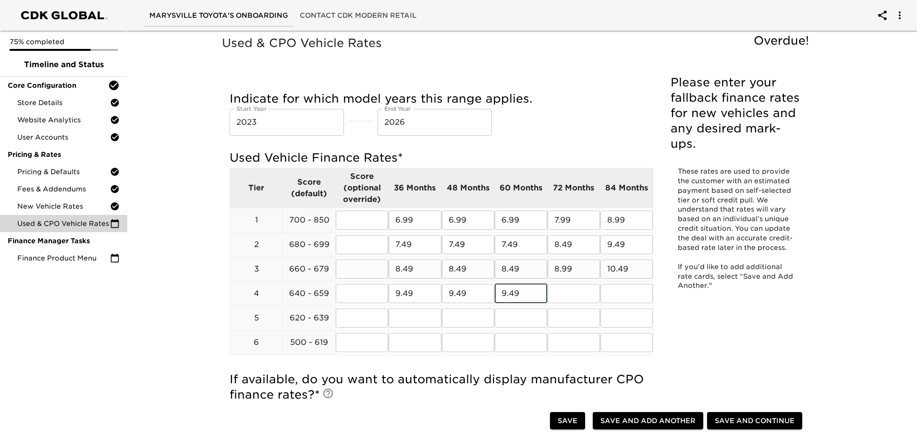
type input "9.49"
type input "9.99"
type input "11.49"
type input "12.49"
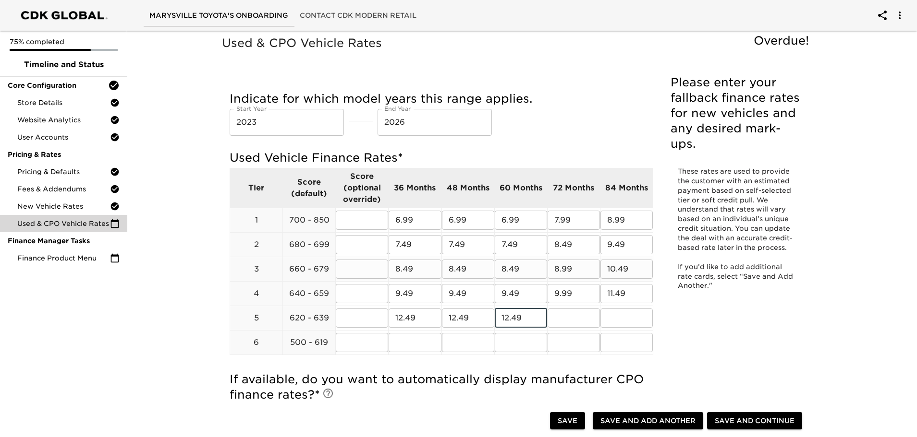
type input "12.49"
type input "13.49"
type input "14.49"
type input "15.49"
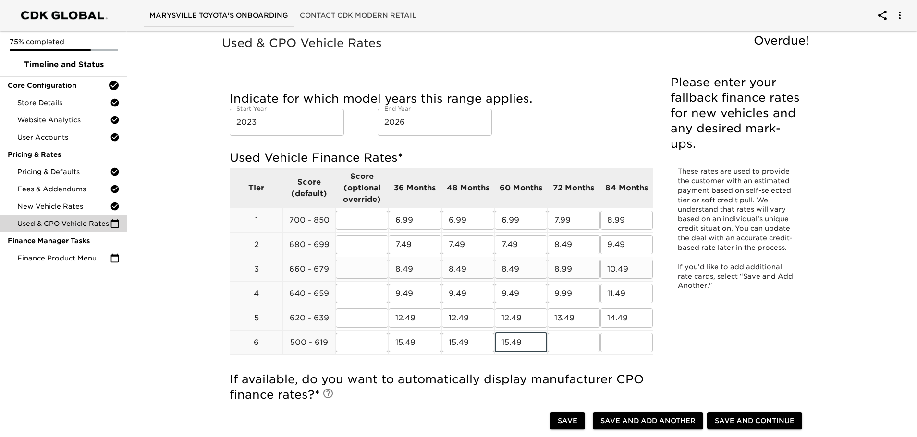
type input "15.49"
type input "16.49"
type input "17.49"
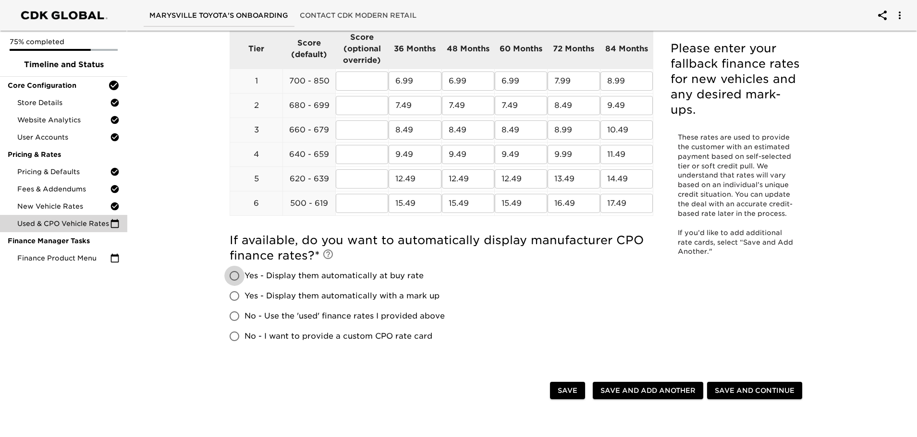
scroll to position [144, 0]
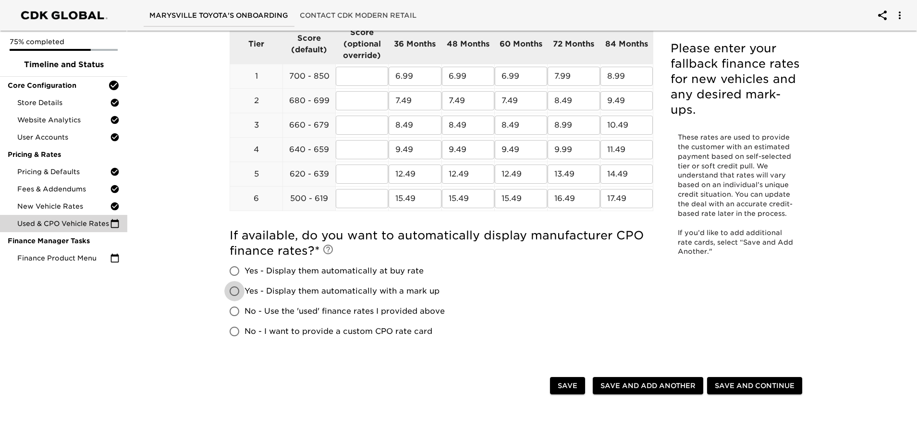
click at [233, 294] on input "Yes - Display them automatically with a mark up" at bounding box center [234, 291] width 20 height 20
radio input "true"
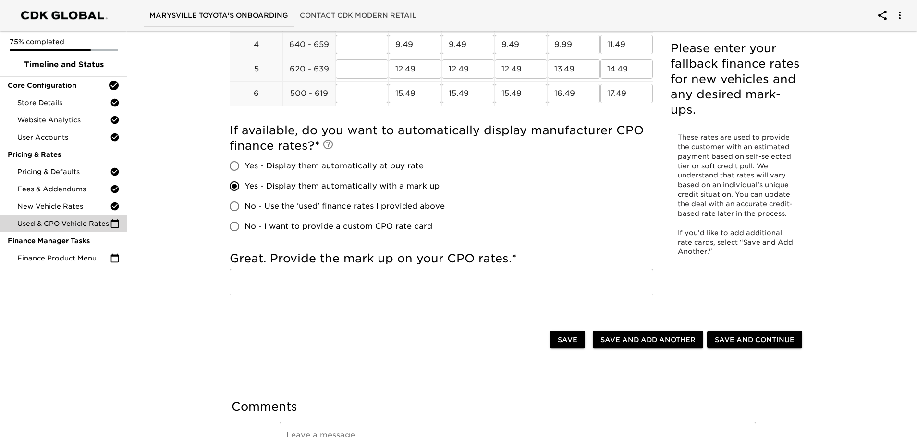
scroll to position [288, 0]
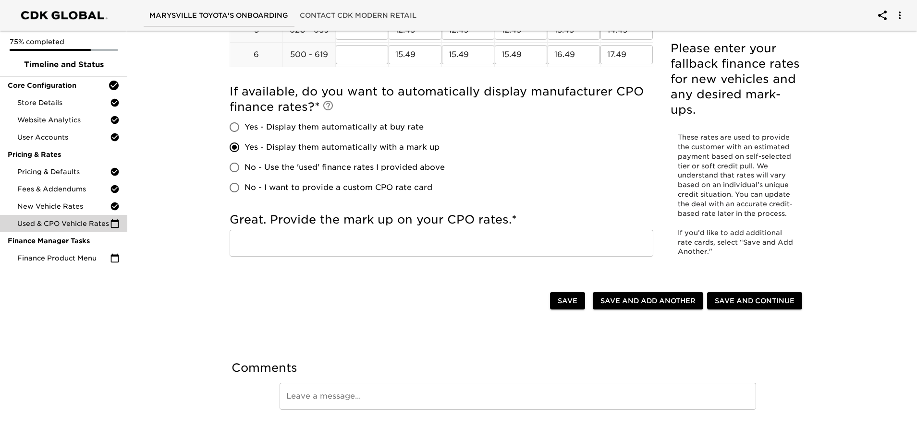
click at [285, 246] on input "text" at bounding box center [440, 243] width 423 height 27
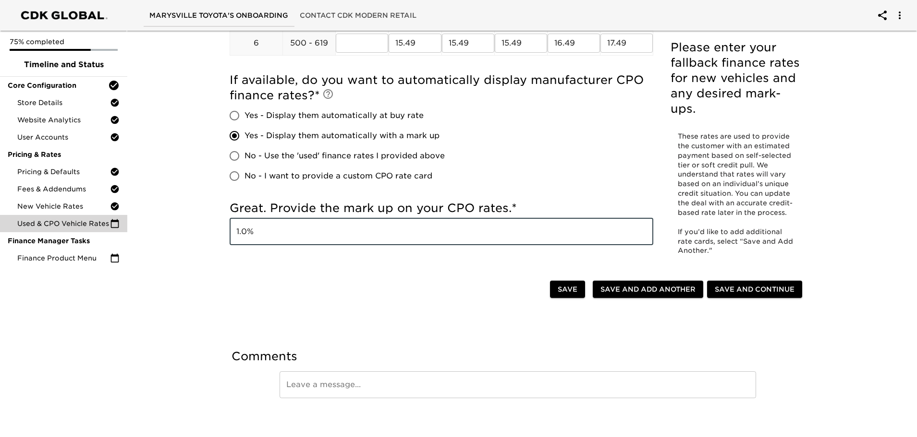
scroll to position [306, 0]
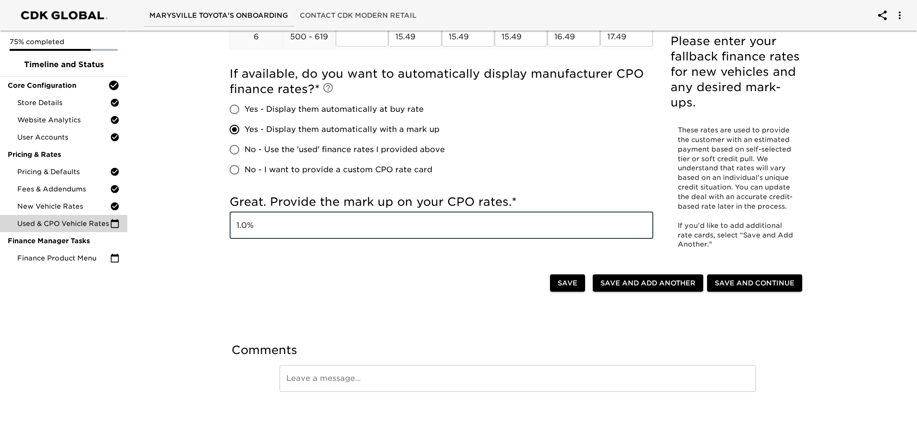
type input "1.0%"
click at [762, 281] on span "Save and Continue" at bounding box center [754, 284] width 80 height 12
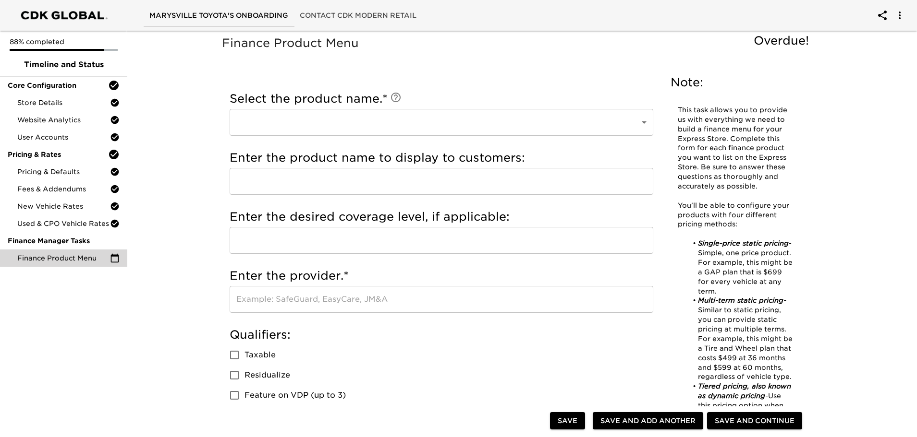
click at [399, 94] on icon at bounding box center [396, 98] width 12 height 12
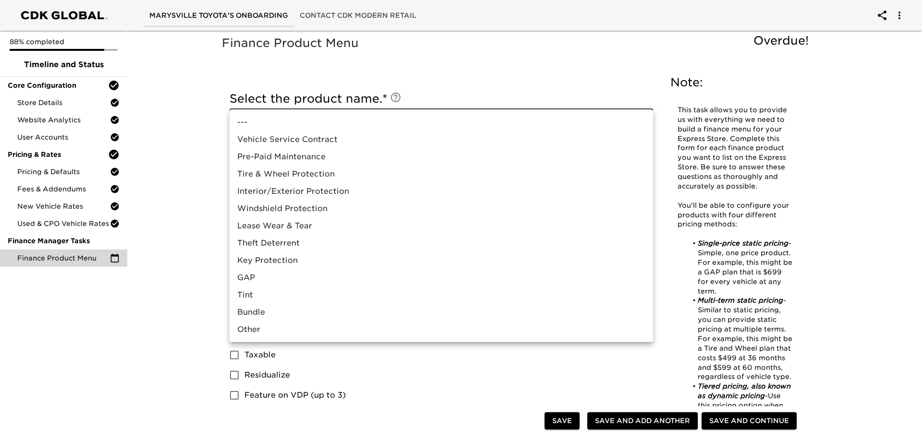
click at [331, 141] on li "Vehicle Service Contract" at bounding box center [440, 139] width 423 height 17
type input "Vehicle Service Contract"
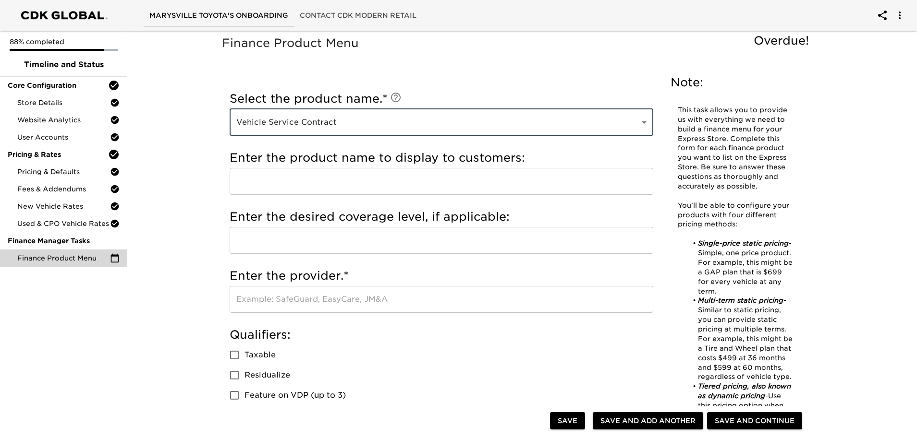
click at [309, 195] on div "Enter the product name to display to customers: ​" at bounding box center [440, 174] width 423 height 59
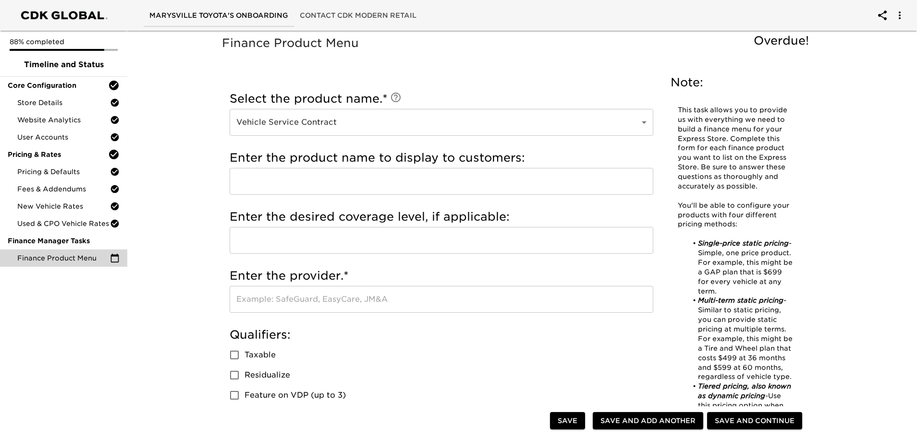
click at [286, 181] on input "text" at bounding box center [440, 181] width 423 height 27
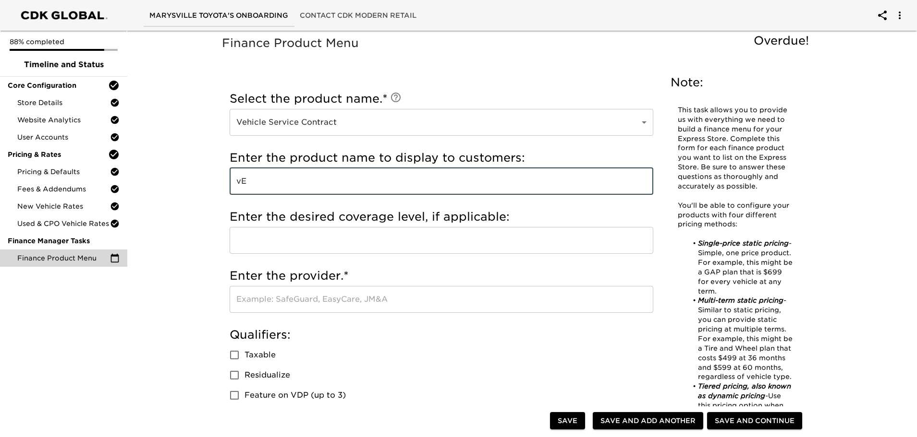
type input "v"
type input "Vehicle Service Agreement"
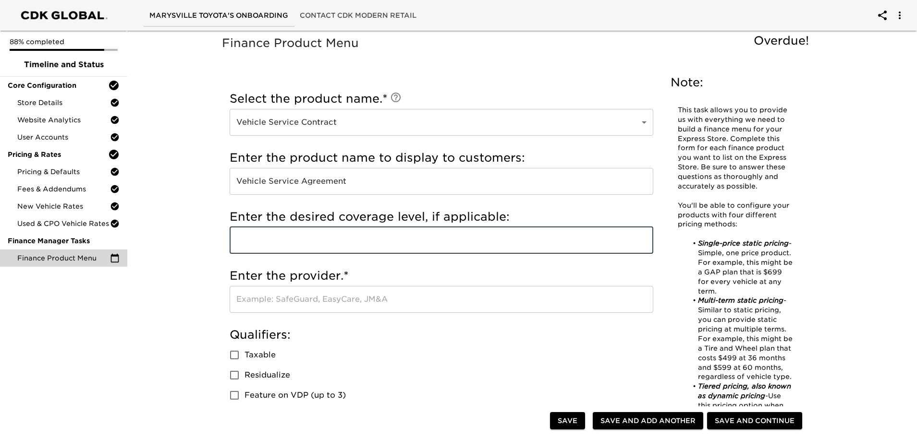
click at [327, 236] on input "text" at bounding box center [440, 240] width 423 height 27
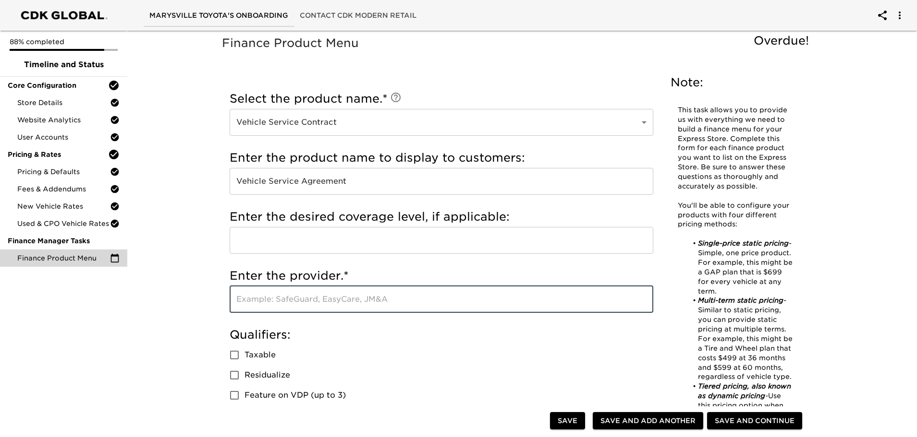
click at [306, 305] on input "text" at bounding box center [440, 299] width 423 height 27
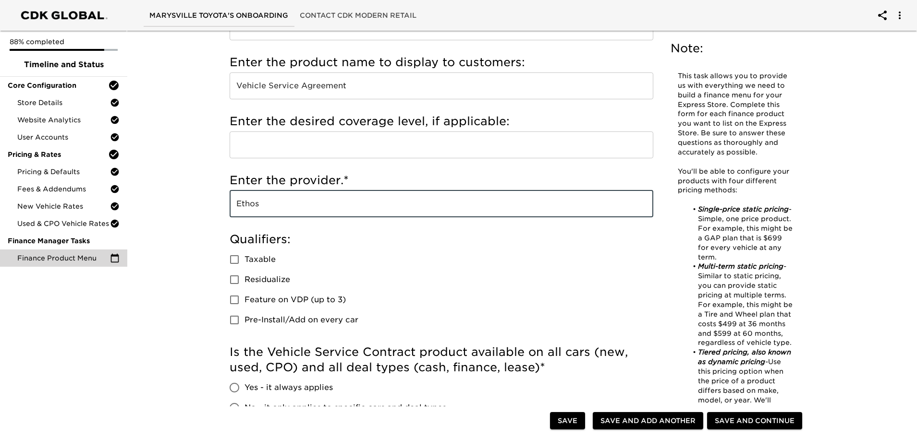
scroll to position [96, 0]
type input "Ethos"
click at [260, 139] on input "text" at bounding box center [440, 144] width 423 height 27
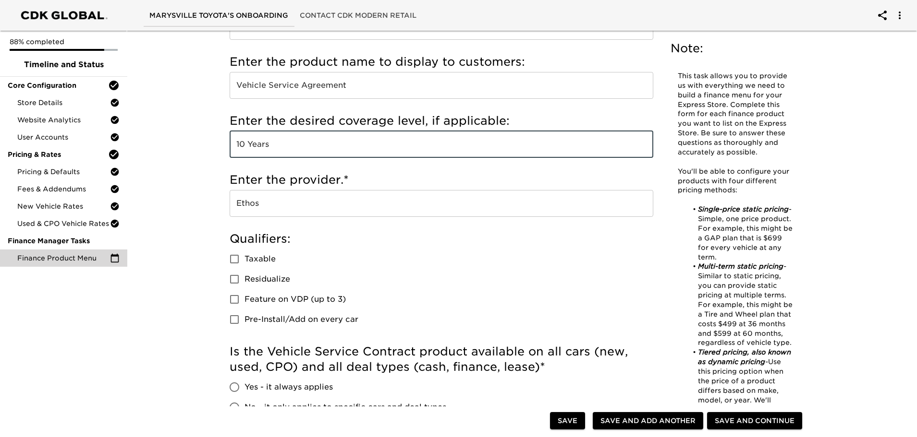
type input "10 Years"
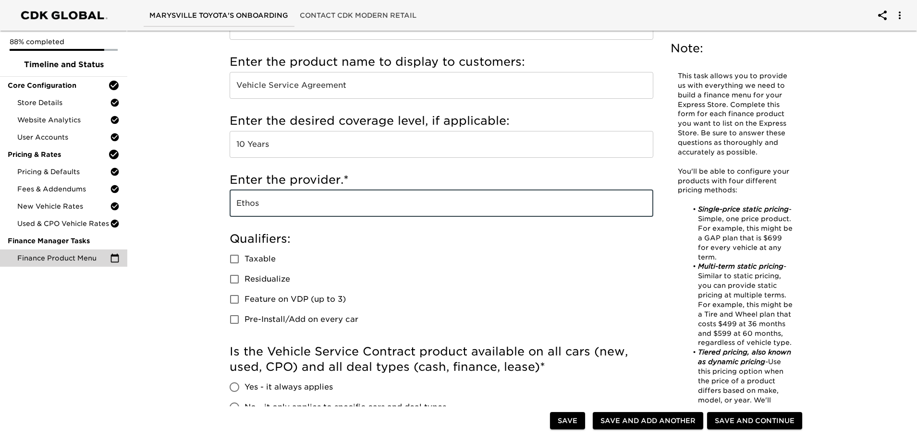
click at [244, 259] on input "Taxable" at bounding box center [234, 259] width 20 height 20
checkbox input "true"
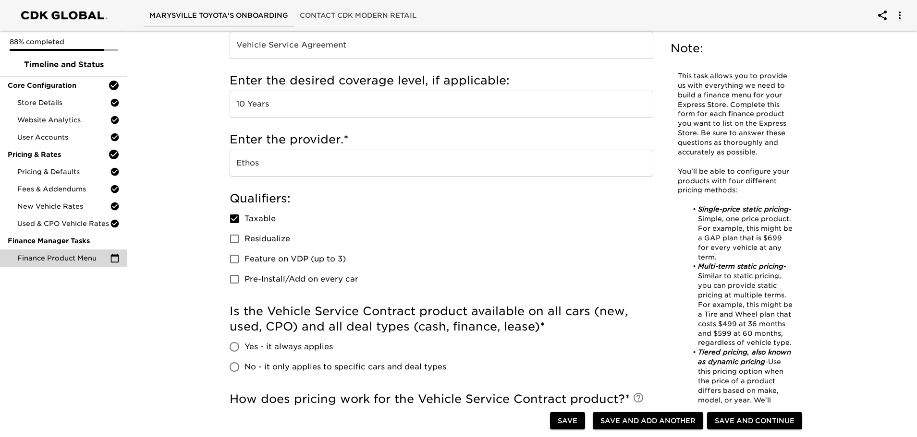
scroll to position [192, 0]
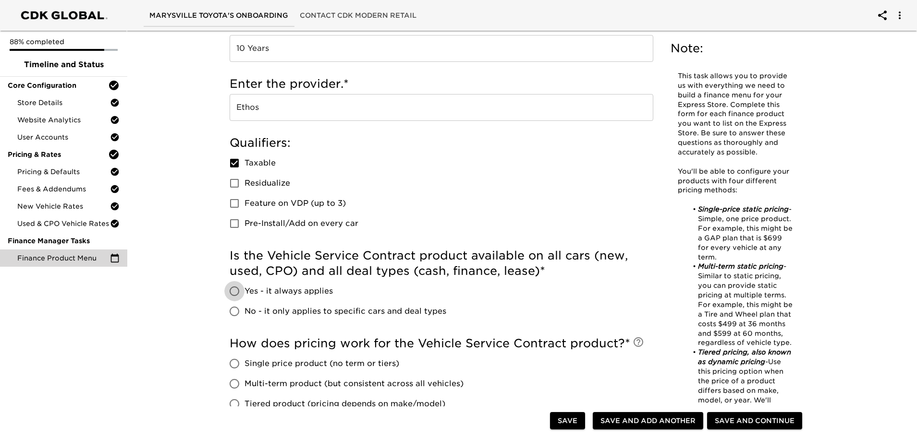
click at [237, 292] on input "Yes - it always applies" at bounding box center [234, 291] width 20 height 20
radio input "true"
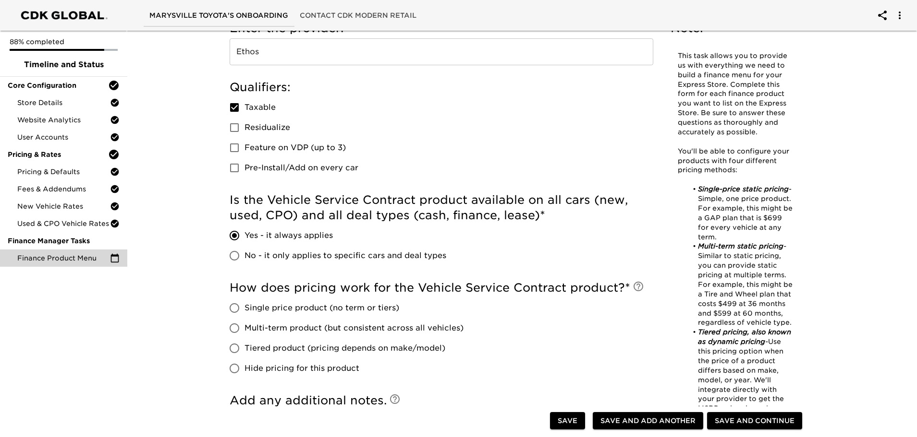
scroll to position [384, 0]
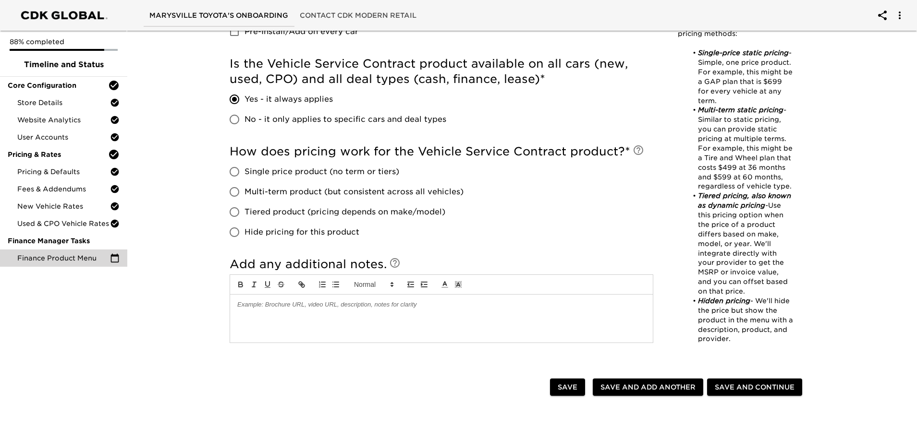
click at [237, 211] on input "Tiered product (pricing depends on make/model)" at bounding box center [234, 212] width 20 height 20
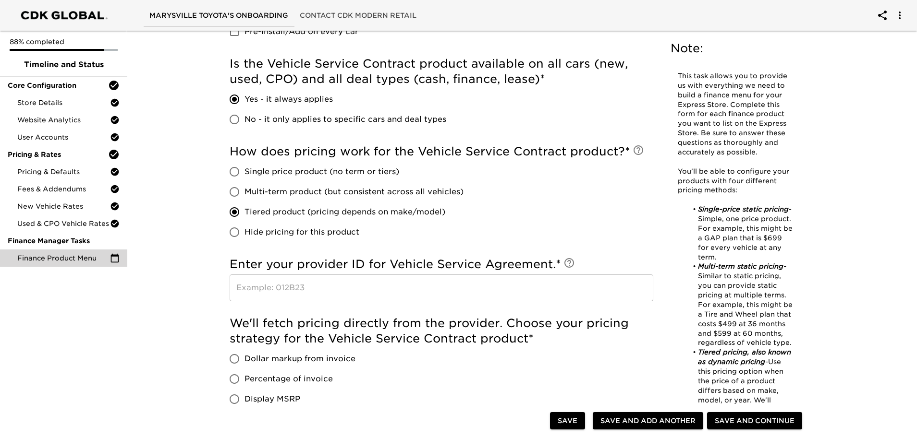
scroll to position [432, 0]
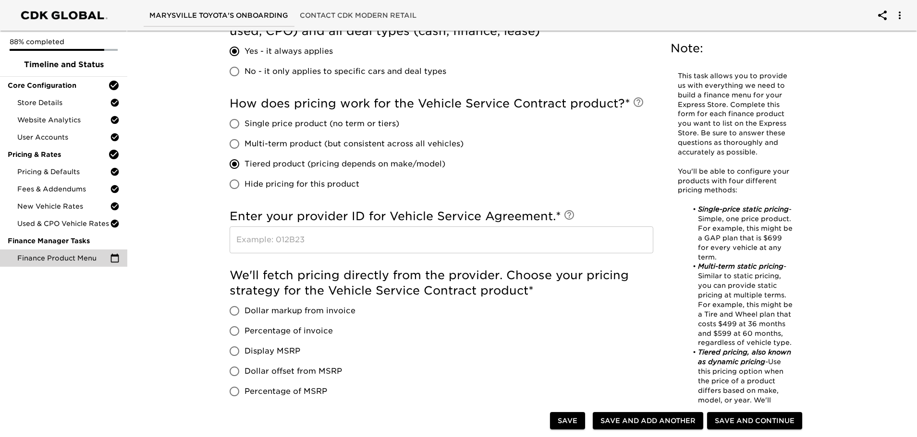
click at [279, 245] on input "text" at bounding box center [440, 240] width 423 height 27
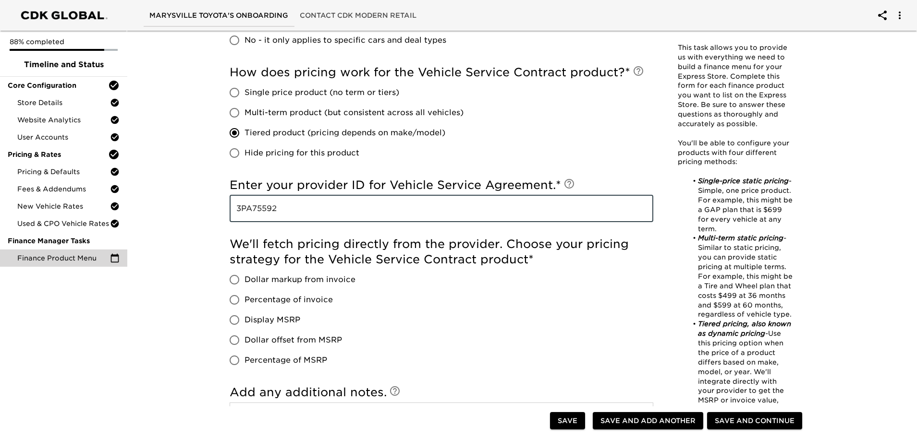
scroll to position [480, 0]
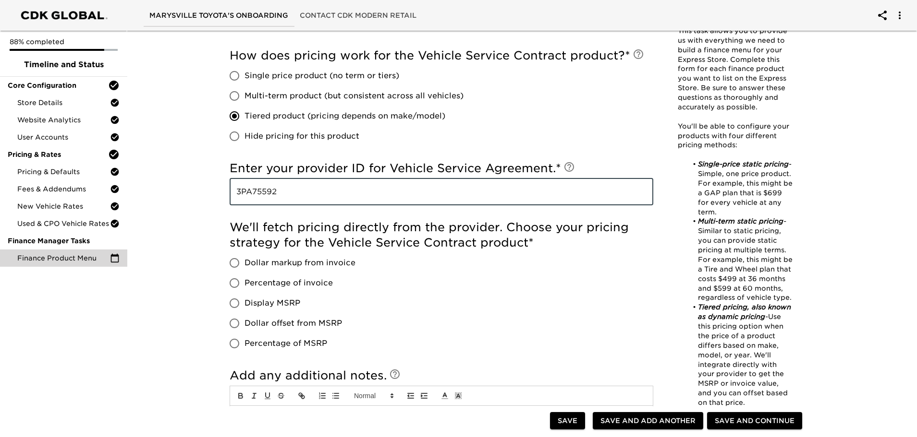
click at [238, 265] on input "Dollar markup from invoice" at bounding box center [234, 263] width 20 height 20
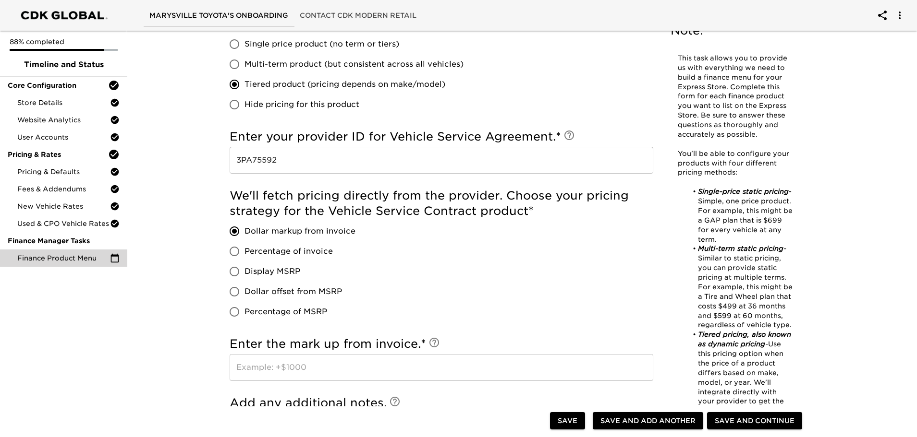
scroll to position [528, 0]
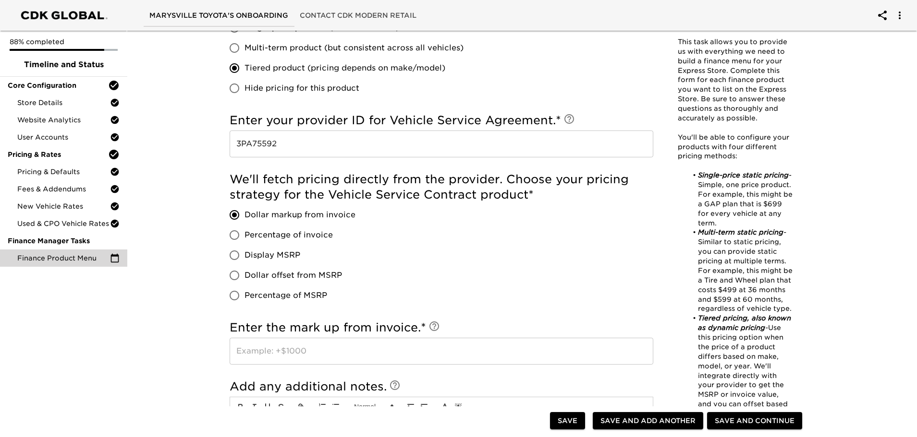
click at [282, 351] on input "text" at bounding box center [440, 351] width 423 height 27
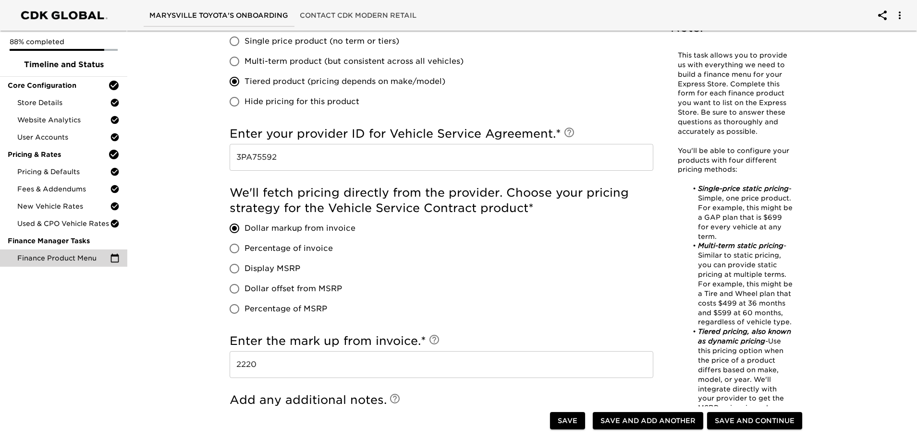
scroll to position [611, 0]
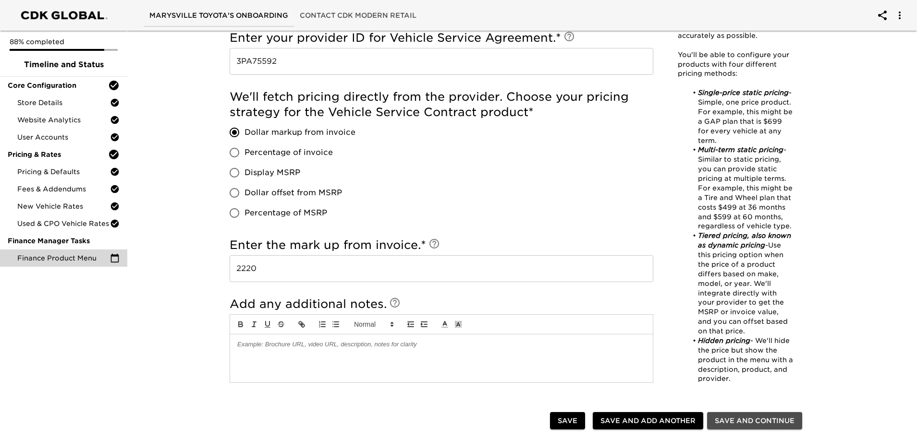
click at [765, 421] on span "Save and Continue" at bounding box center [754, 421] width 80 height 12
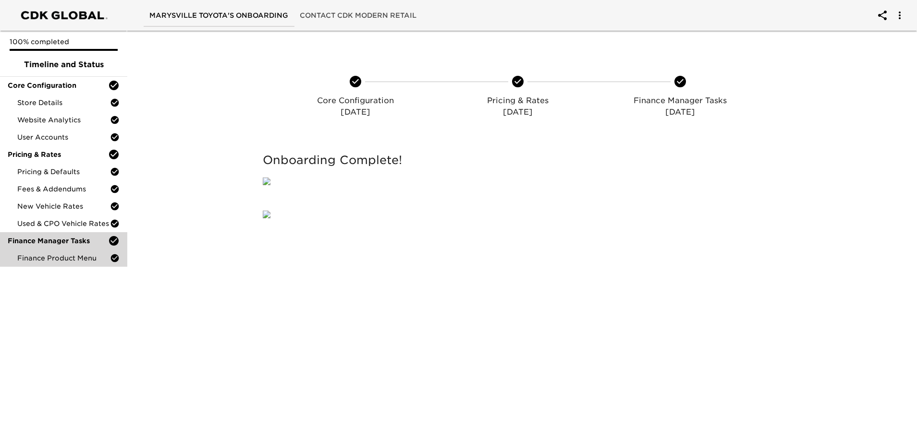
click at [57, 240] on span "Finance Manager Tasks" at bounding box center [58, 241] width 100 height 10
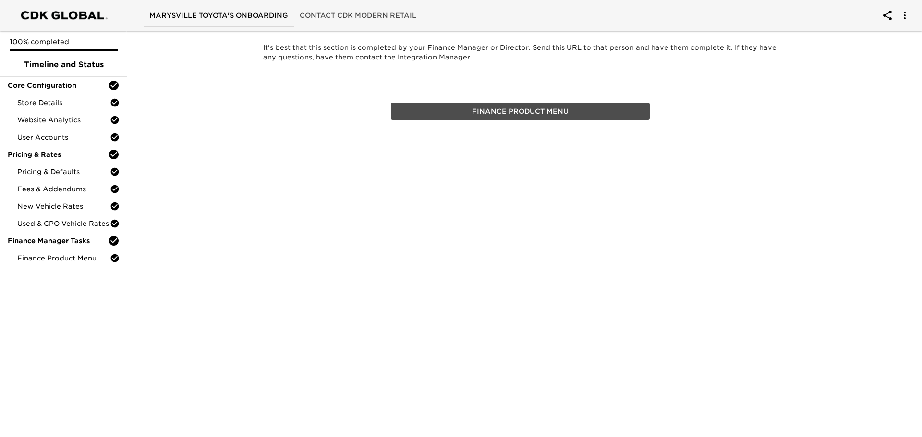
click at [549, 110] on span "Finance Product Menu" at bounding box center [520, 112] width 251 height 12
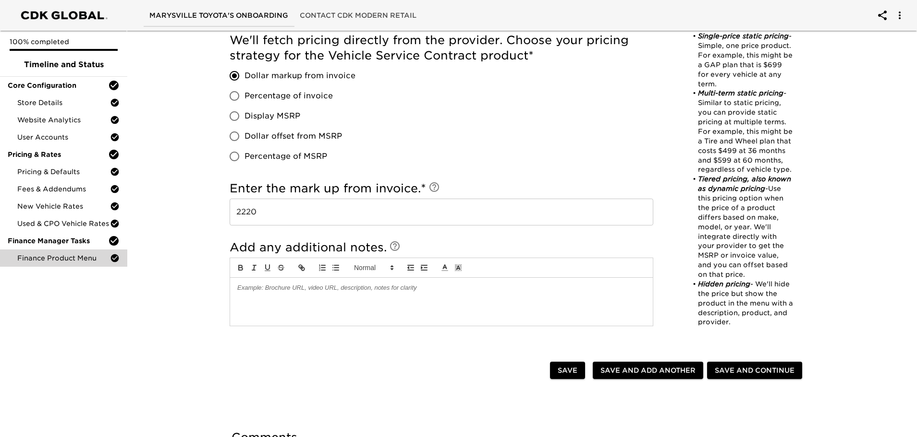
scroll to position [752, 0]
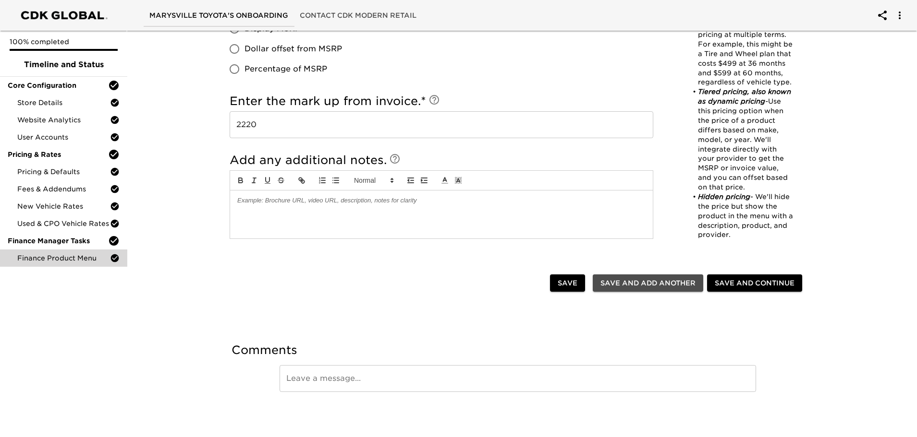
click at [648, 285] on span "Save and Add Another" at bounding box center [647, 284] width 95 height 12
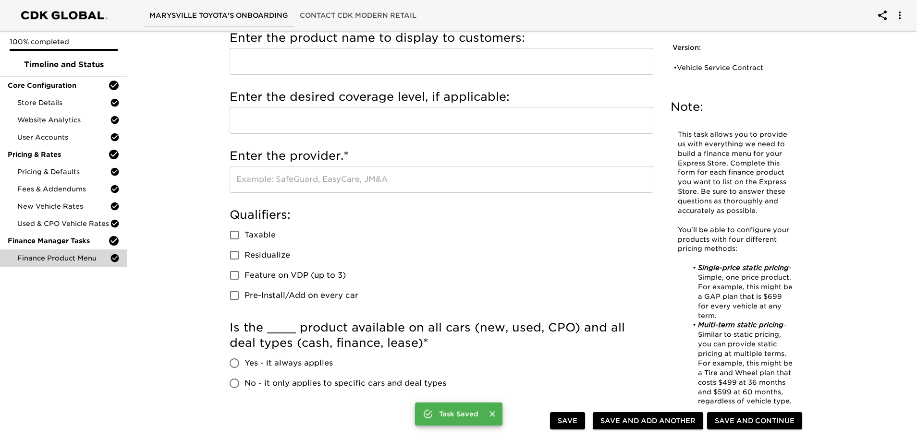
scroll to position [0, 0]
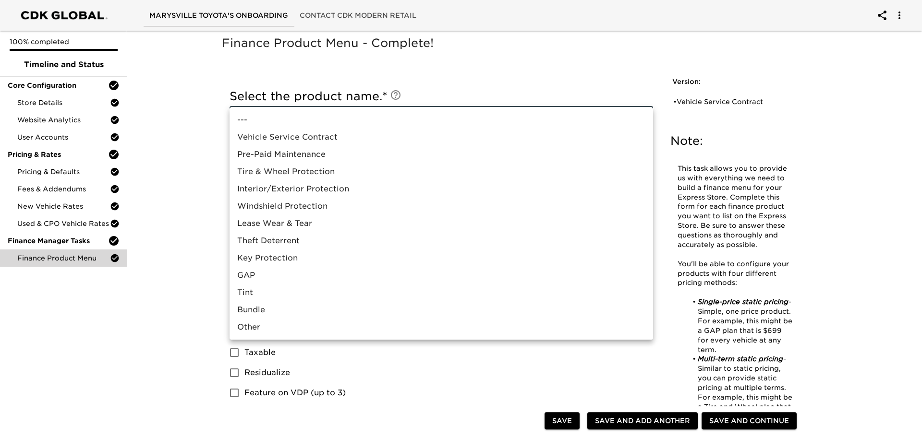
click at [249, 275] on li "GAP" at bounding box center [440, 275] width 423 height 17
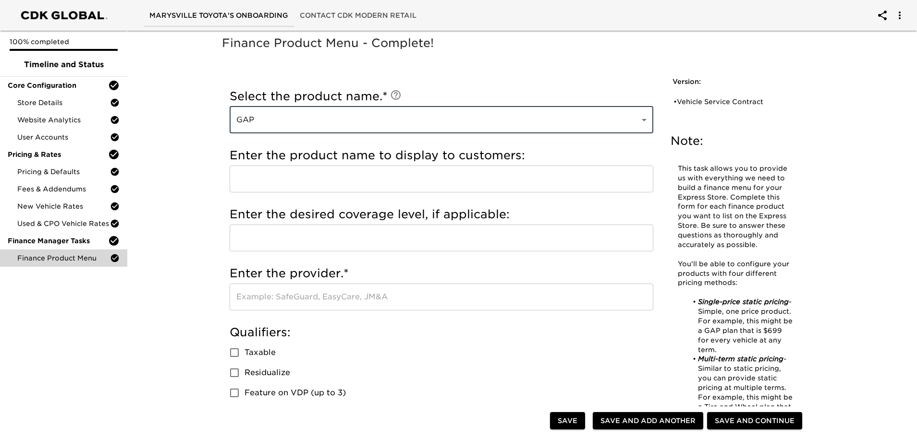
click at [328, 186] on input "text" at bounding box center [440, 179] width 423 height 27
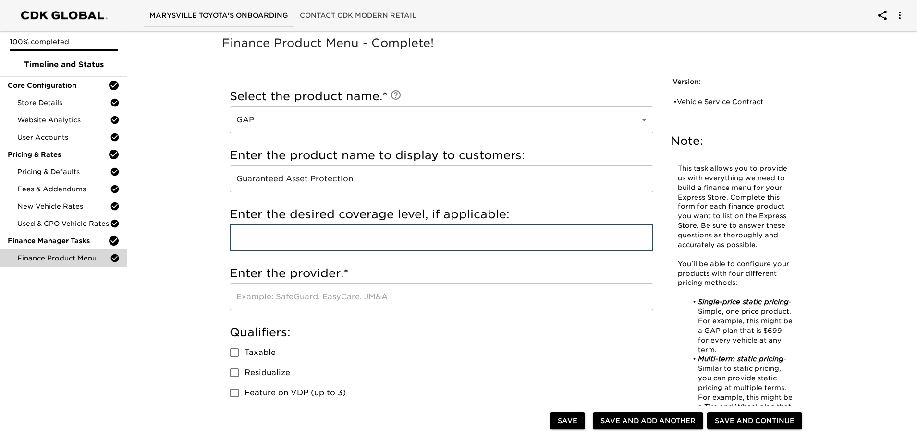
click at [282, 244] on input "text" at bounding box center [440, 238] width 423 height 27
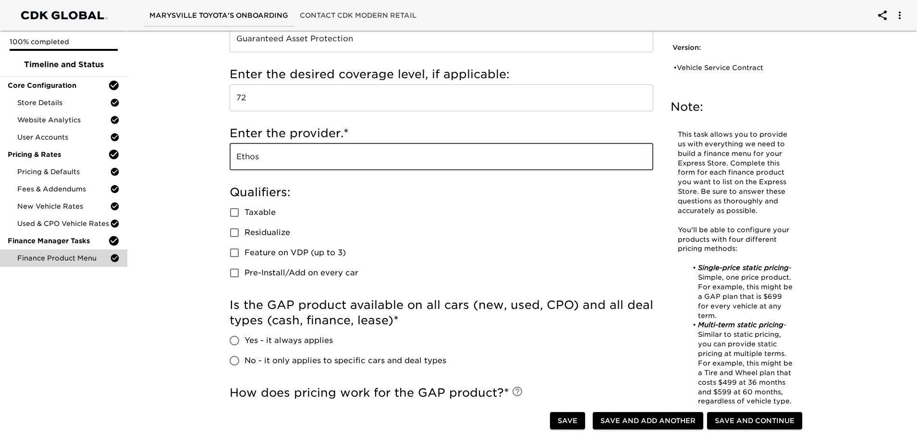
scroll to position [192, 0]
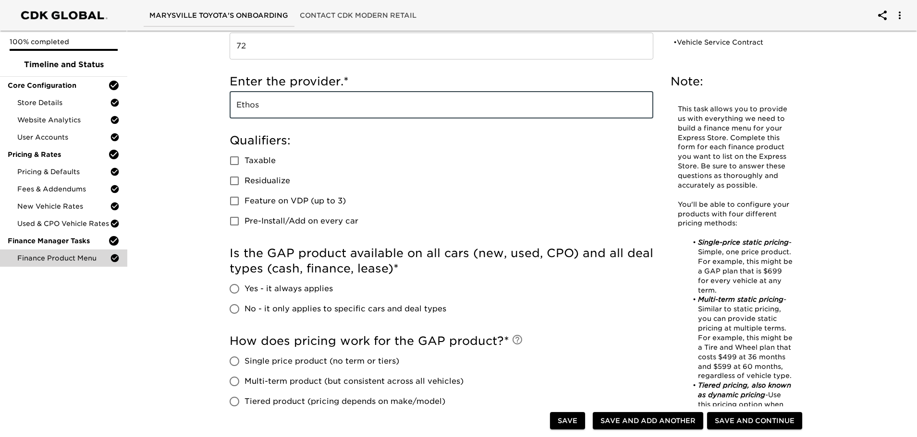
click at [235, 311] on input "No - it only applies to specific cars and deal types" at bounding box center [234, 309] width 20 height 20
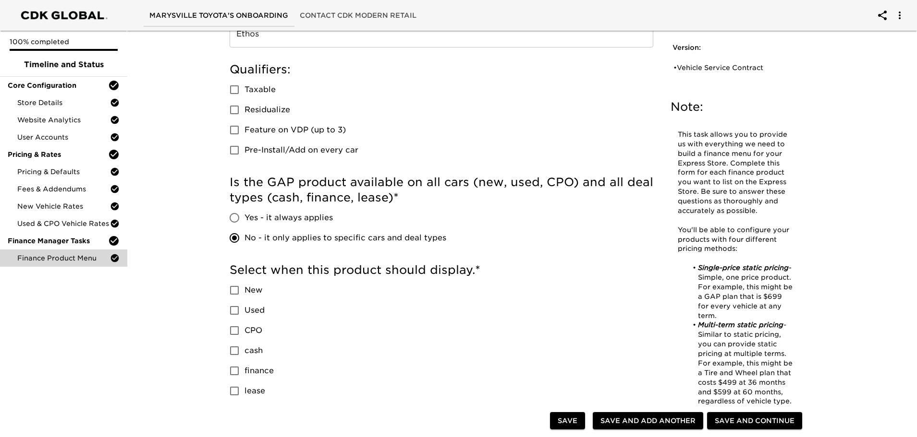
scroll to position [288, 0]
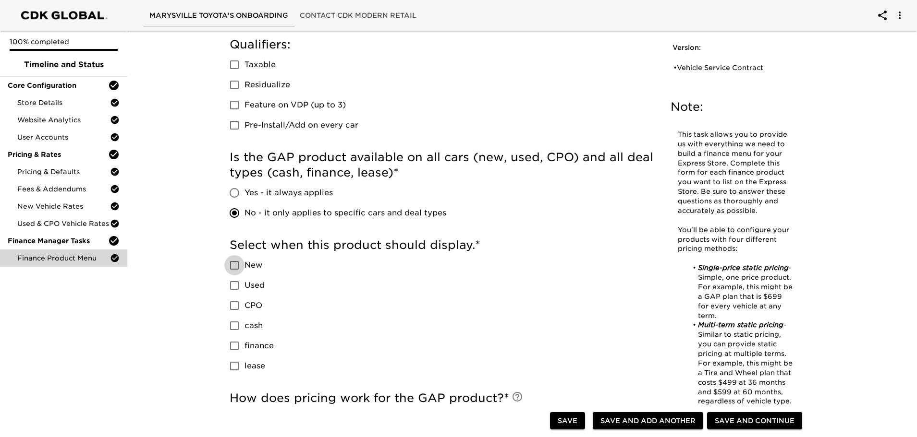
click at [231, 264] on input "New" at bounding box center [234, 265] width 20 height 20
click at [232, 285] on input "Used" at bounding box center [234, 286] width 20 height 20
click at [236, 310] on input "CPO" at bounding box center [234, 306] width 20 height 20
click at [235, 347] on input "finance" at bounding box center [234, 346] width 20 height 20
click at [237, 364] on input "lease" at bounding box center [234, 366] width 20 height 20
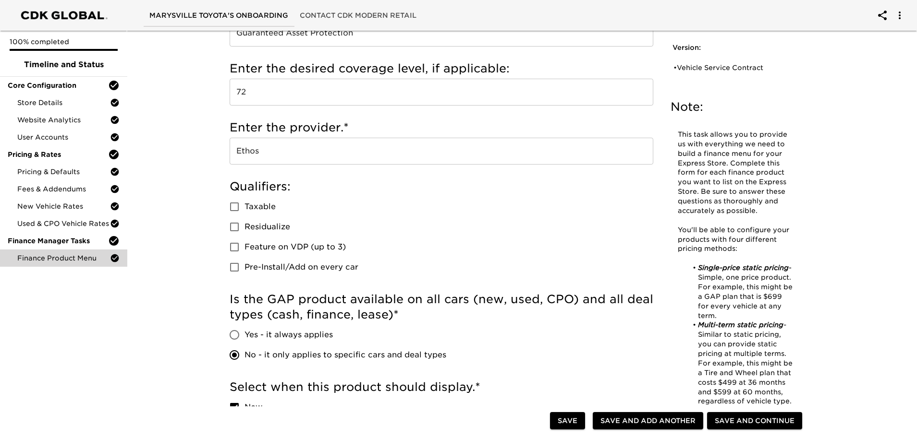
scroll to position [144, 0]
click at [236, 271] on input "Pre-Install/Add on every car" at bounding box center [234, 269] width 20 height 20
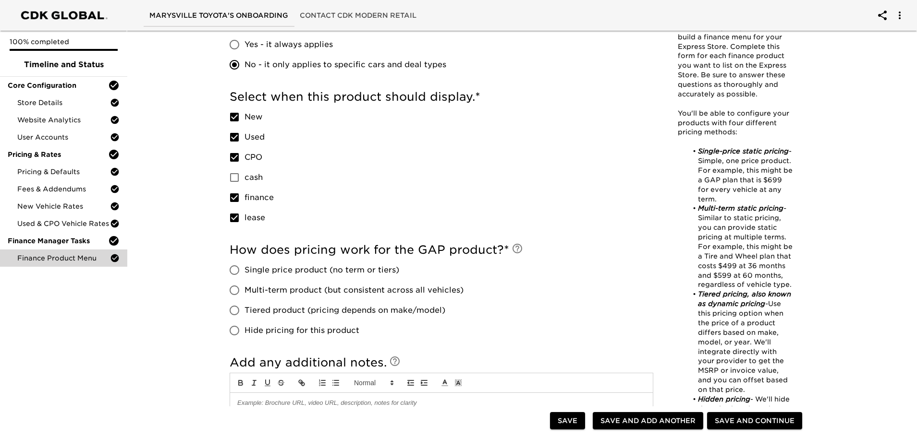
scroll to position [528, 0]
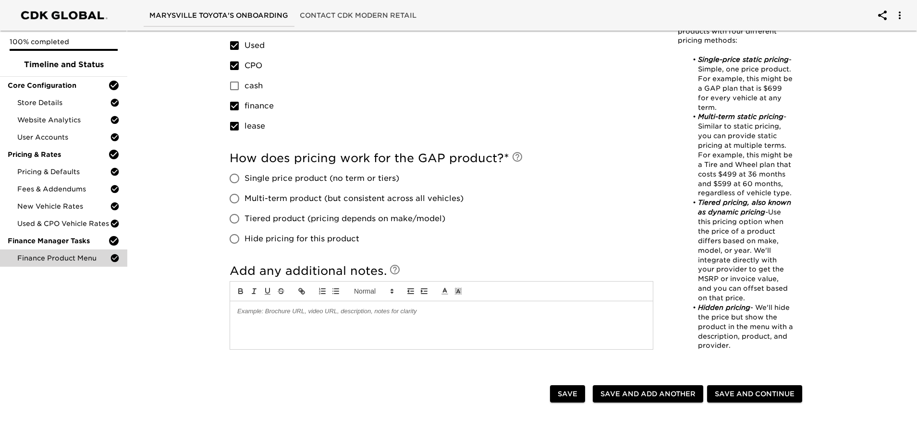
click at [284, 177] on span "Single price product (no term or tiers)" at bounding box center [321, 179] width 155 height 12
click at [244, 177] on input "Single price product (no term or tiers)" at bounding box center [234, 179] width 20 height 20
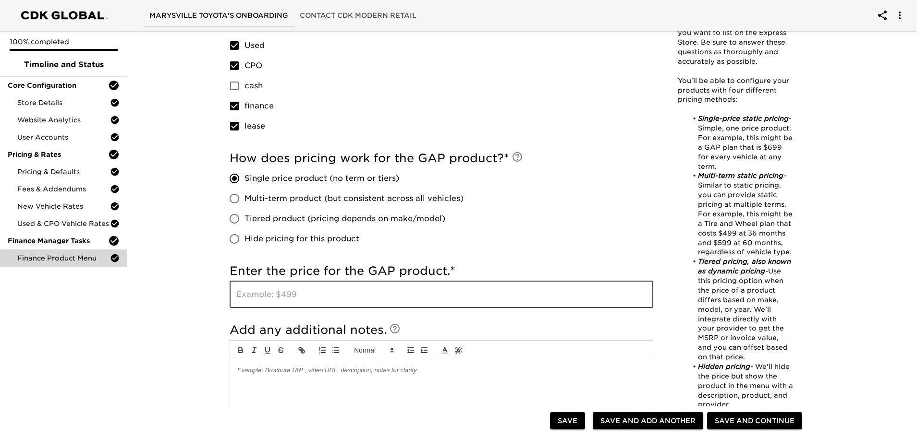
click at [264, 291] on input "text" at bounding box center [440, 294] width 423 height 27
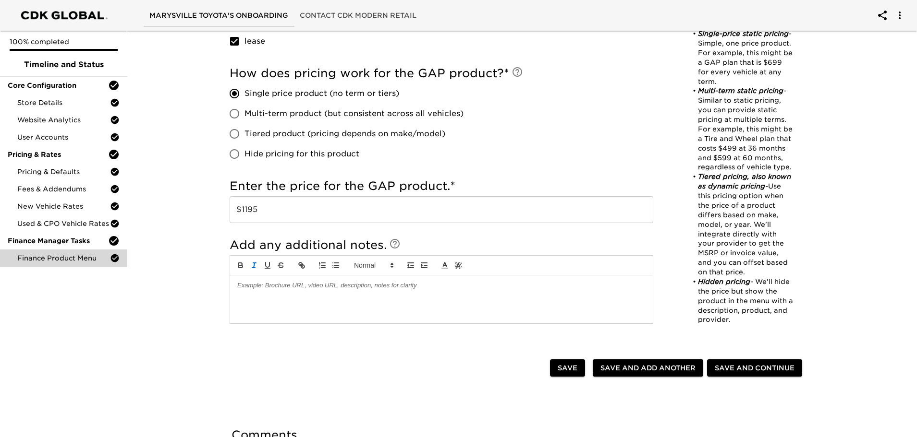
scroll to position [624, 0]
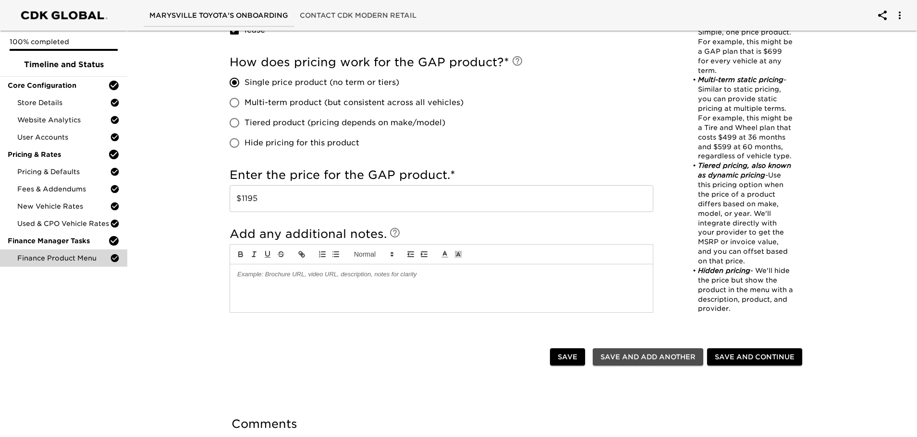
click at [655, 354] on span "Save and Add Another" at bounding box center [647, 357] width 95 height 12
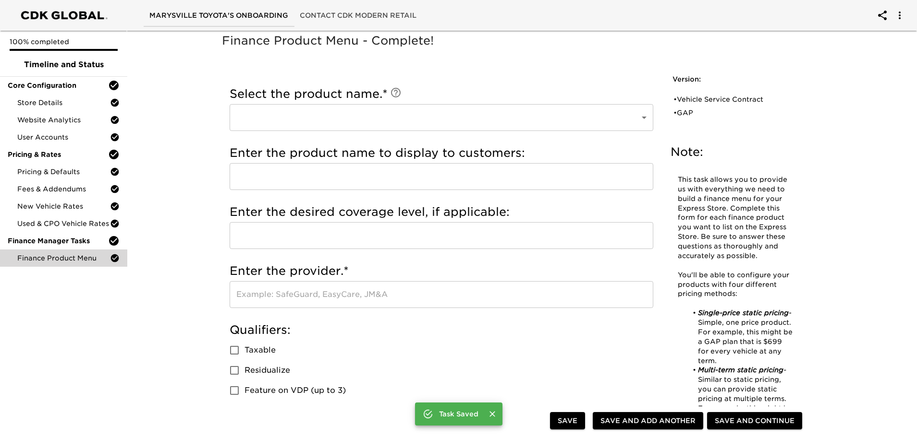
scroll to position [0, 0]
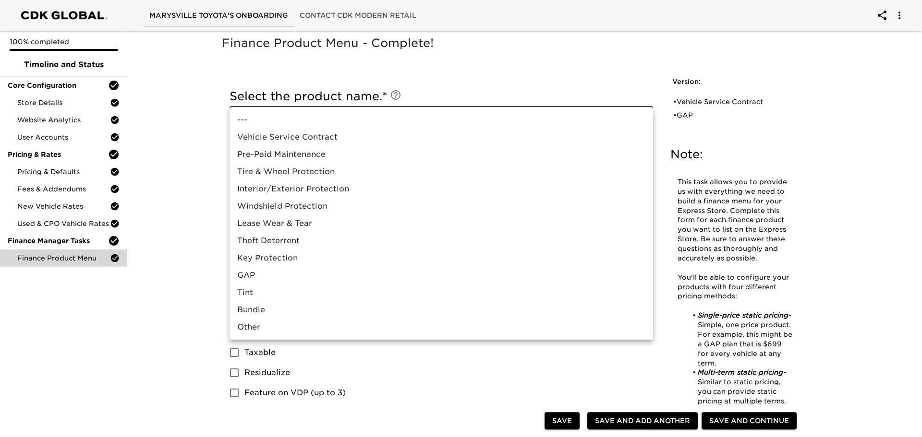
click at [281, 223] on li "Lease Wear & Tear" at bounding box center [440, 223] width 423 height 17
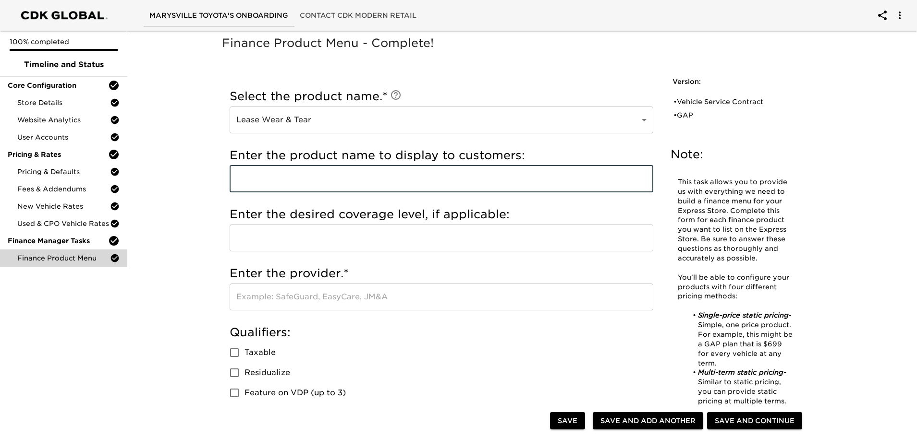
click at [341, 183] on input "text" at bounding box center [440, 179] width 423 height 27
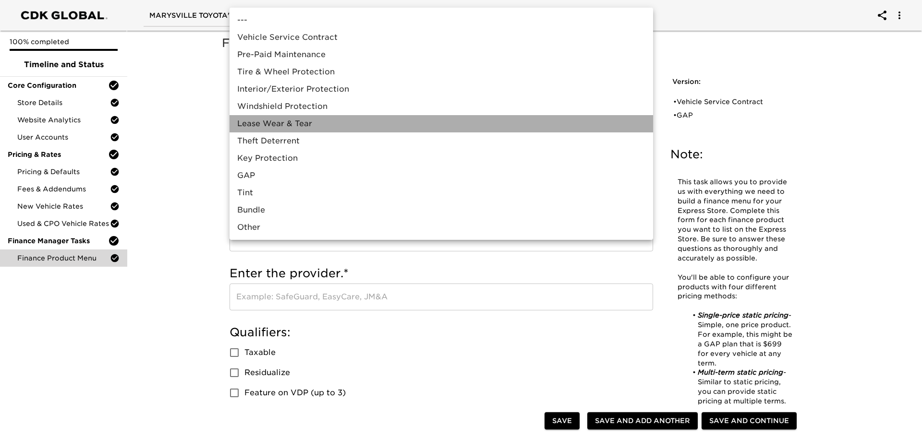
click at [316, 123] on li "Lease Wear & Tear" at bounding box center [440, 123] width 423 height 17
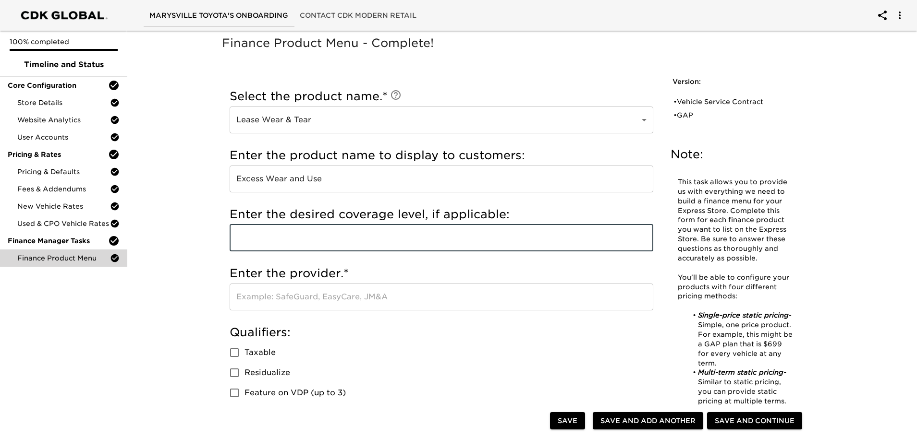
click at [314, 236] on input "text" at bounding box center [440, 238] width 423 height 27
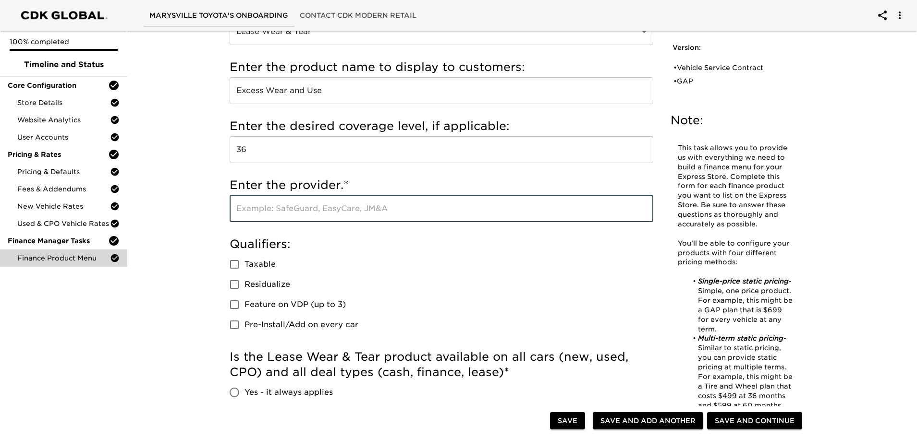
scroll to position [96, 0]
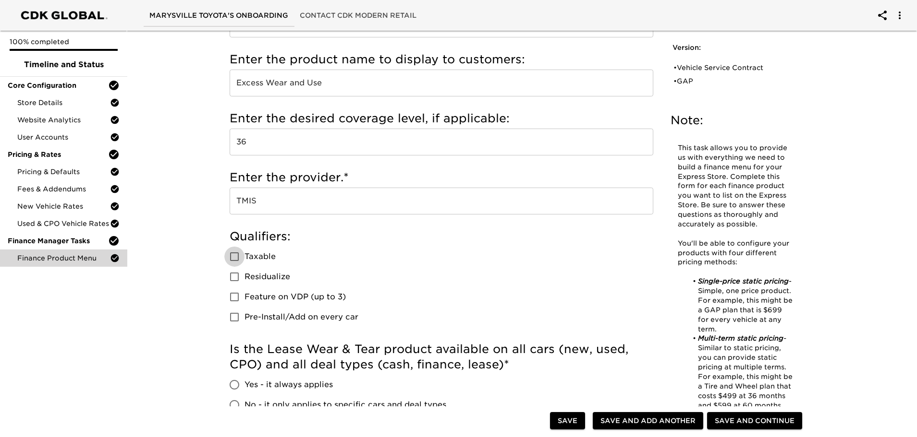
click at [253, 259] on span "Taxable" at bounding box center [259, 257] width 31 height 12
click at [244, 259] on input "Taxable" at bounding box center [234, 257] width 20 height 20
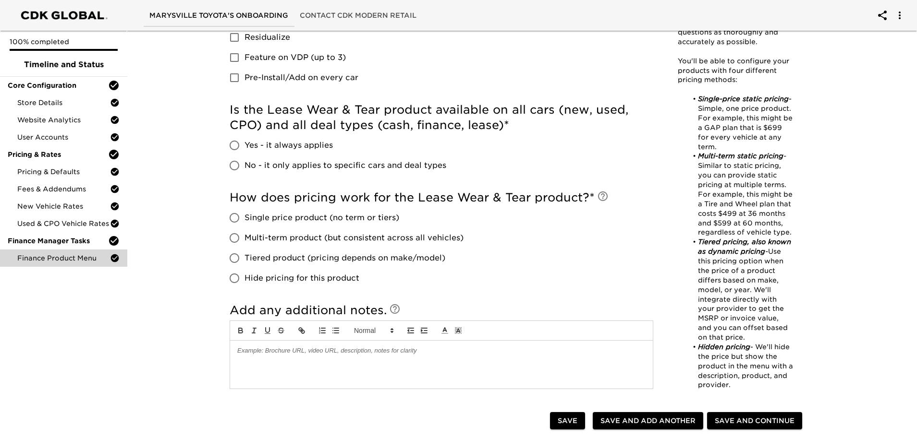
scroll to position [336, 0]
click at [288, 164] on span "No - it only applies to specific cars and deal types" at bounding box center [345, 165] width 202 height 12
click at [244, 164] on input "No - it only applies to specific cars and deal types" at bounding box center [234, 165] width 20 height 20
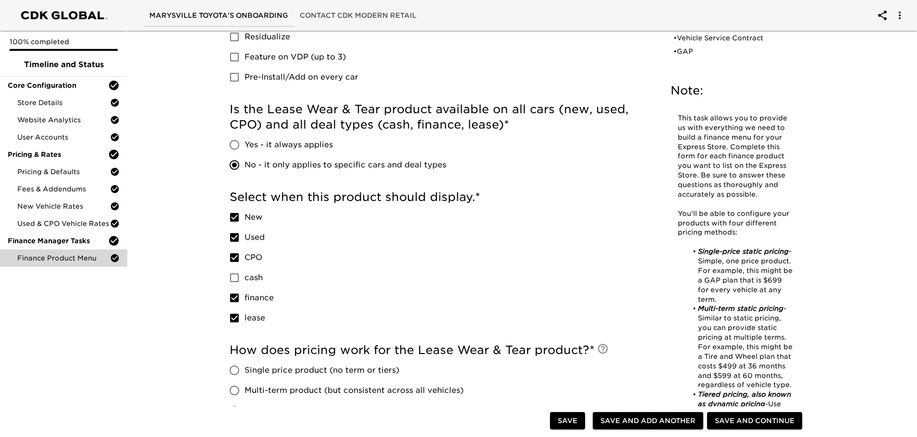
click at [251, 299] on span "finance" at bounding box center [258, 298] width 29 height 12
click at [244, 299] on input "finance" at bounding box center [234, 298] width 20 height 20
click at [259, 238] on span "Used" at bounding box center [254, 238] width 20 height 12
click at [244, 238] on input "Used" at bounding box center [234, 238] width 20 height 20
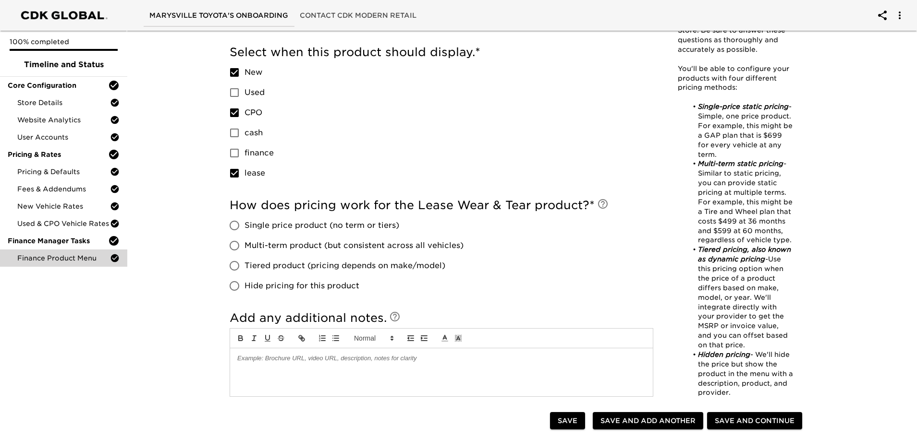
scroll to position [576, 0]
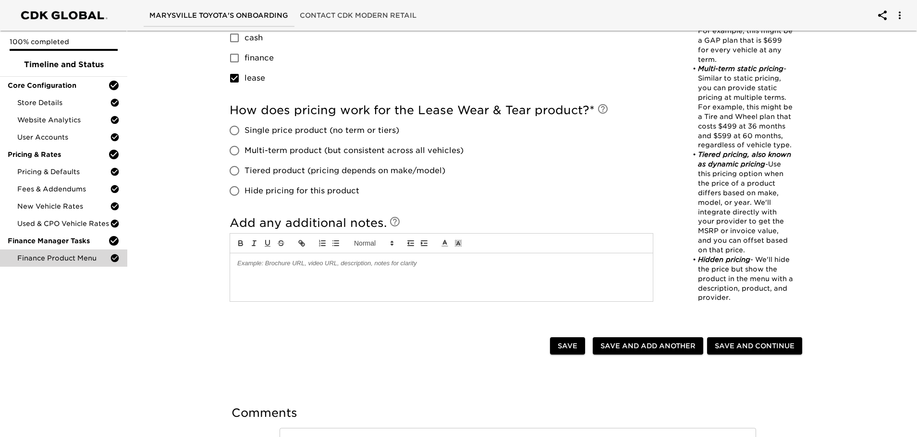
click at [299, 132] on span "Single price product (no term or tiers)" at bounding box center [321, 131] width 155 height 12
click at [244, 132] on input "Single price product (no term or tiers)" at bounding box center [234, 131] width 20 height 20
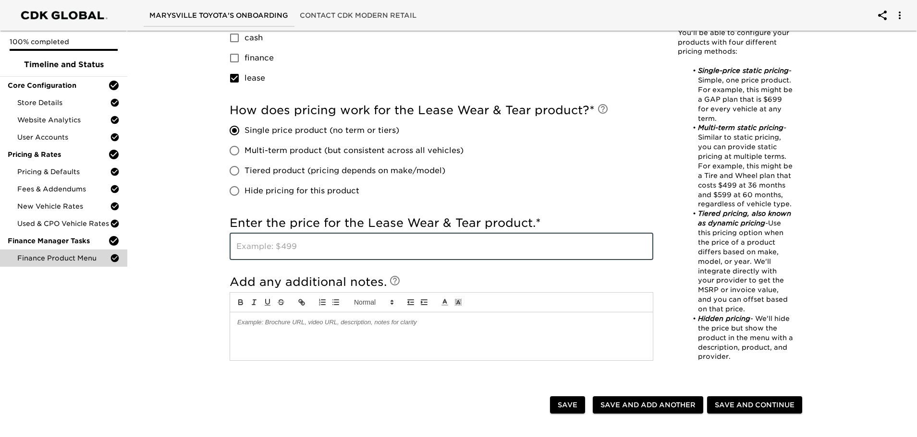
click at [278, 247] on input "text" at bounding box center [440, 246] width 423 height 27
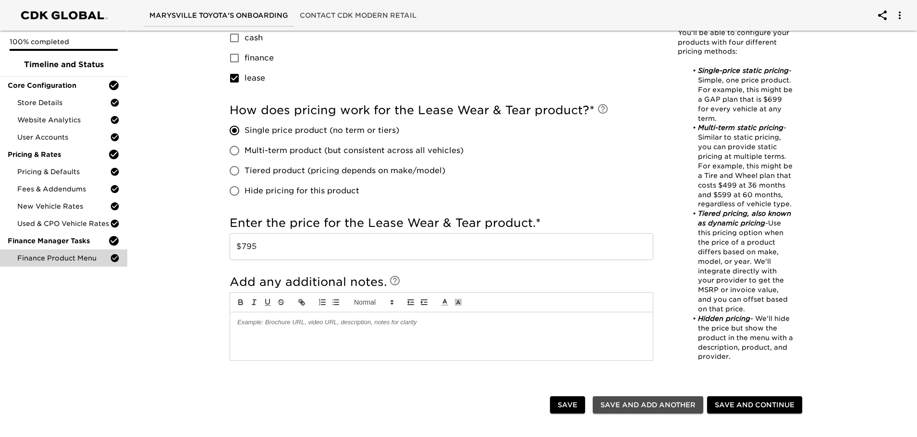
click at [670, 408] on span "Save and Add Another" at bounding box center [647, 405] width 95 height 12
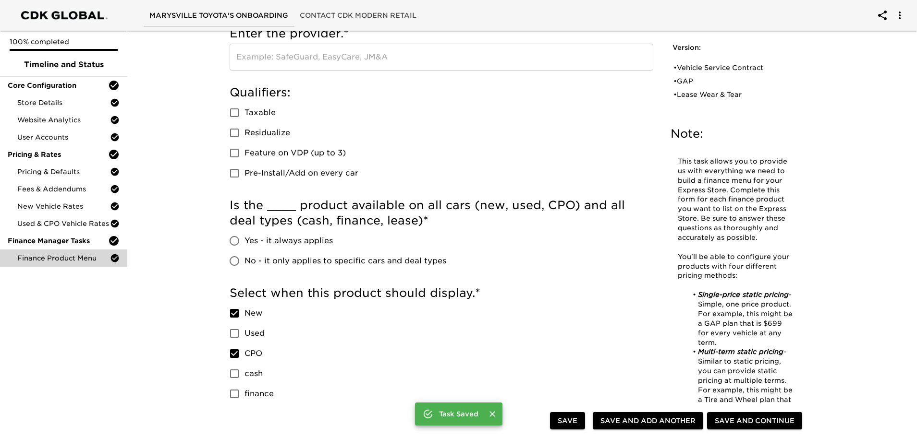
scroll to position [0, 0]
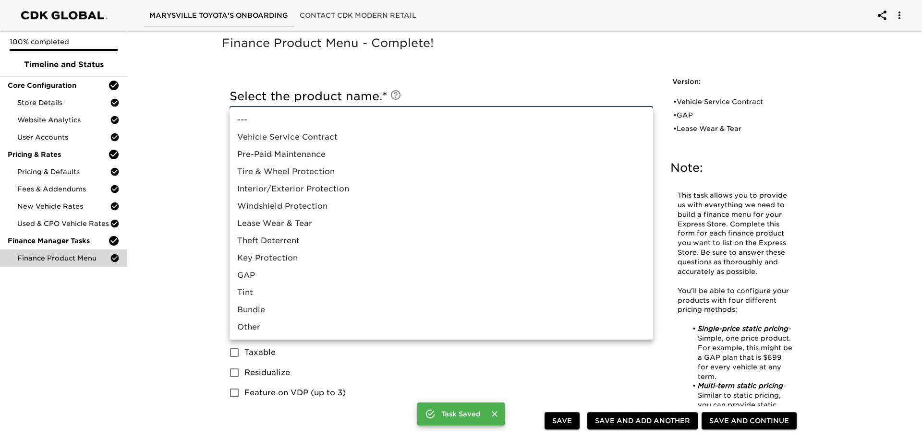
click at [277, 171] on li "Tire & Wheel Protection" at bounding box center [440, 171] width 423 height 17
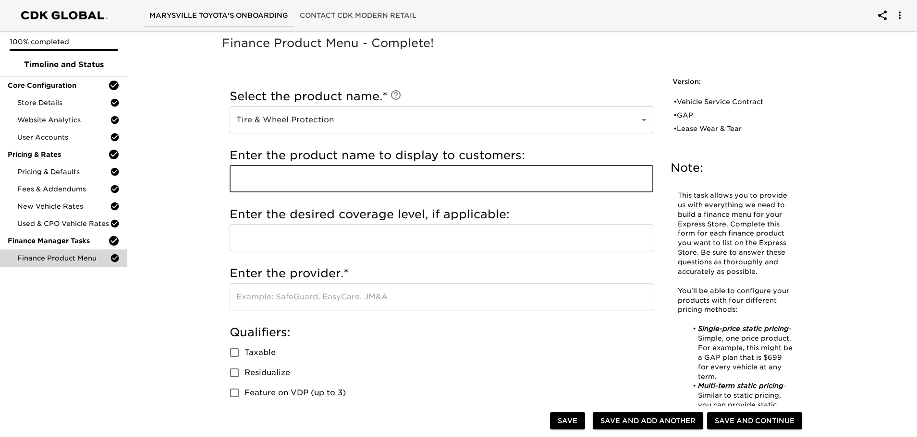
click at [254, 185] on input "text" at bounding box center [440, 179] width 423 height 27
click at [289, 237] on input "text" at bounding box center [440, 238] width 423 height 27
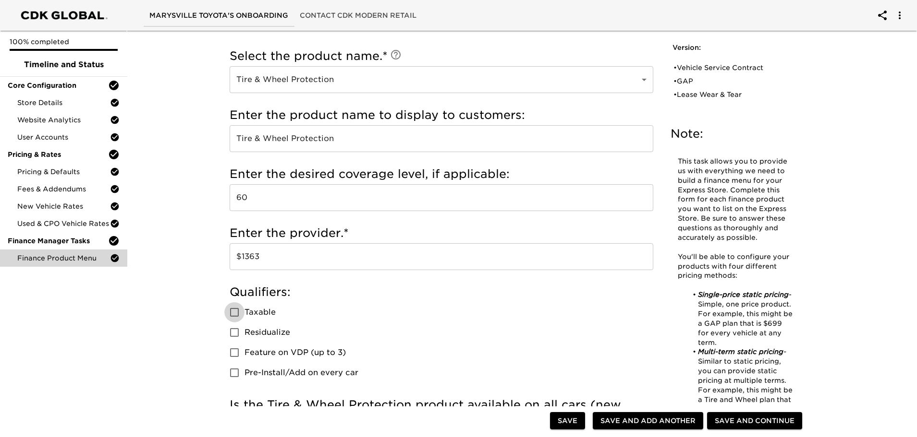
scroll to position [96, 0]
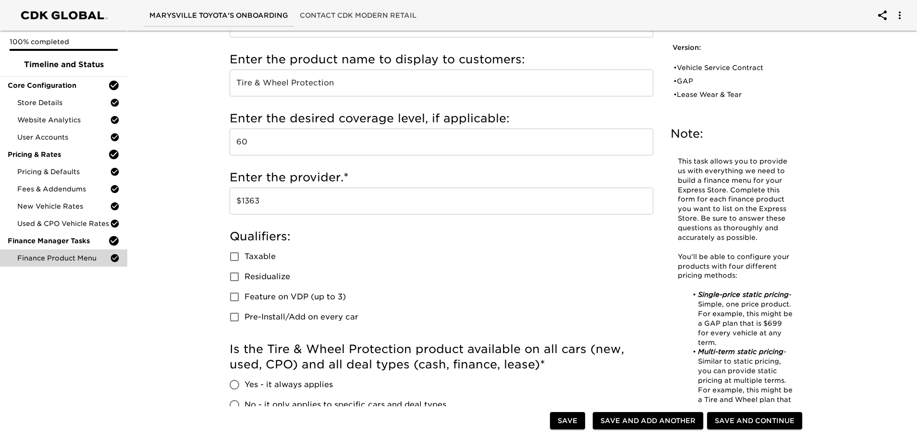
click at [251, 254] on span "Taxable" at bounding box center [259, 257] width 31 height 12
click at [244, 254] on input "Taxable" at bounding box center [234, 257] width 20 height 20
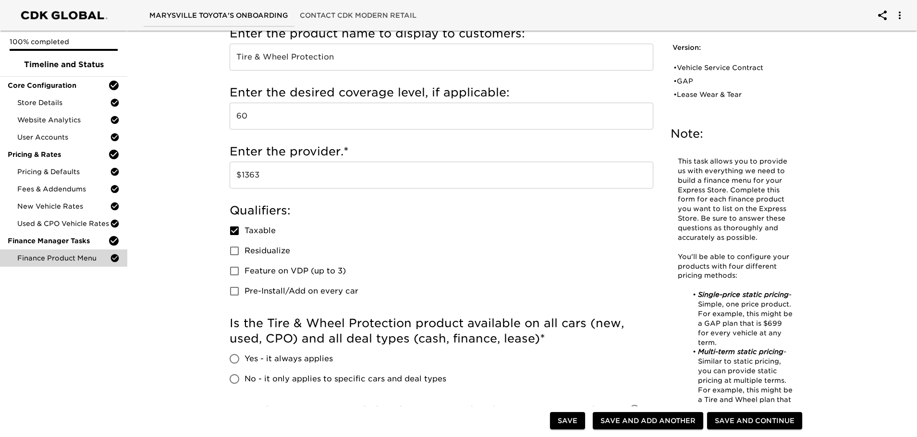
scroll to position [240, 0]
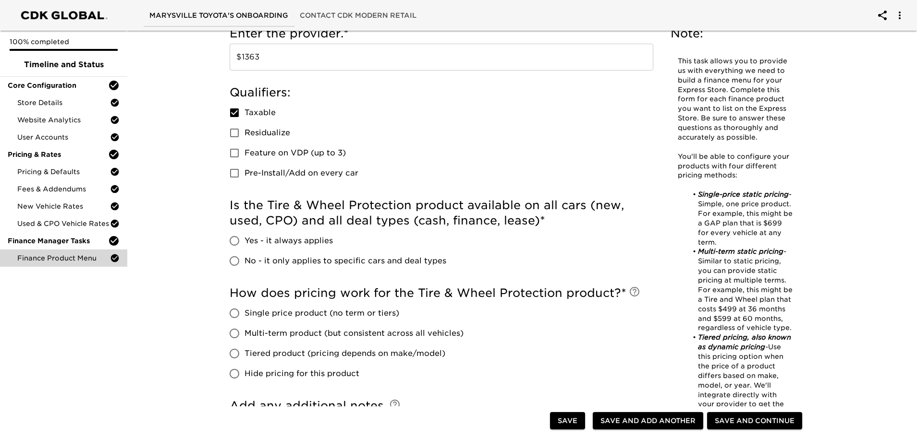
click at [243, 243] on input "Yes - it always applies" at bounding box center [234, 241] width 20 height 20
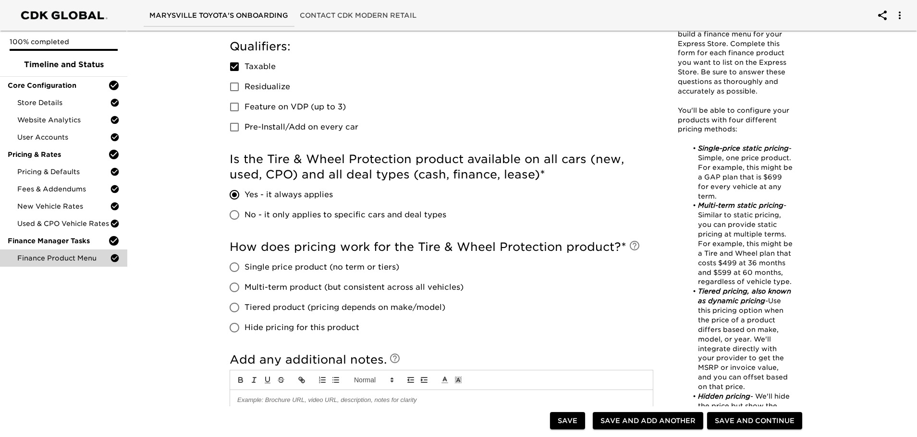
scroll to position [288, 0]
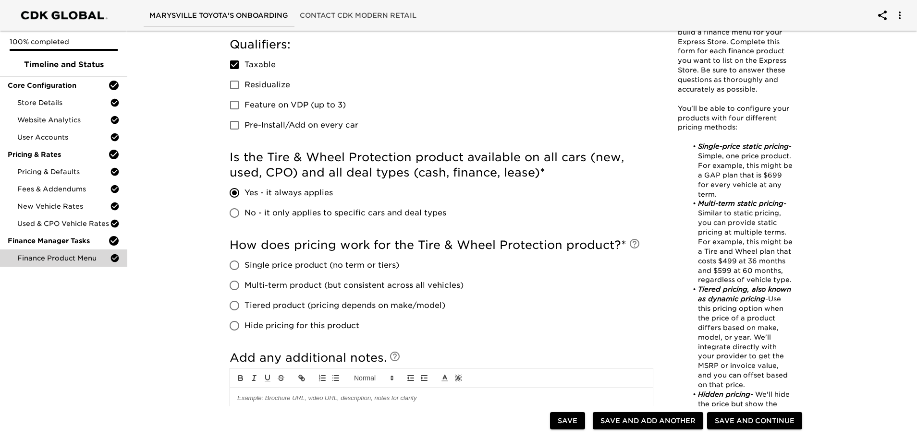
click at [274, 264] on span "Single price product (no term or tiers)" at bounding box center [321, 266] width 155 height 12
click at [244, 264] on input "Single price product (no term or tiers)" at bounding box center [234, 265] width 20 height 20
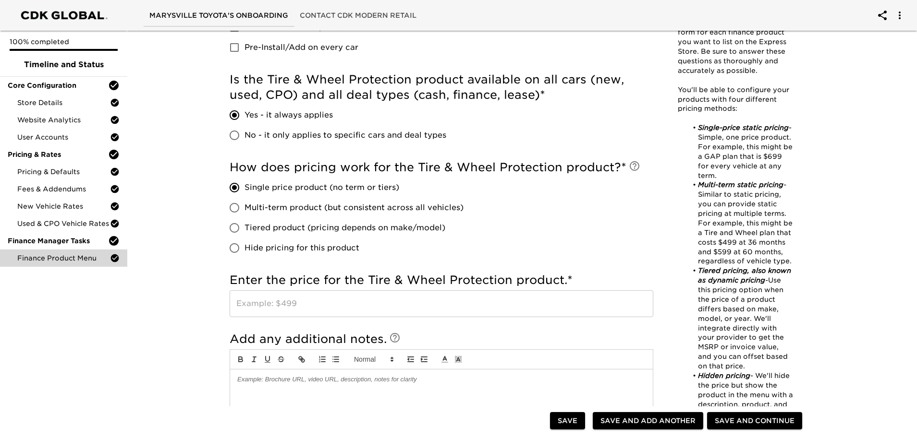
scroll to position [384, 0]
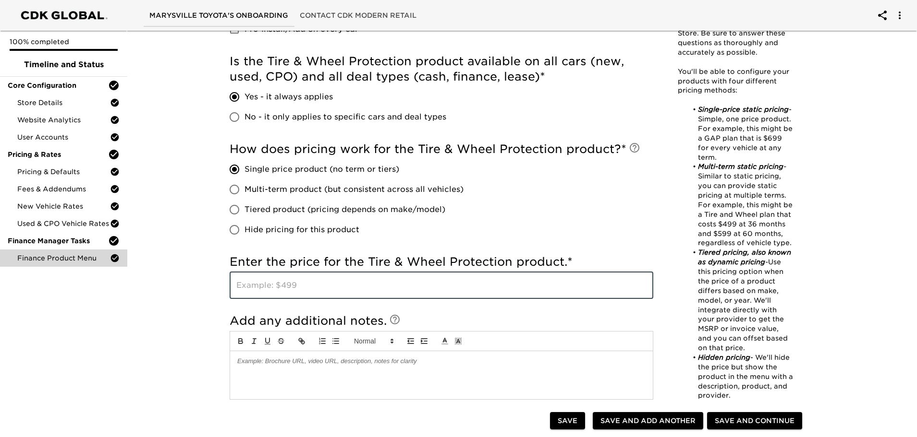
click at [345, 292] on input "text" at bounding box center [440, 285] width 423 height 27
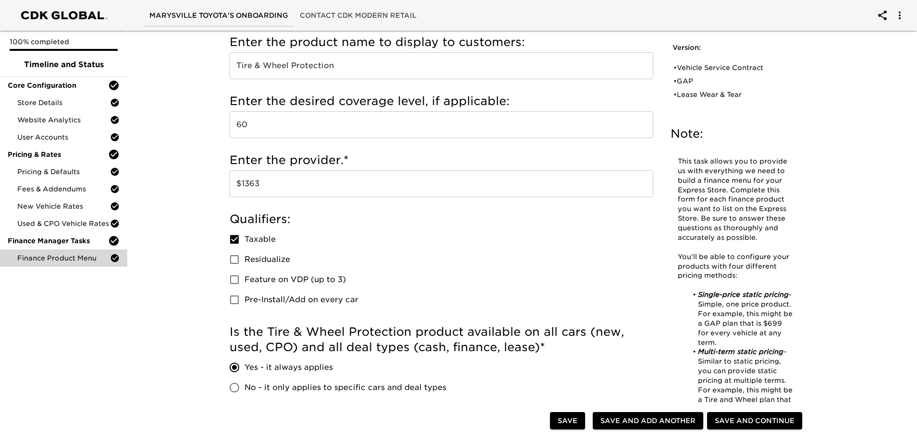
scroll to position [96, 0]
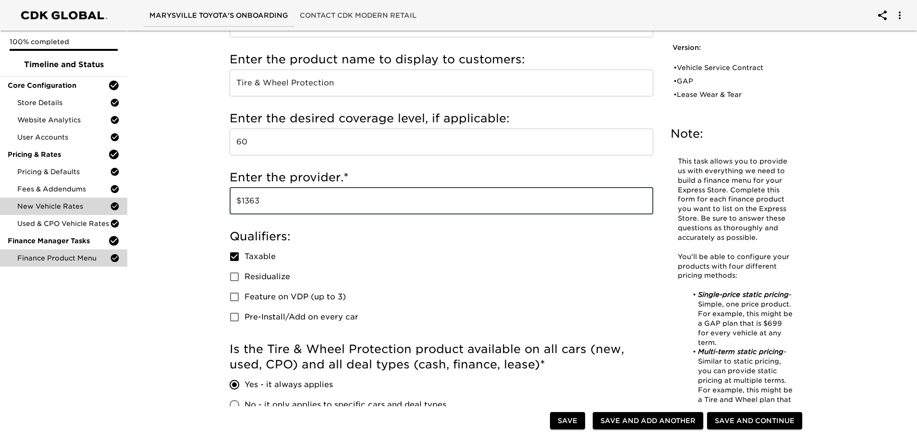
drag, startPoint x: 278, startPoint y: 203, endPoint x: 77, endPoint y: 221, distance: 201.0
click at [90, 201] on div "Marysville Toyota's Onboarding Contact CDK Modern Retail 100% completed Timelin…" at bounding box center [458, 395] width 917 height 982
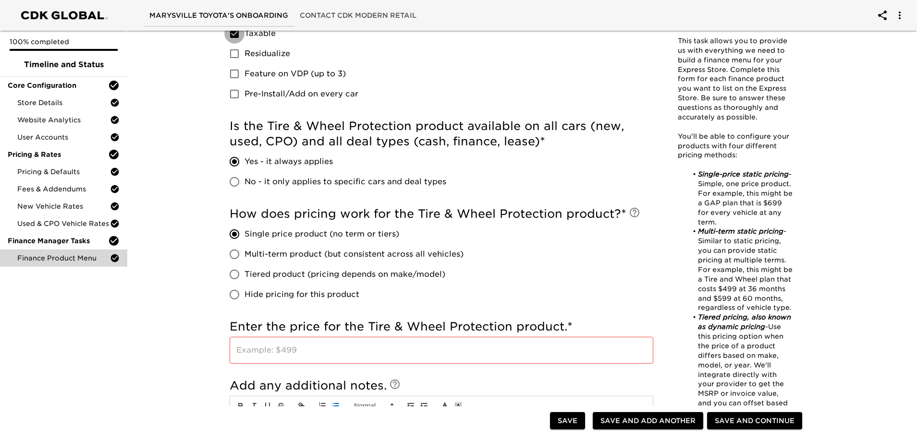
scroll to position [384, 0]
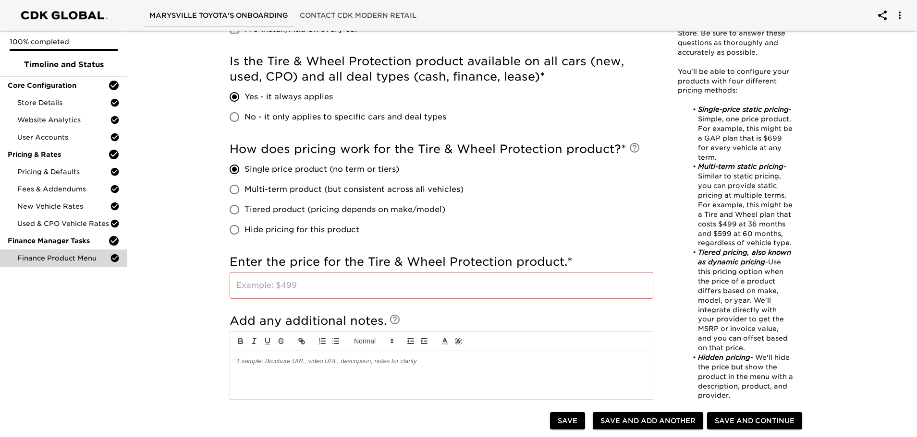
click at [294, 288] on input "text" at bounding box center [440, 285] width 423 height 27
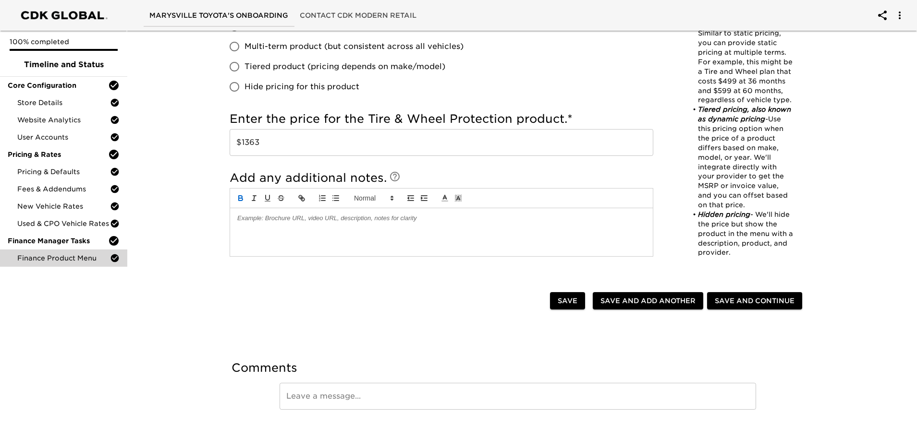
scroll to position [528, 0]
click at [659, 303] on span "Save and Add Another" at bounding box center [647, 300] width 95 height 12
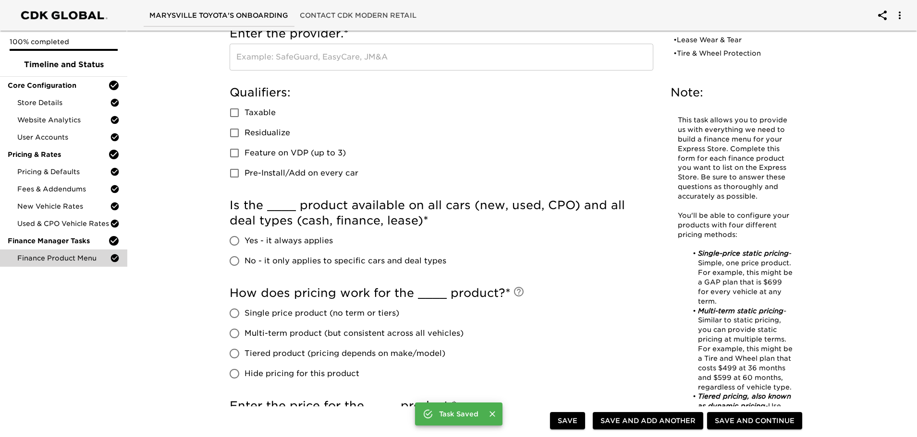
scroll to position [0, 0]
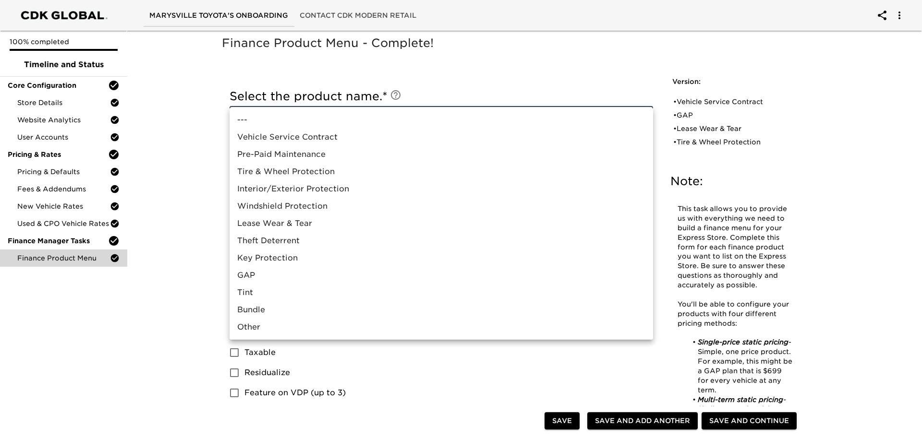
click at [301, 186] on li "Interior/Exterior Protection" at bounding box center [440, 189] width 423 height 17
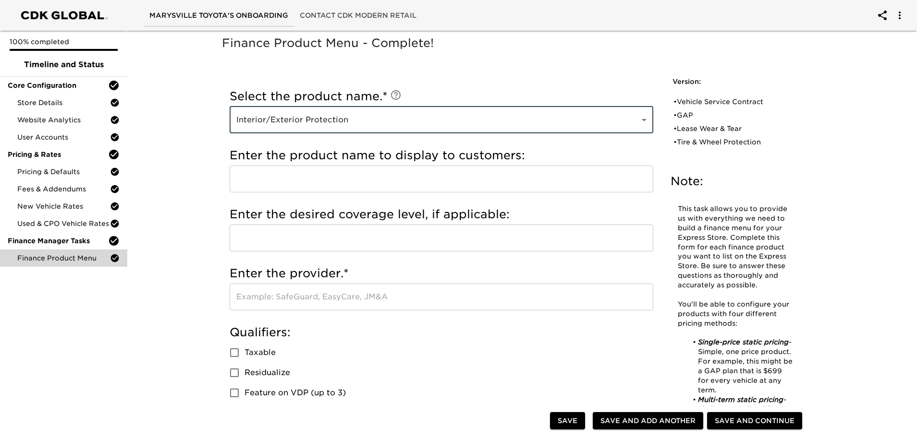
click at [320, 184] on input "text" at bounding box center [440, 179] width 423 height 27
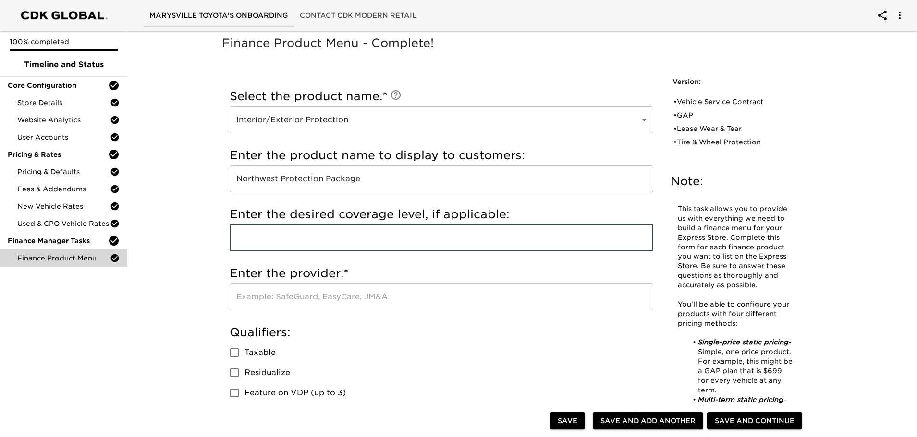
click at [305, 245] on input "text" at bounding box center [440, 238] width 423 height 27
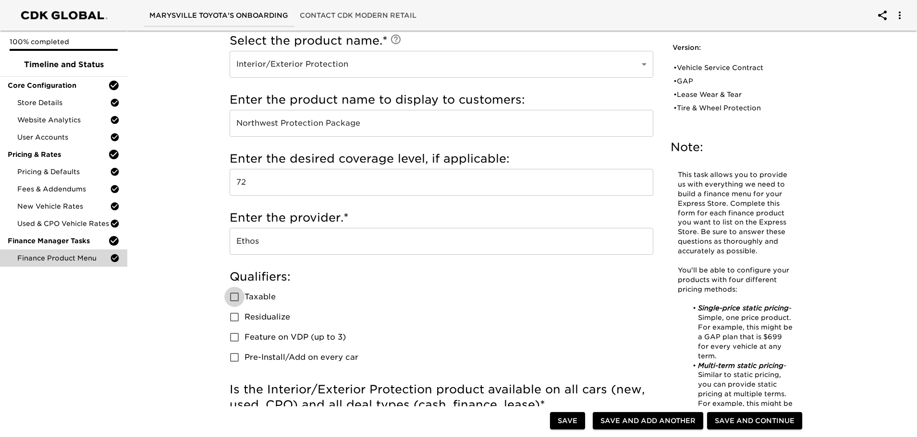
scroll to position [144, 0]
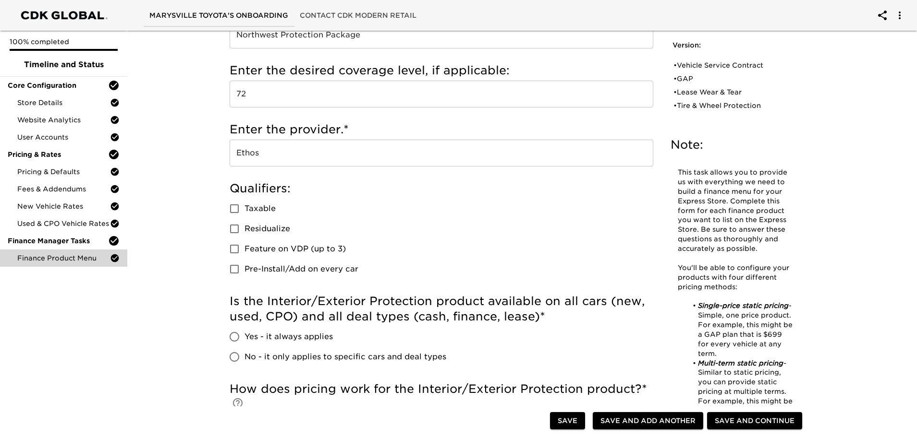
click at [231, 210] on input "Taxable" at bounding box center [234, 209] width 20 height 20
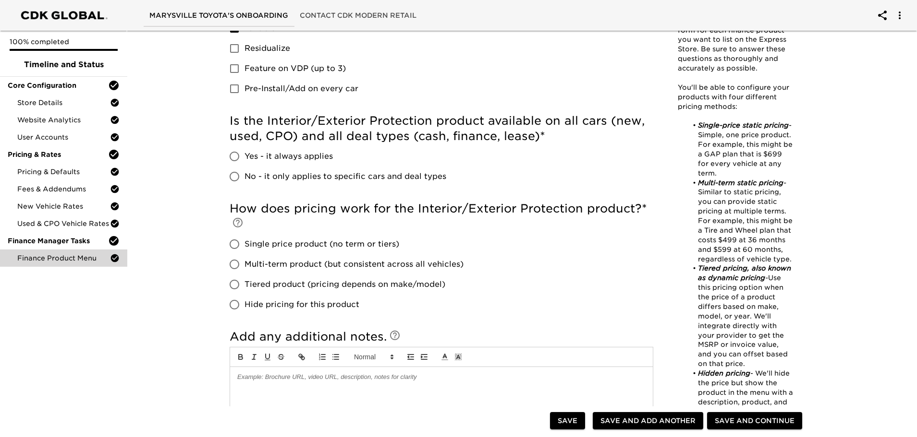
scroll to position [336, 0]
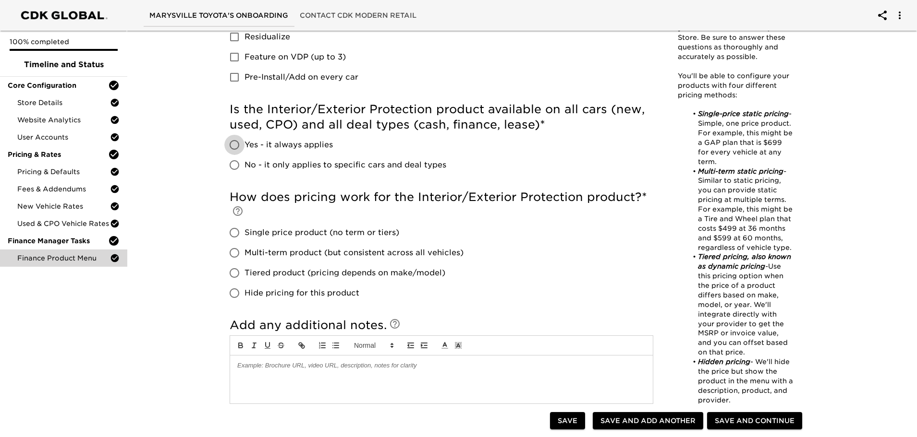
click at [236, 144] on input "Yes - it always applies" at bounding box center [234, 145] width 20 height 20
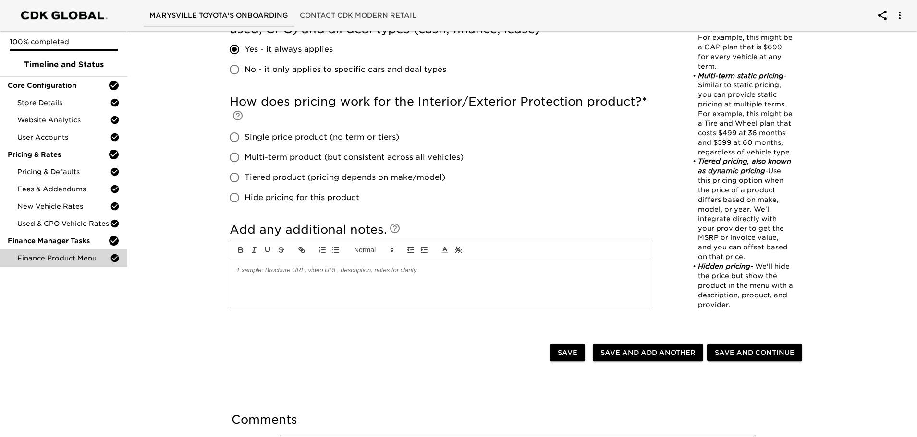
scroll to position [432, 0]
click at [237, 137] on input "Single price product (no term or tiers)" at bounding box center [234, 137] width 20 height 20
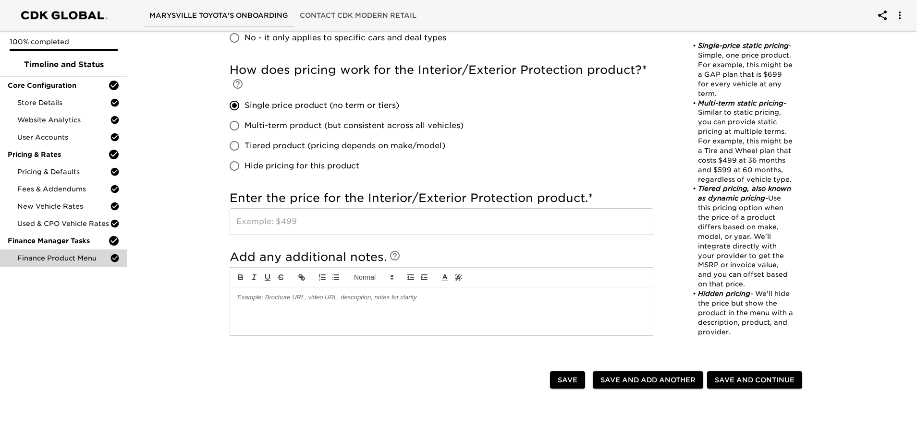
scroll to position [480, 0]
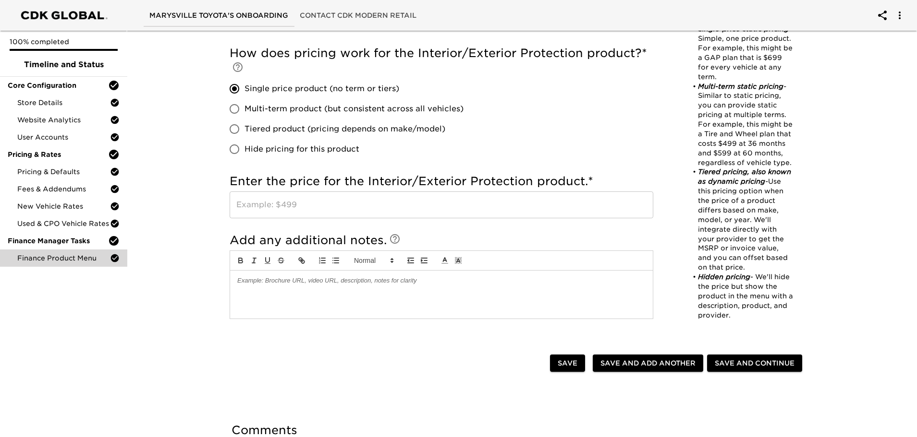
click at [277, 203] on input "text" at bounding box center [440, 205] width 423 height 27
click at [648, 362] on span "Save and Add Another" at bounding box center [647, 364] width 95 height 12
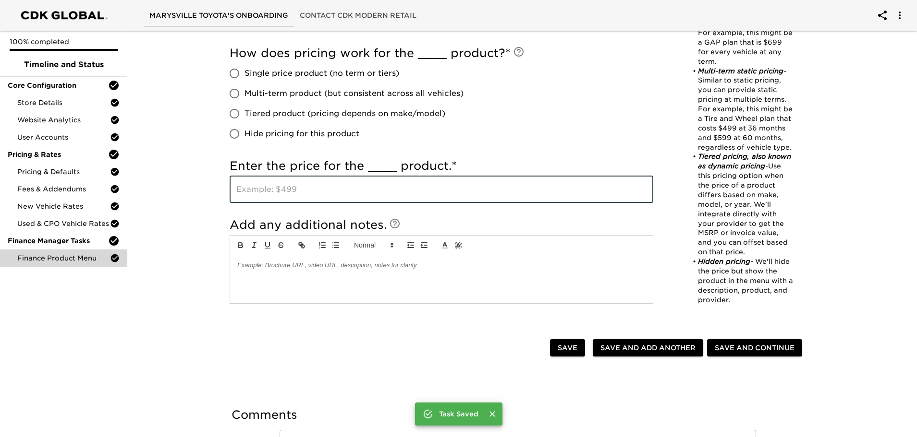
click at [289, 186] on input "text" at bounding box center [440, 189] width 423 height 27
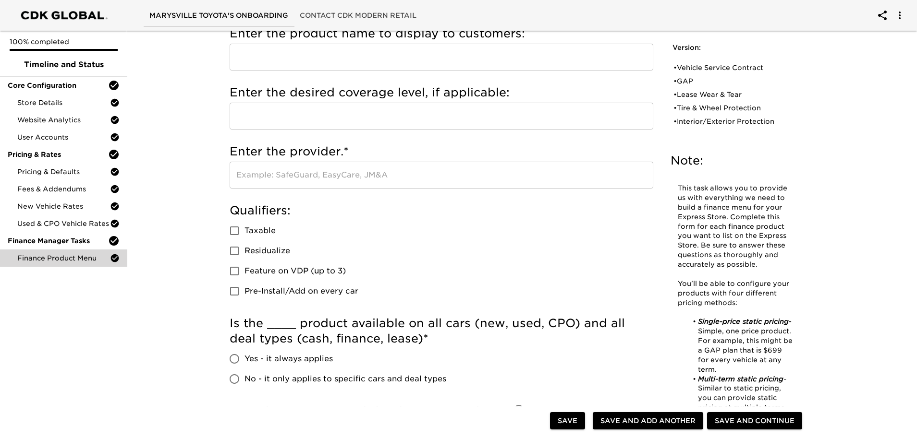
scroll to position [0, 0]
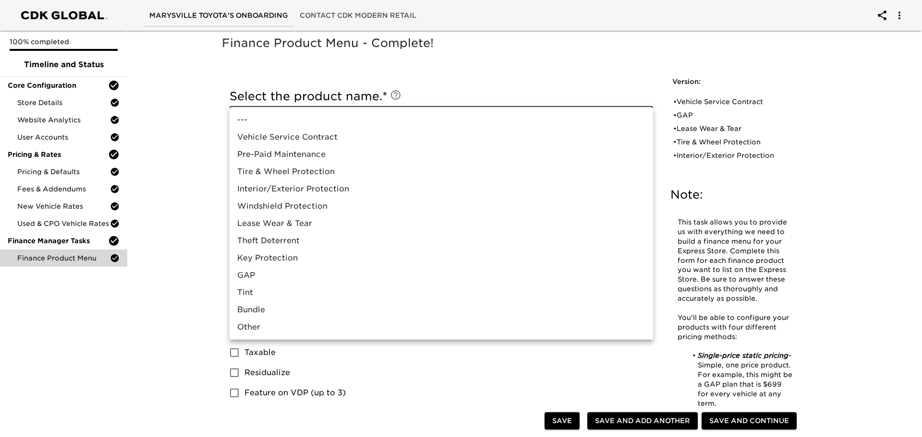
click at [284, 260] on li "Key Protection" at bounding box center [440, 258] width 423 height 17
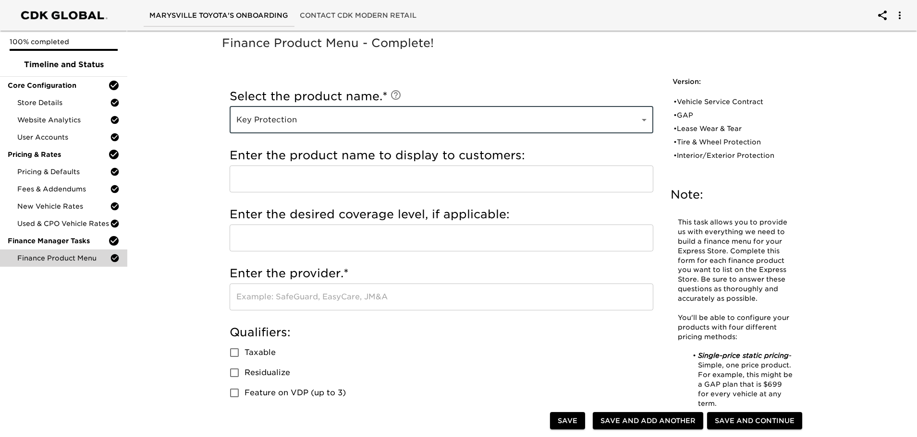
click at [268, 181] on input "text" at bounding box center [440, 179] width 423 height 27
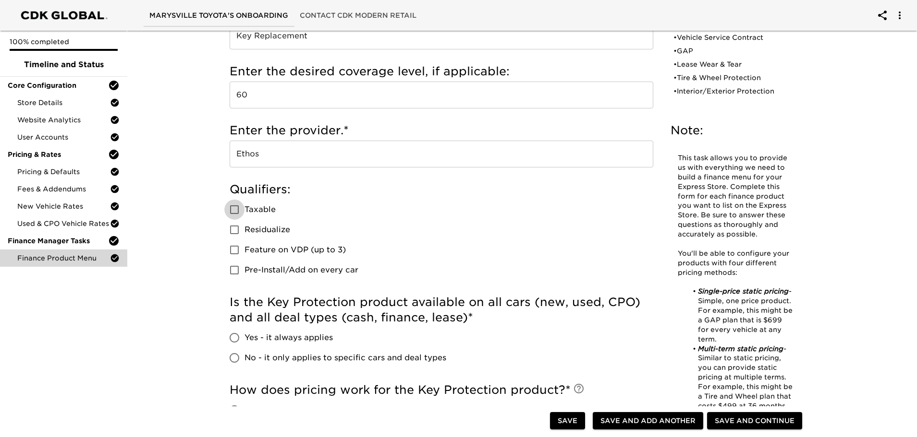
scroll to position [144, 0]
click at [230, 205] on input "Taxable" at bounding box center [234, 209] width 20 height 20
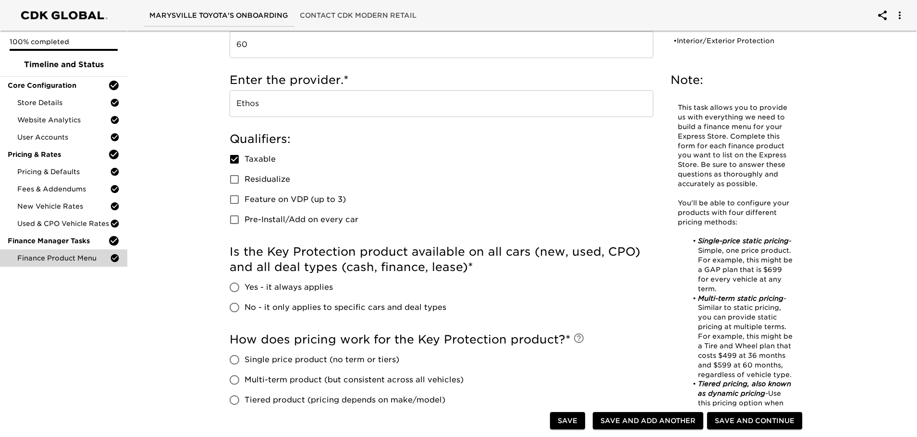
scroll to position [288, 0]
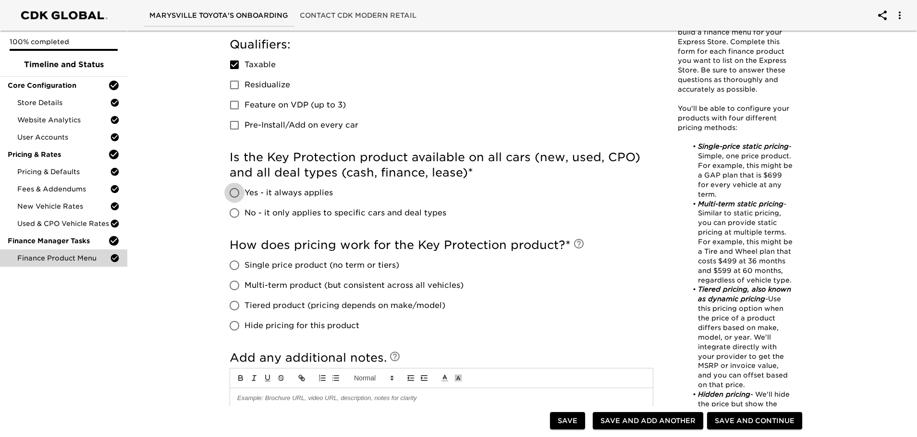
click at [236, 196] on input "Yes - it always applies" at bounding box center [234, 193] width 20 height 20
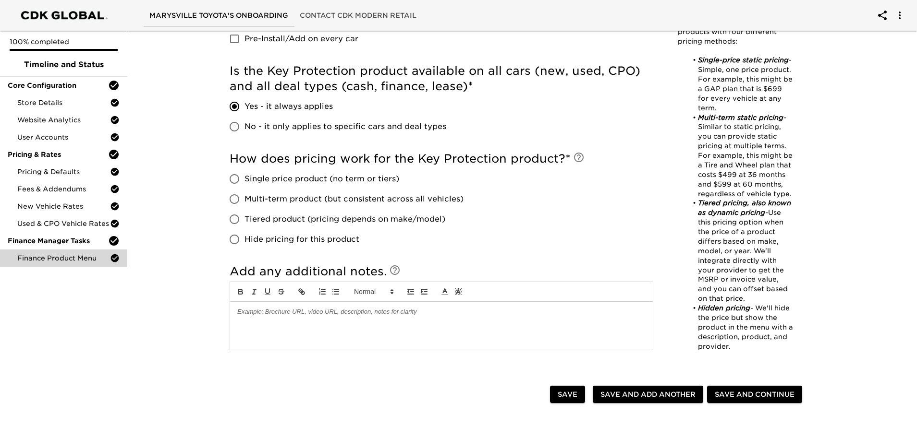
scroll to position [384, 0]
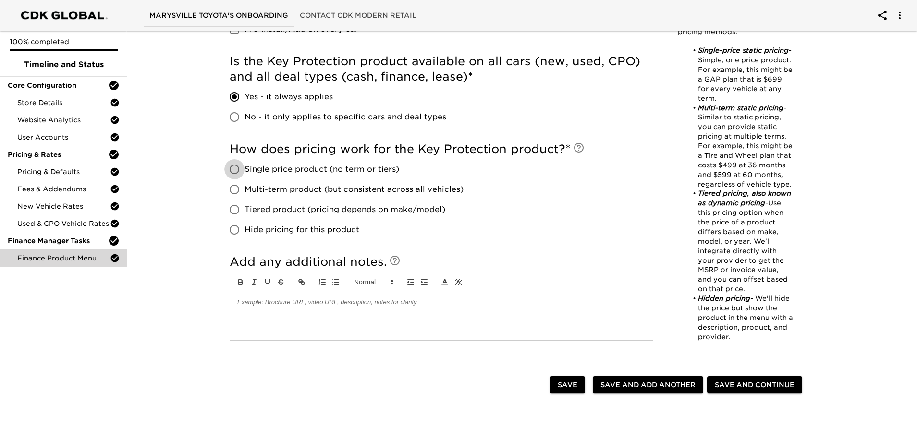
click at [239, 170] on input "Single price product (no term or tiers)" at bounding box center [234, 169] width 20 height 20
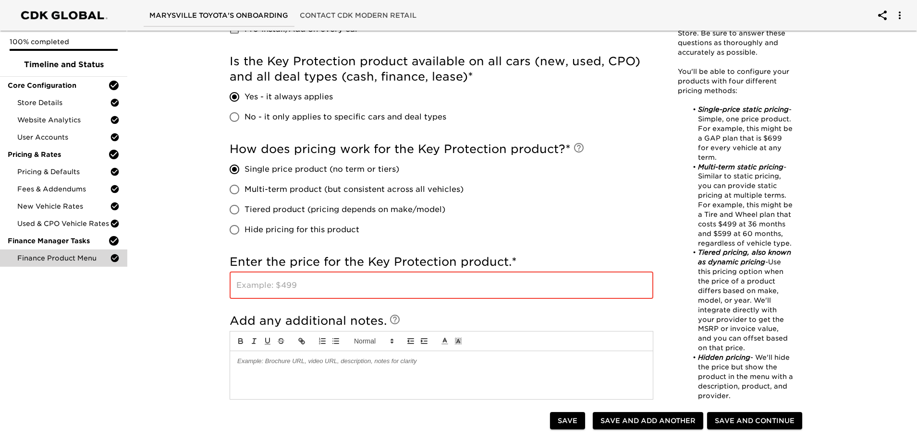
drag, startPoint x: 269, startPoint y: 284, endPoint x: 88, endPoint y: 273, distance: 181.3
click at [267, 284] on input "text" at bounding box center [440, 285] width 423 height 27
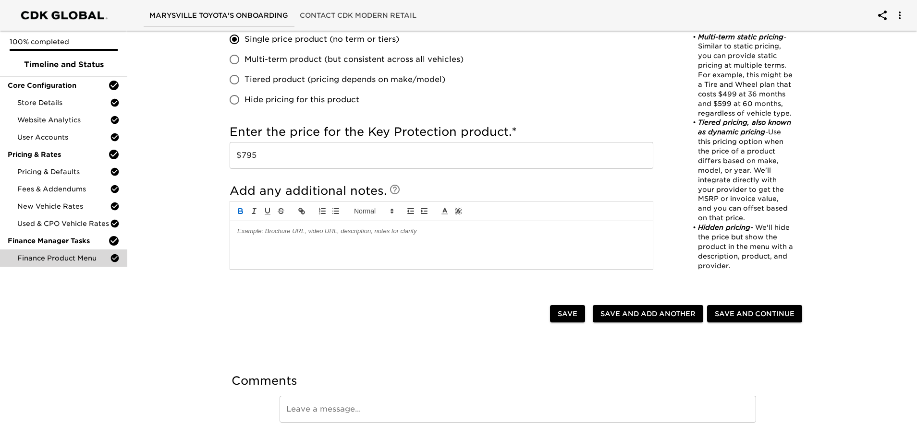
scroll to position [497, 0]
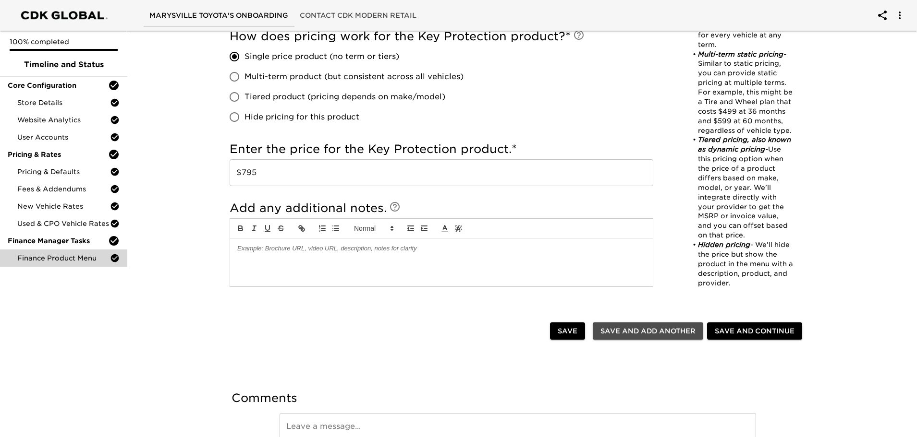
click at [654, 332] on span "Save and Add Another" at bounding box center [647, 332] width 95 height 12
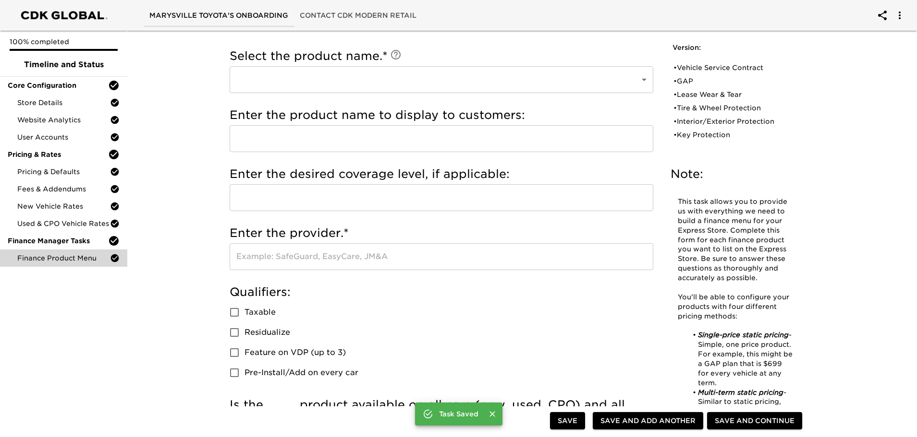
scroll to position [0, 0]
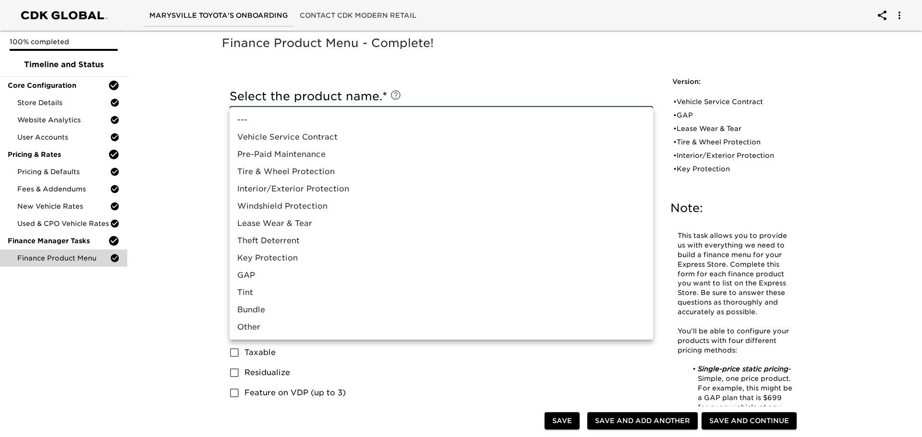
click at [248, 328] on li "Other" at bounding box center [440, 327] width 423 height 17
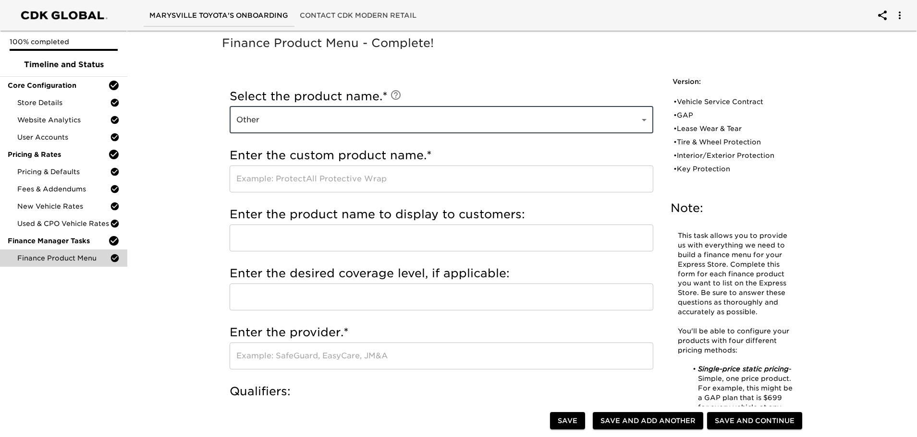
click at [280, 179] on input "text" at bounding box center [440, 179] width 423 height 27
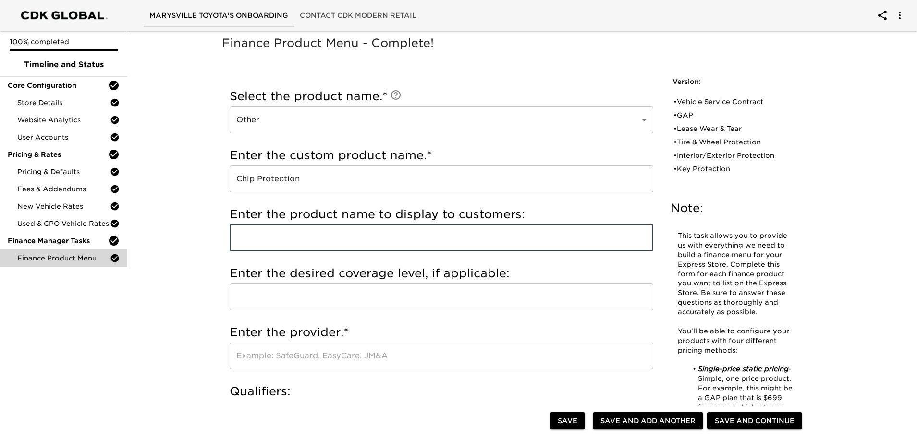
click at [364, 239] on input "text" at bounding box center [440, 238] width 423 height 27
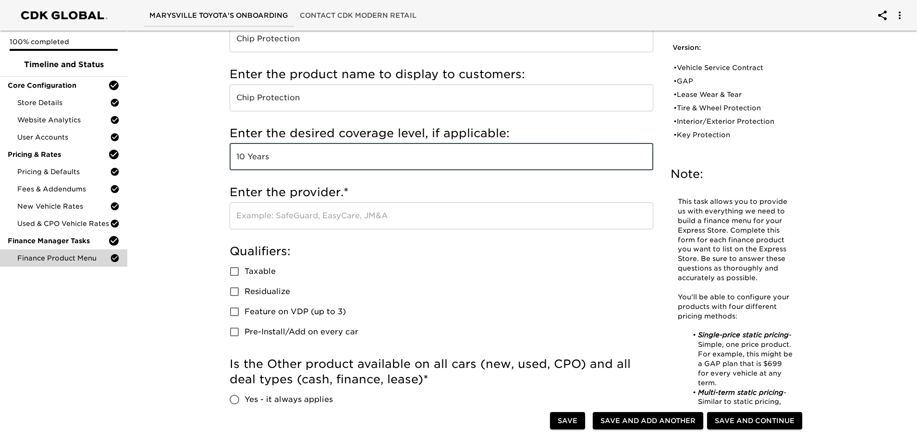
scroll to position [144, 0]
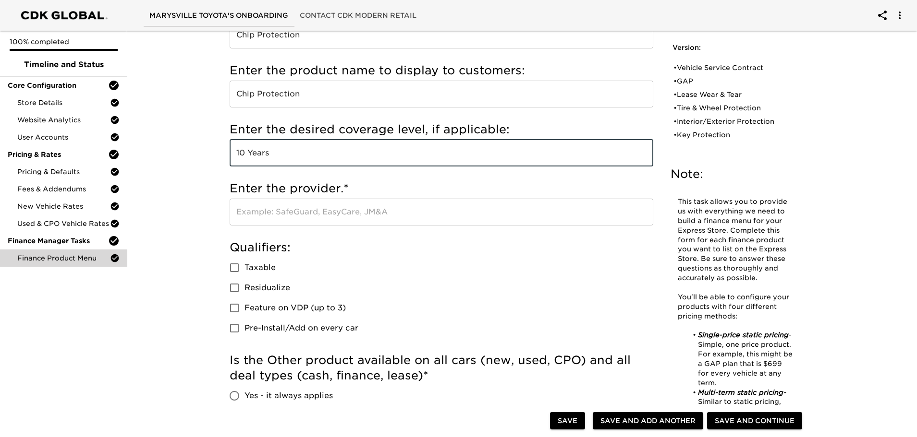
click at [303, 207] on input "text" at bounding box center [440, 212] width 423 height 27
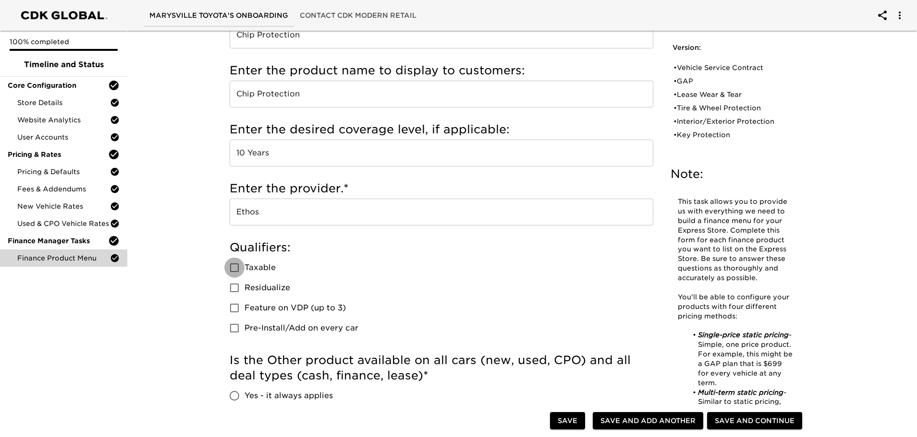
drag, startPoint x: 232, startPoint y: 266, endPoint x: 238, endPoint y: 265, distance: 5.8
click at [233, 267] on input "Taxable" at bounding box center [234, 268] width 20 height 20
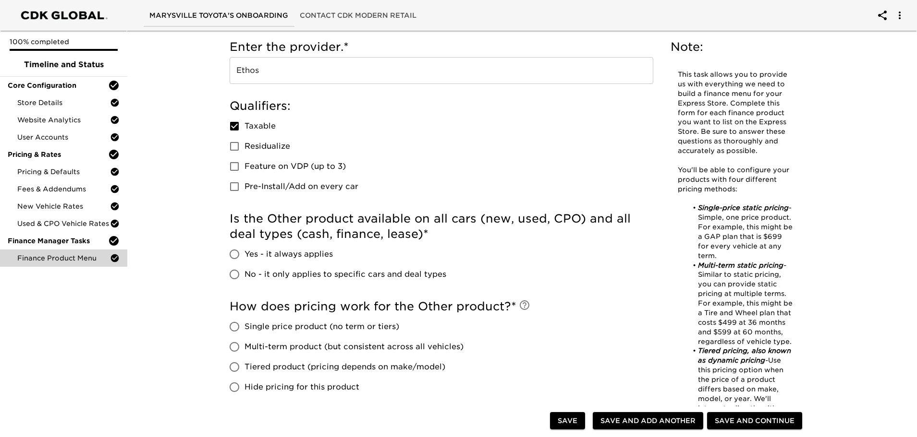
scroll to position [288, 0]
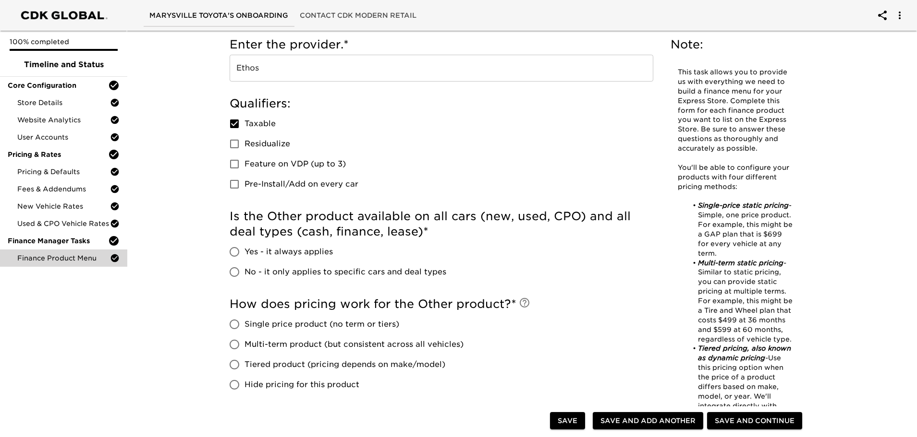
click at [236, 252] on input "Yes - it always applies" at bounding box center [234, 252] width 20 height 20
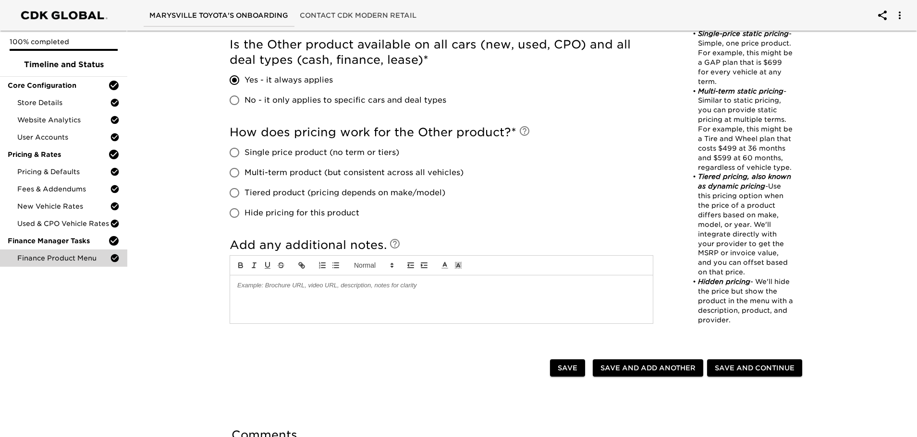
scroll to position [480, 0]
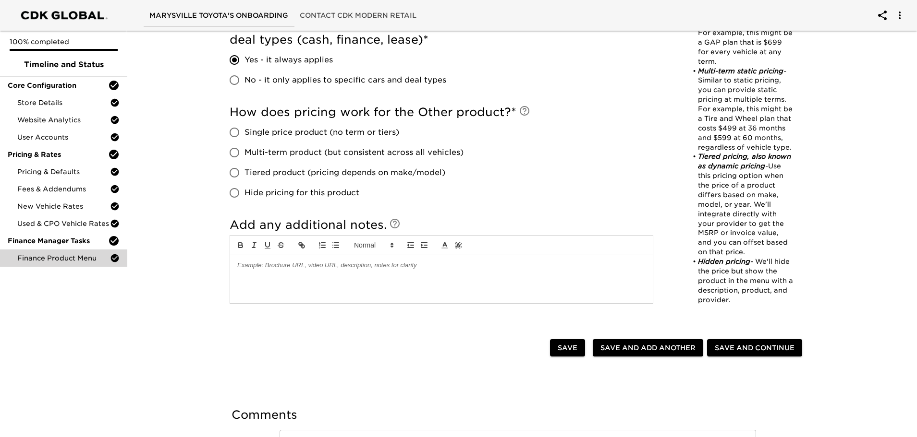
click at [234, 133] on input "Single price product (no term or tiers)" at bounding box center [234, 132] width 20 height 20
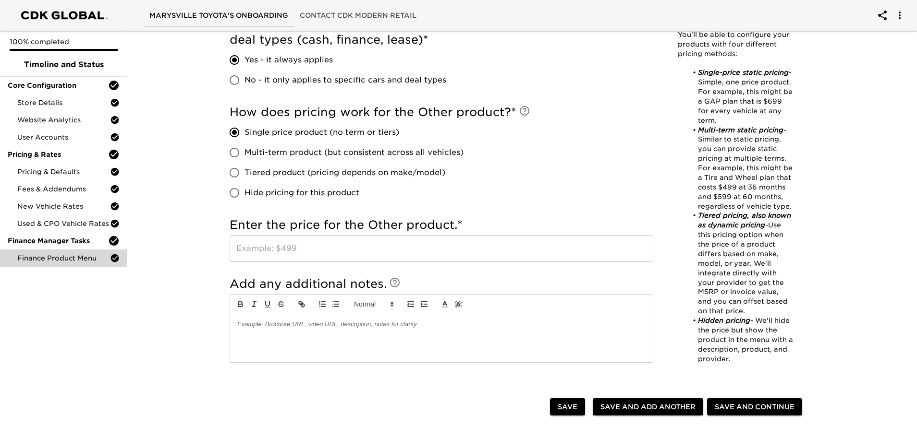
click at [264, 254] on input "text" at bounding box center [440, 248] width 423 height 27
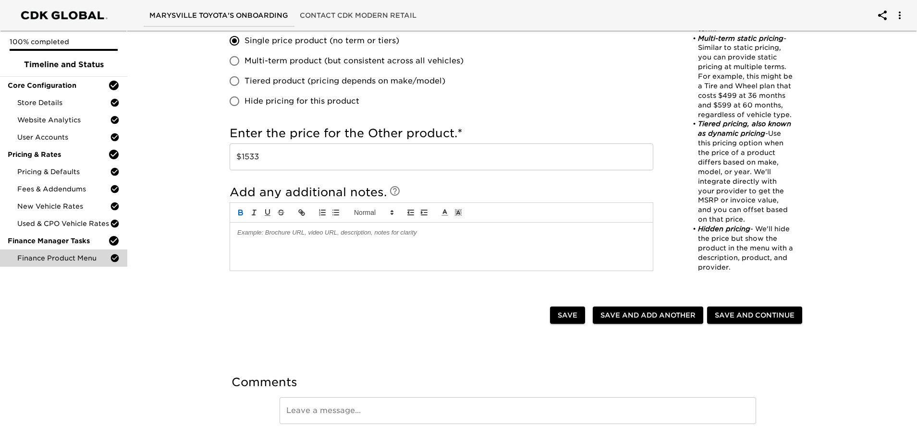
scroll to position [576, 0]
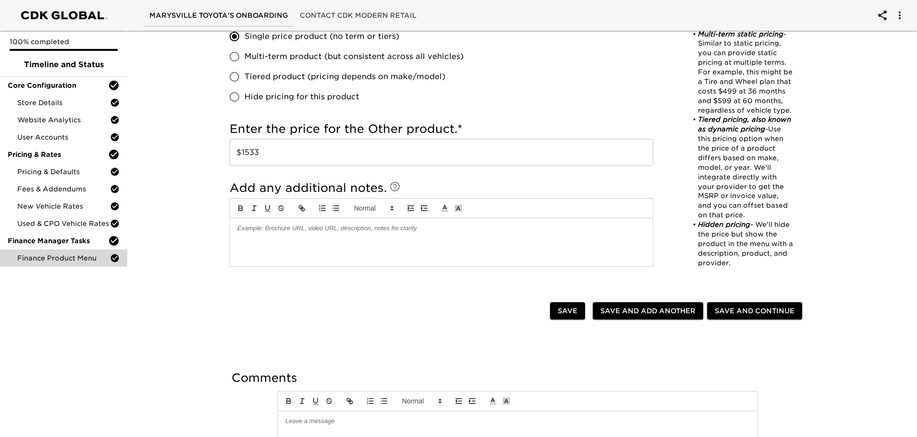
click at [640, 305] on span "Save and Add Another" at bounding box center [647, 311] width 95 height 12
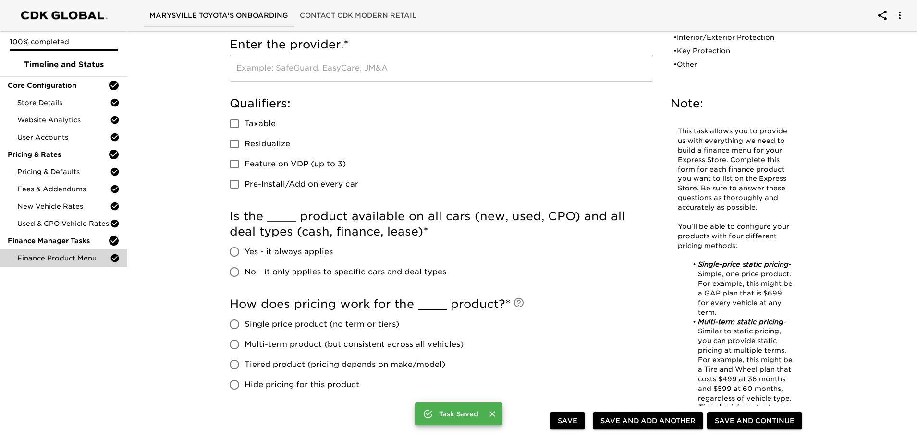
scroll to position [0, 0]
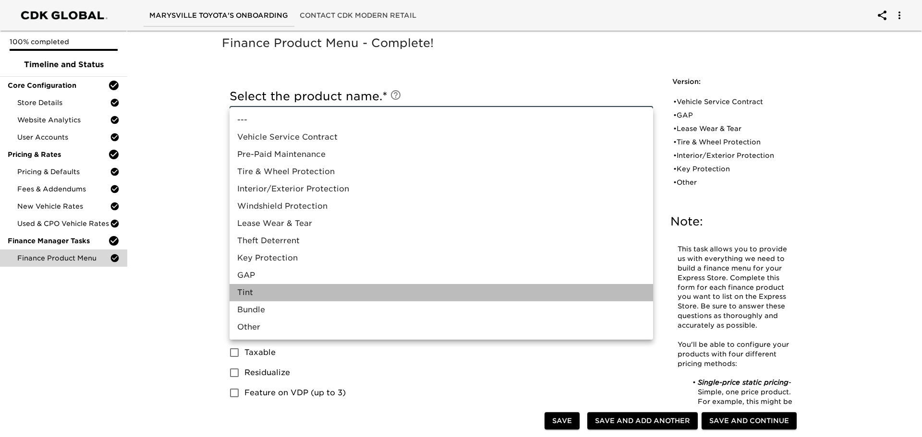
click at [258, 292] on li "Tint" at bounding box center [440, 292] width 423 height 17
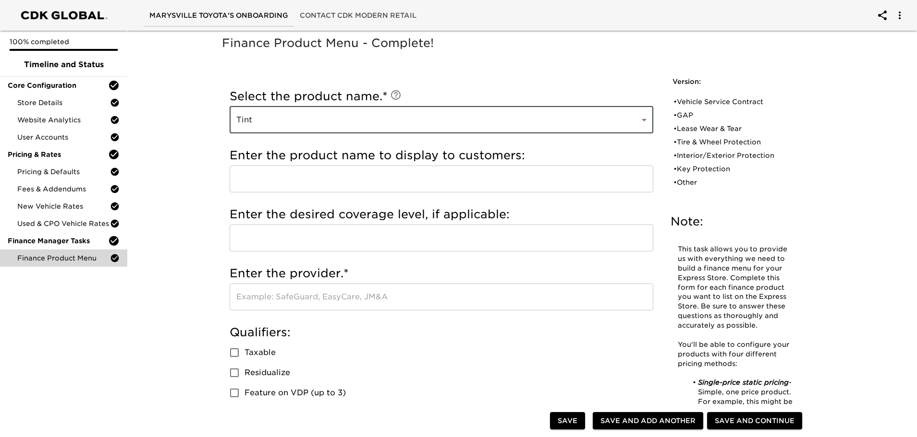
click at [313, 182] on input "text" at bounding box center [440, 179] width 423 height 27
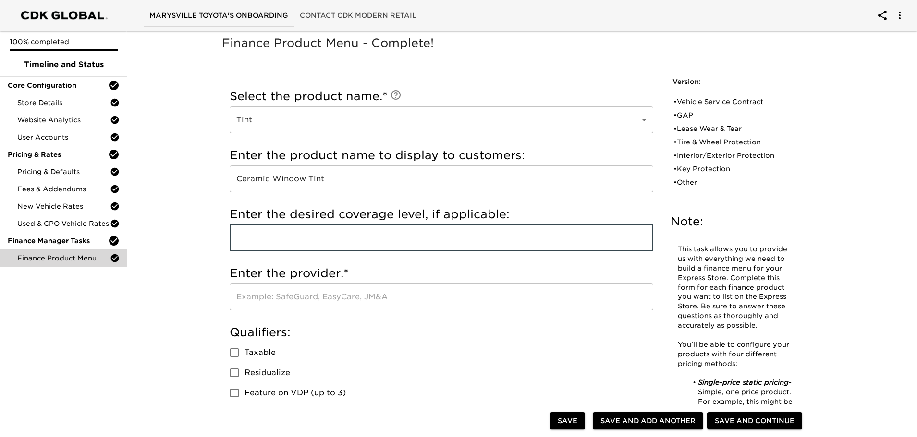
click at [266, 243] on input "text" at bounding box center [440, 238] width 423 height 27
click at [277, 305] on input "text" at bounding box center [440, 297] width 423 height 27
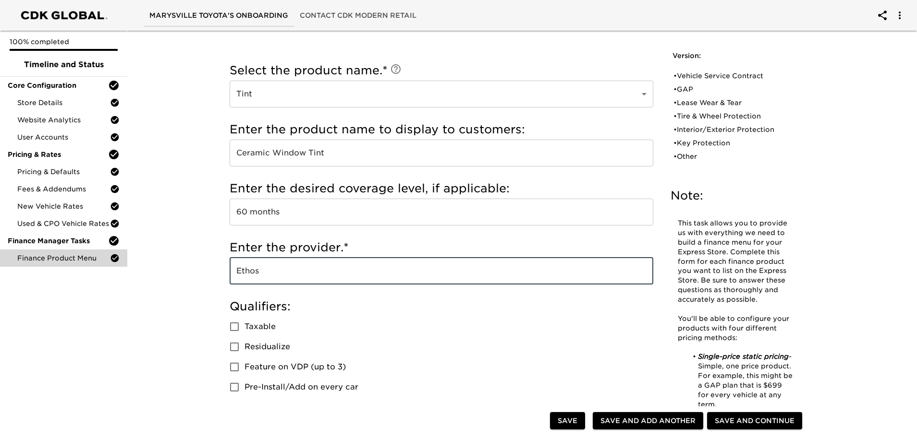
scroll to position [96, 0]
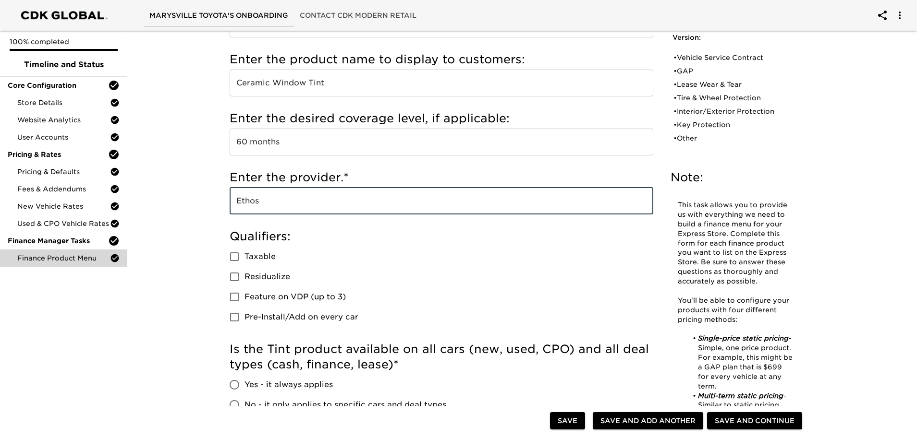
click at [260, 254] on span "Taxable" at bounding box center [259, 257] width 31 height 12
click at [244, 254] on input "Taxable" at bounding box center [234, 257] width 20 height 20
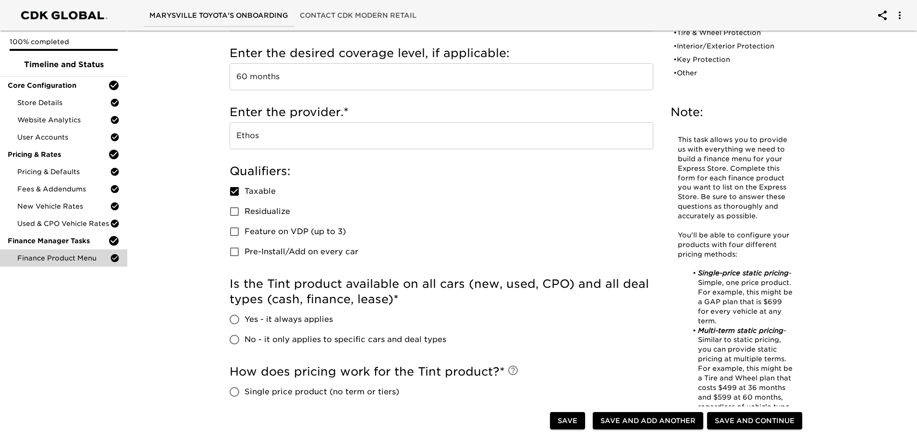
scroll to position [144, 0]
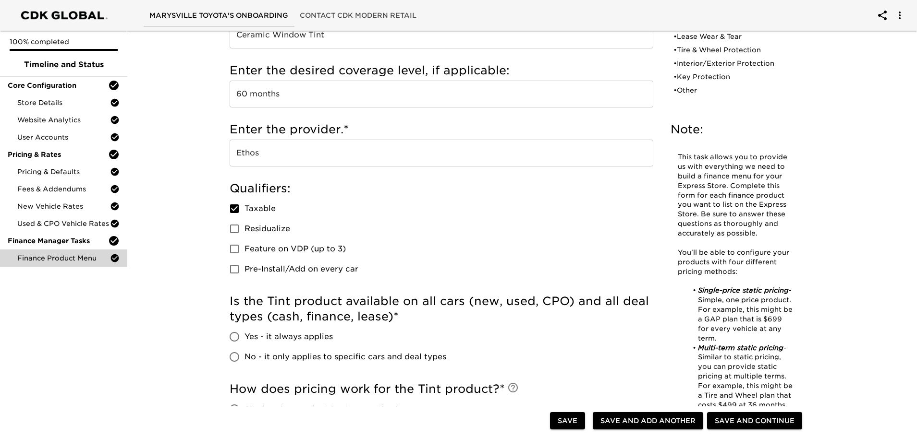
click at [302, 158] on input "Ethos" at bounding box center [440, 153] width 423 height 27
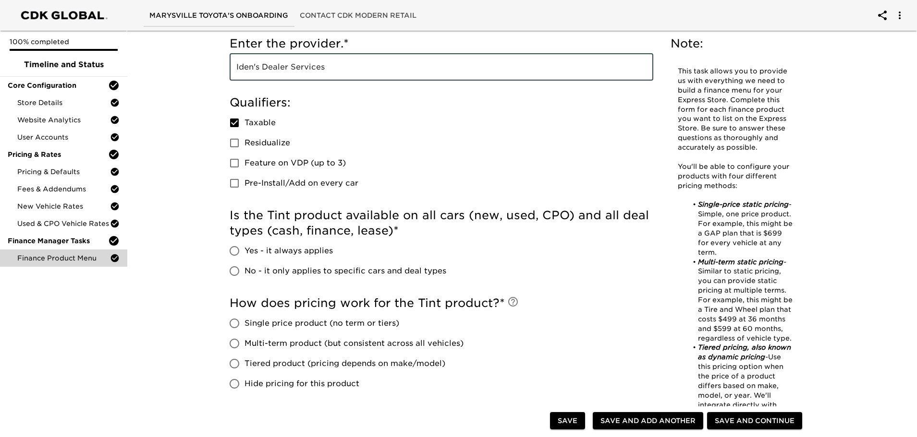
scroll to position [288, 0]
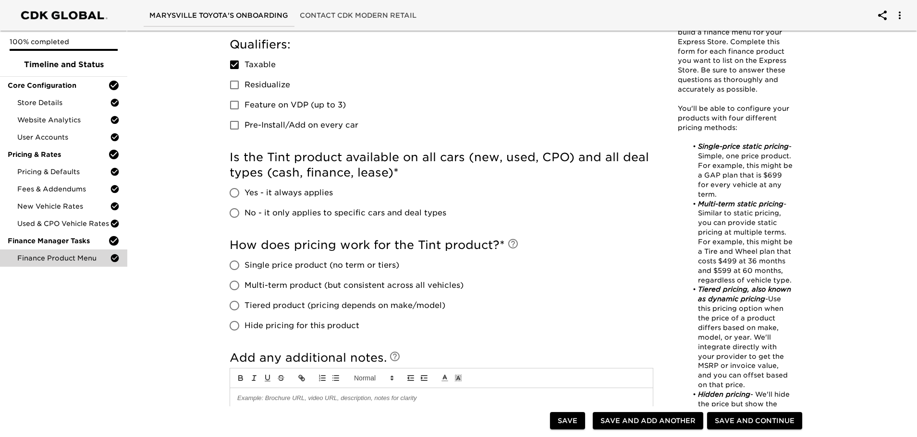
click at [283, 193] on span "Yes - it always applies" at bounding box center [288, 193] width 88 height 12
click at [244, 193] on input "Yes - it always applies" at bounding box center [234, 193] width 20 height 20
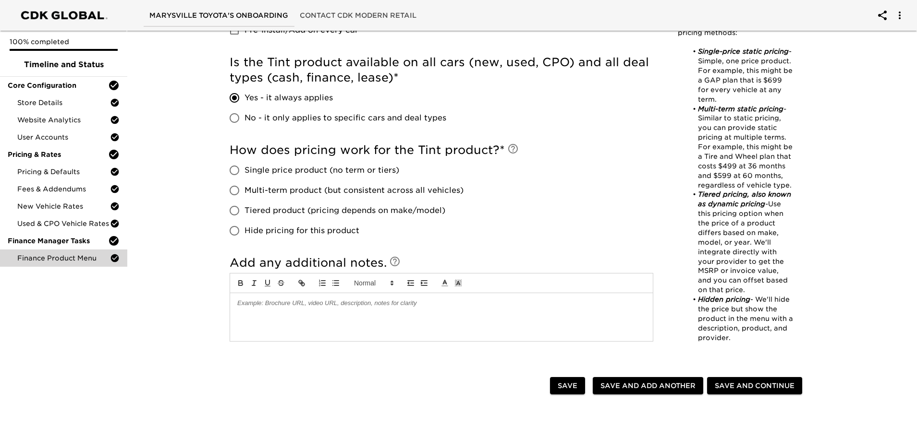
scroll to position [384, 0]
click at [283, 167] on span "Single price product (no term or tiers)" at bounding box center [321, 170] width 155 height 12
click at [244, 167] on input "Single price product (no term or tiers)" at bounding box center [234, 169] width 20 height 20
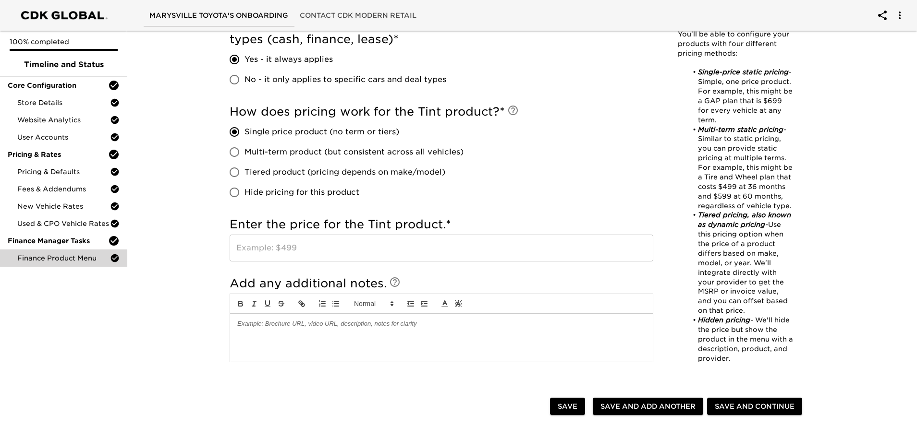
scroll to position [480, 0]
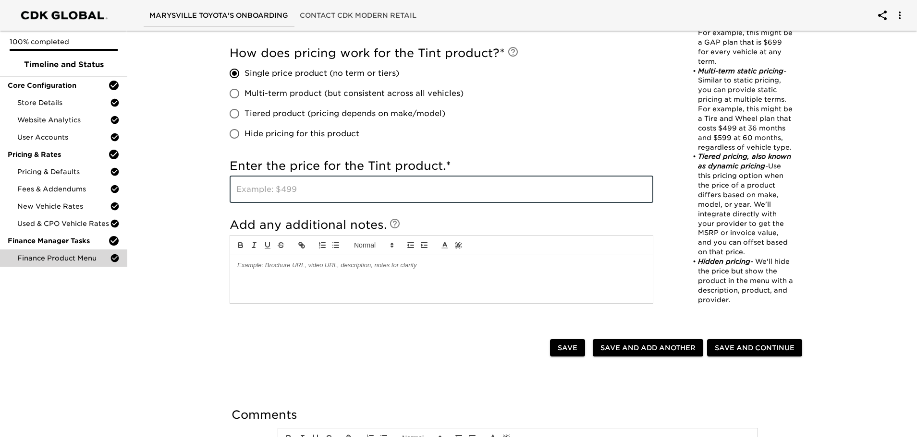
click at [321, 195] on input "text" at bounding box center [440, 189] width 423 height 27
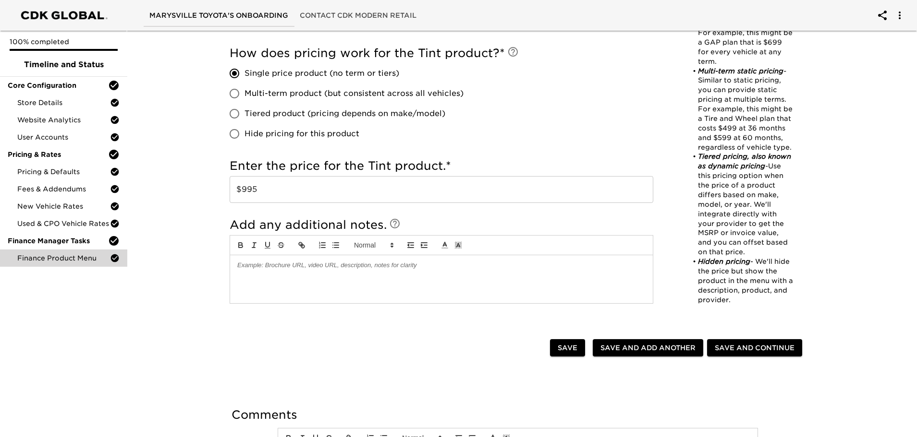
click at [667, 342] on span "Save and Add Another" at bounding box center [647, 348] width 95 height 12
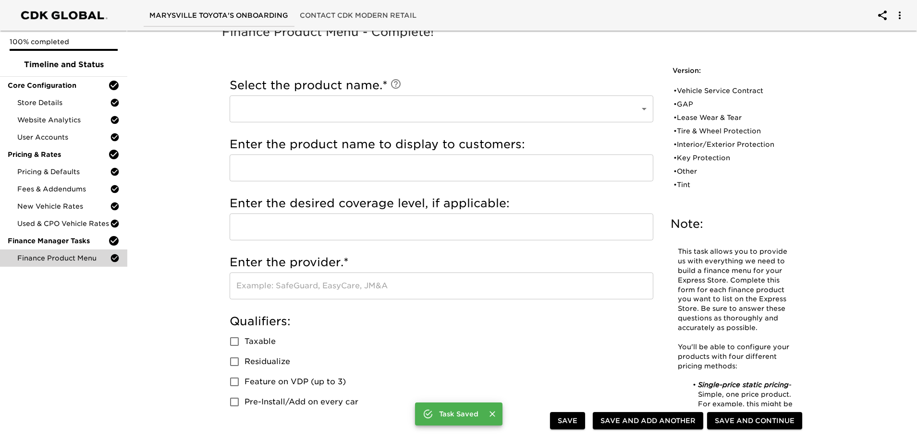
scroll to position [0, 0]
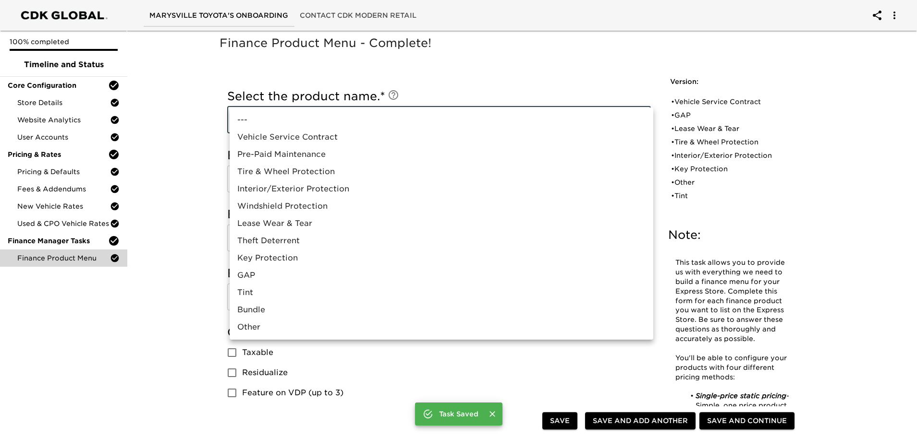
click at [292, 154] on li "Pre-Paid Maintenance" at bounding box center [440, 154] width 423 height 17
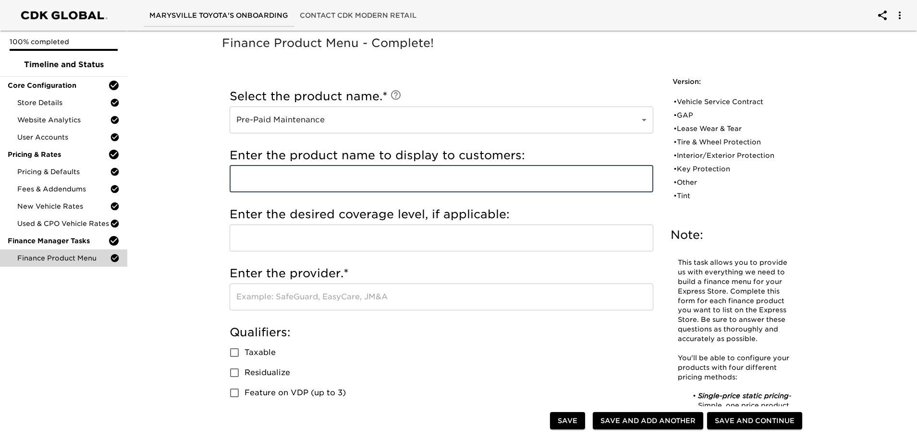
click at [298, 177] on input "text" at bounding box center [440, 179] width 423 height 27
drag, startPoint x: 289, startPoint y: 178, endPoint x: 289, endPoint y: 185, distance: 7.7
click at [289, 179] on input "text" at bounding box center [440, 179] width 423 height 27
click at [270, 231] on input "text" at bounding box center [440, 238] width 423 height 27
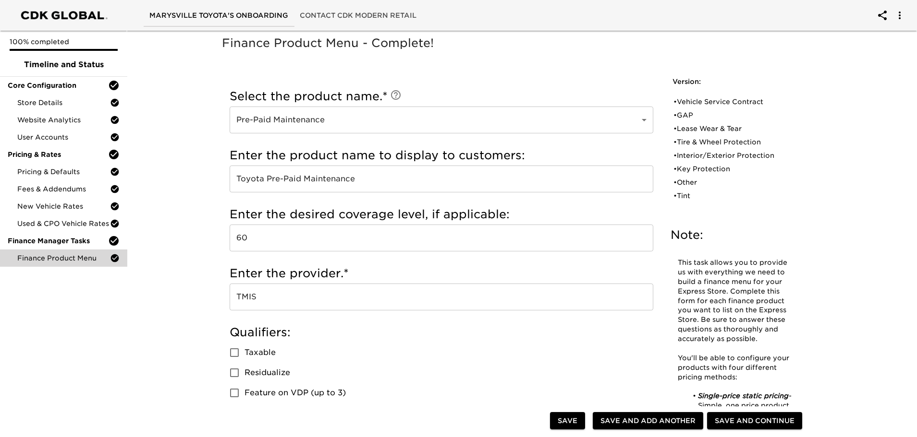
click at [254, 354] on span "Taxable" at bounding box center [259, 353] width 31 height 12
click at [244, 354] on input "Taxable" at bounding box center [234, 353] width 20 height 20
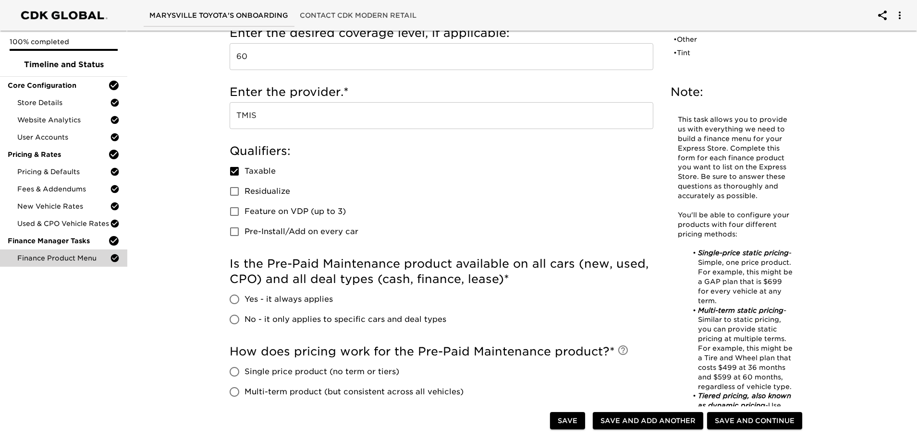
scroll to position [240, 0]
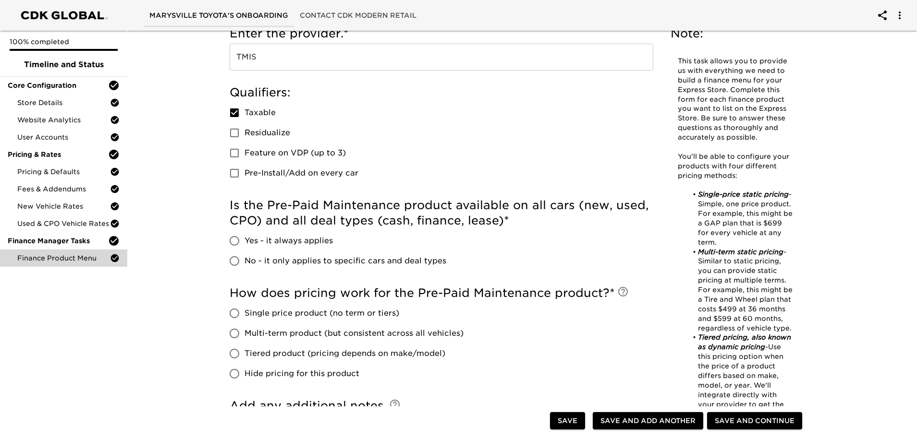
click at [284, 241] on span "Yes - it always applies" at bounding box center [288, 241] width 88 height 12
click at [244, 241] on input "Yes - it always applies" at bounding box center [234, 241] width 20 height 20
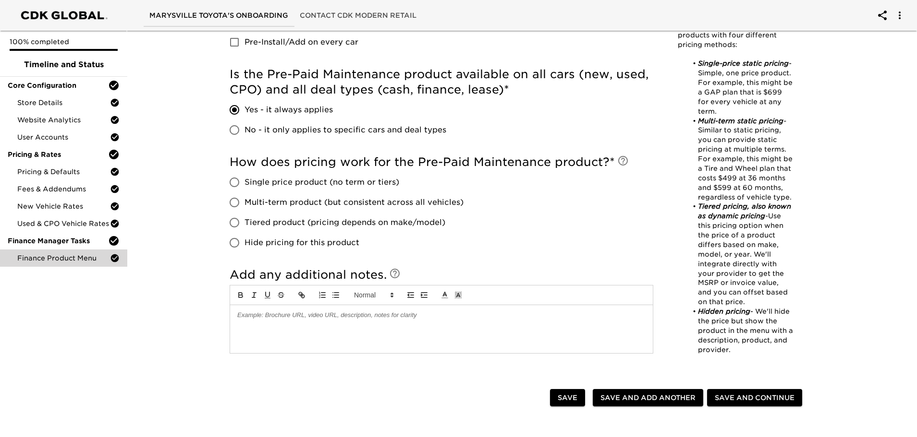
scroll to position [384, 0]
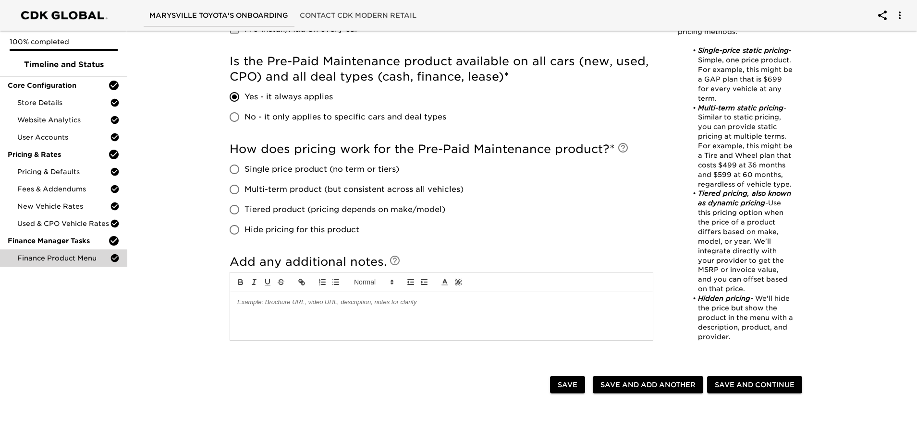
click at [300, 209] on span "Tiered product (pricing depends on make/model)" at bounding box center [344, 210] width 201 height 12
click at [244, 209] on input "Tiered product (pricing depends on make/model)" at bounding box center [234, 210] width 20 height 20
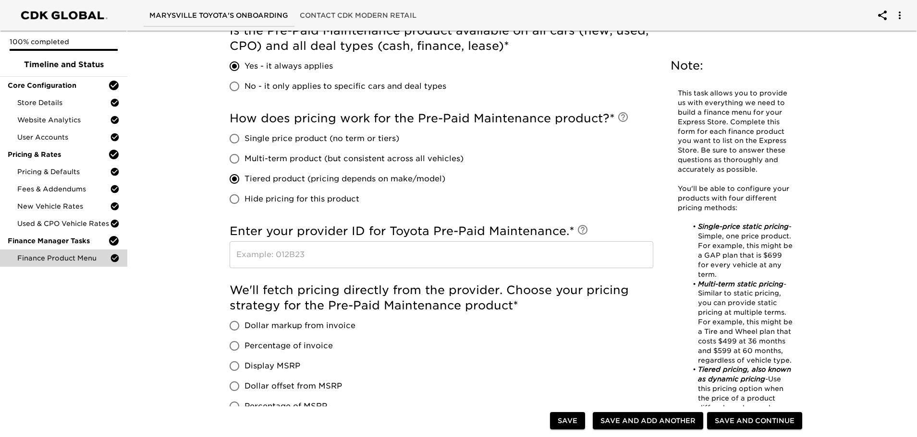
scroll to position [432, 0]
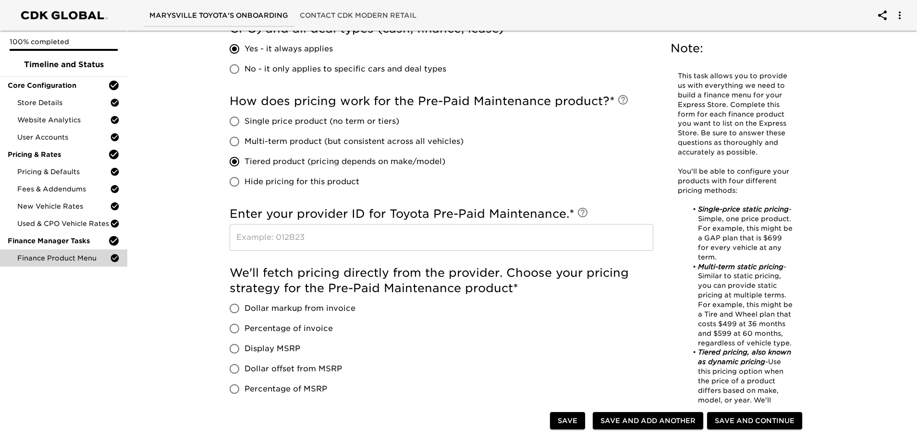
click at [322, 241] on input "text" at bounding box center [440, 237] width 423 height 27
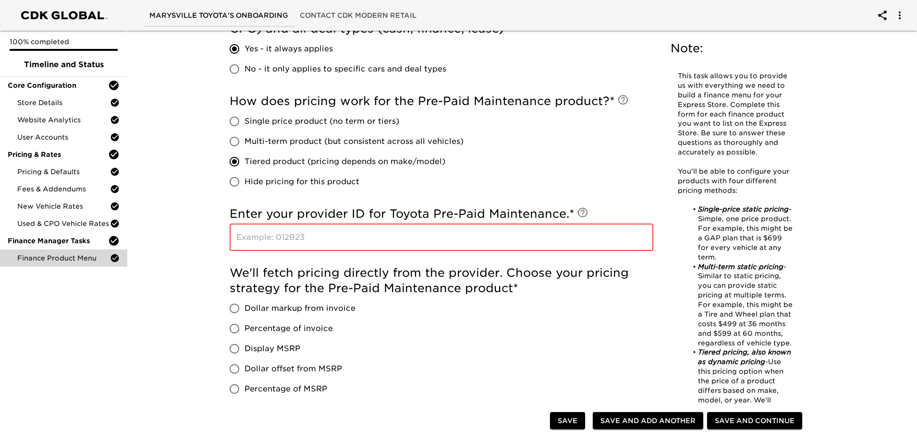
click at [391, 236] on input "text" at bounding box center [440, 237] width 423 height 27
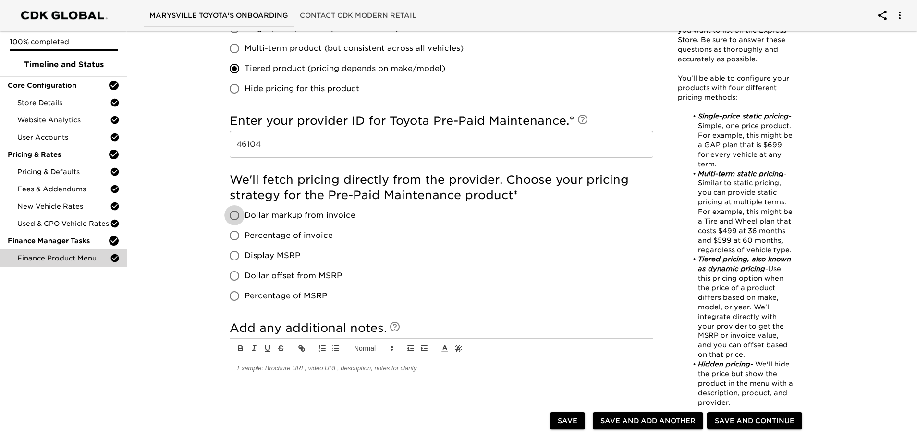
scroll to position [528, 0]
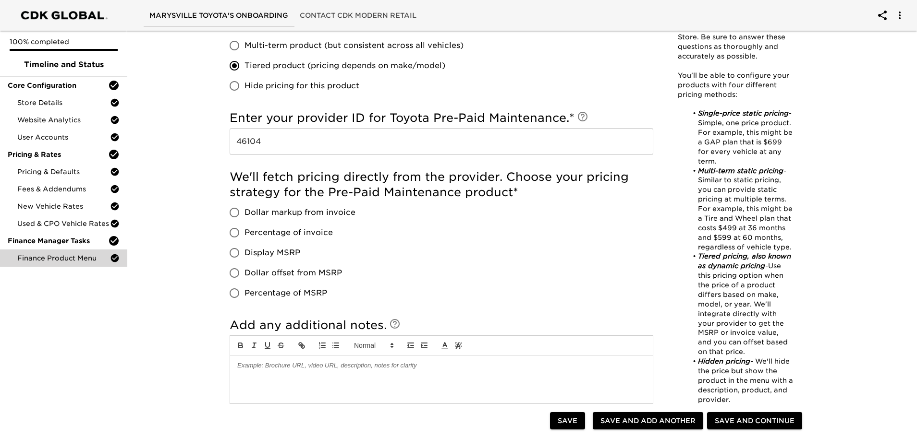
click at [327, 211] on span "Dollar markup from invoice" at bounding box center [299, 213] width 111 height 12
click at [244, 211] on input "Dollar markup from invoice" at bounding box center [234, 213] width 20 height 20
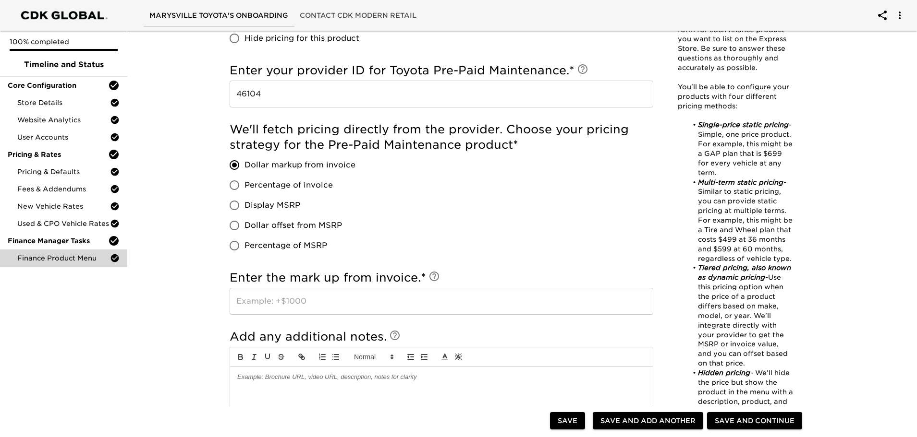
scroll to position [576, 0]
click at [322, 304] on input "text" at bounding box center [440, 301] width 423 height 27
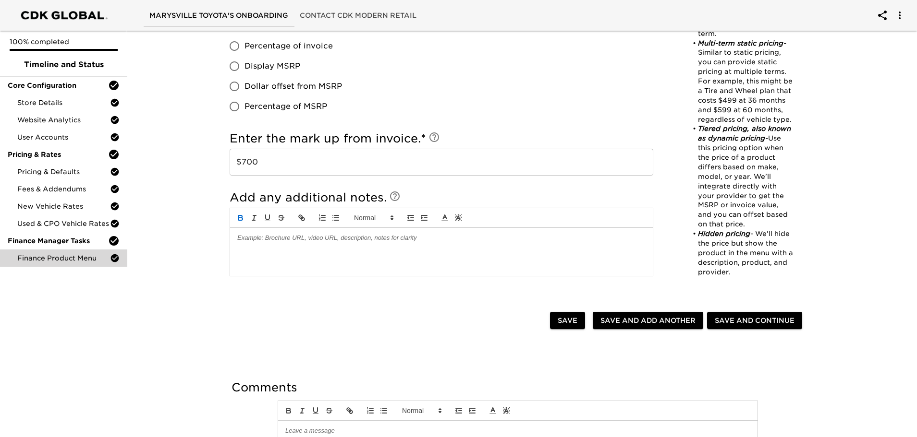
scroll to position [720, 0]
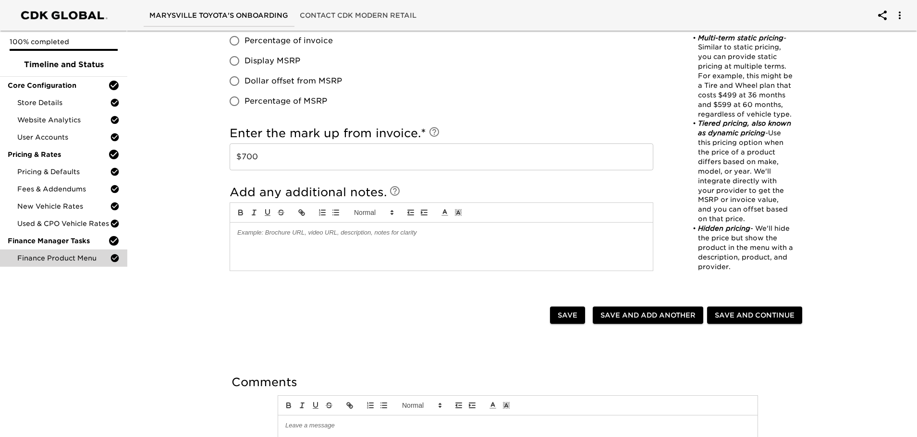
click at [749, 313] on span "Save and Continue" at bounding box center [754, 316] width 80 height 12
